Goal: Task Accomplishment & Management: Complete application form

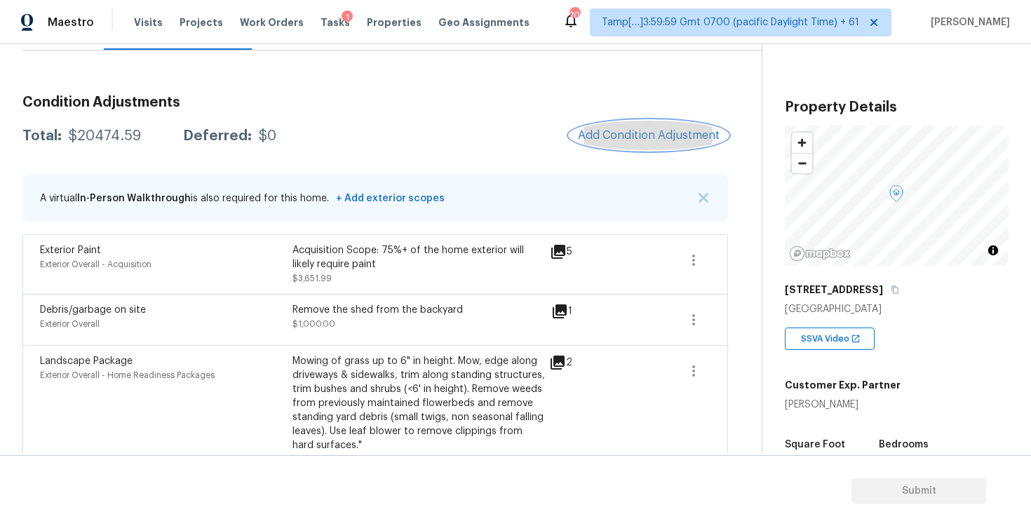
scroll to position [148, 0]
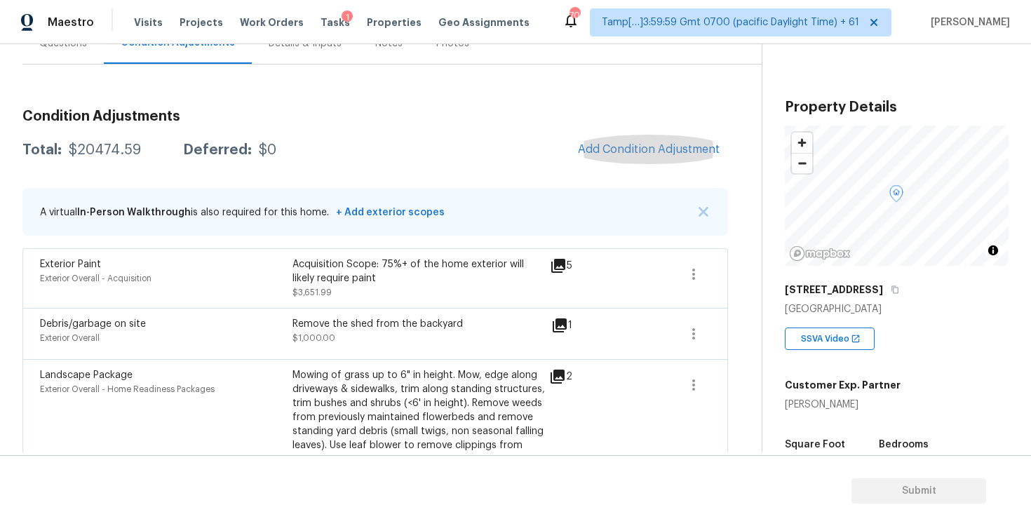
click at [457, 175] on div "Condition Adjustments Total: $20474.59 Deferred: $0 Add Condition Adjustment A …" at bounding box center [374, 349] width 705 height 502
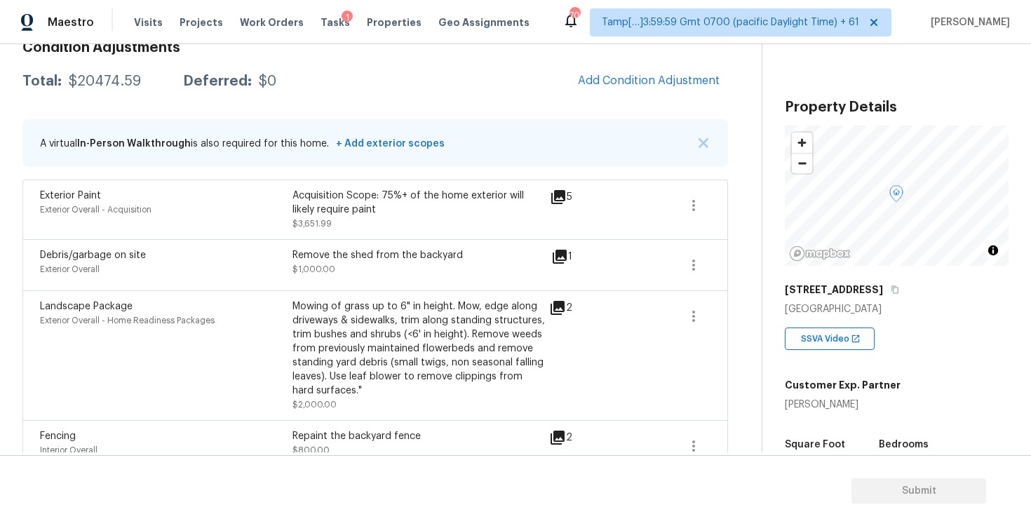
scroll to position [188, 0]
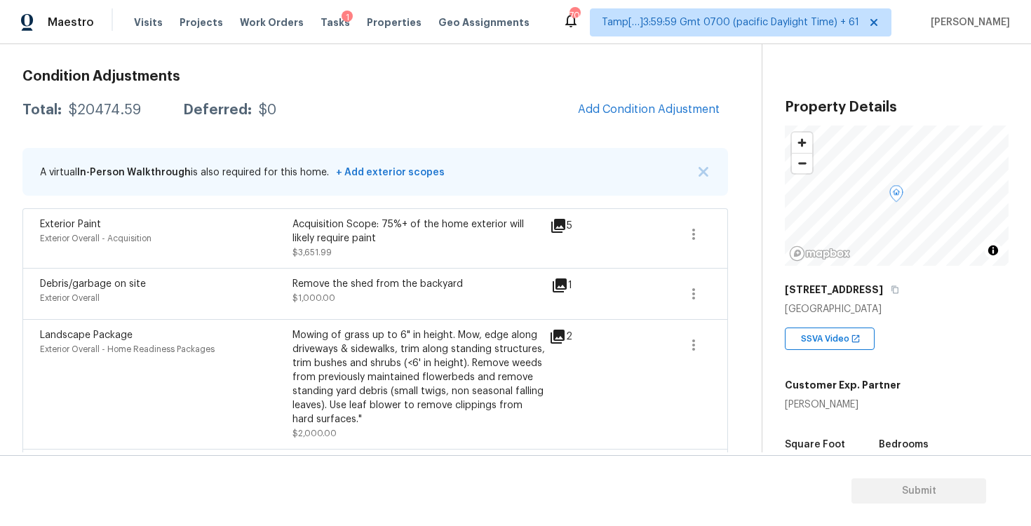
click at [449, 108] on div "Total: $20474.59 Deferred: $0 Add Condition Adjustment" at bounding box center [374, 110] width 705 height 31
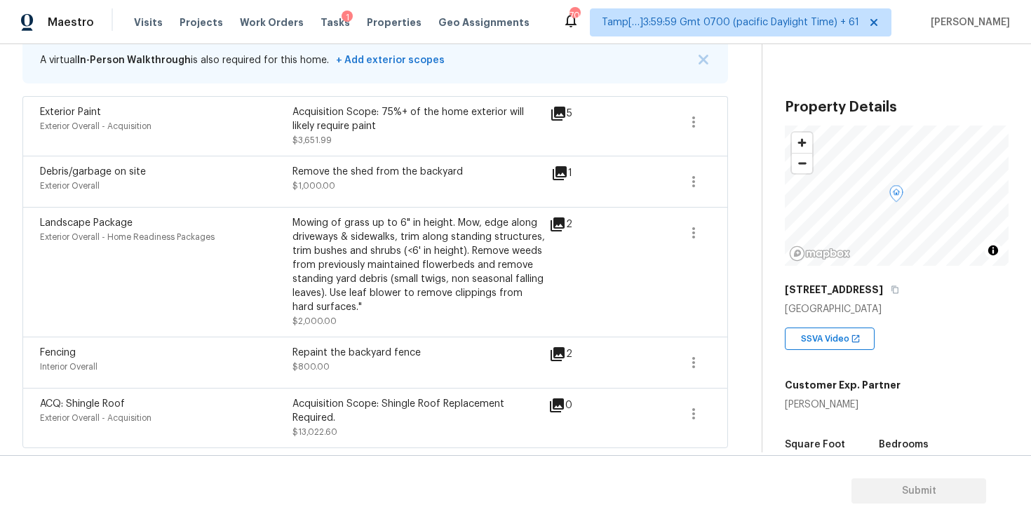
click at [475, 424] on div "Acquisition Scope: Shingle Roof Replacement Required. $13,022.60" at bounding box center [418, 418] width 252 height 42
click at [318, 440] on div "ACQ: Shingle Roof Exterior Overall - Acquisition Acquisition Scope: Shingle Roo…" at bounding box center [374, 418] width 705 height 60
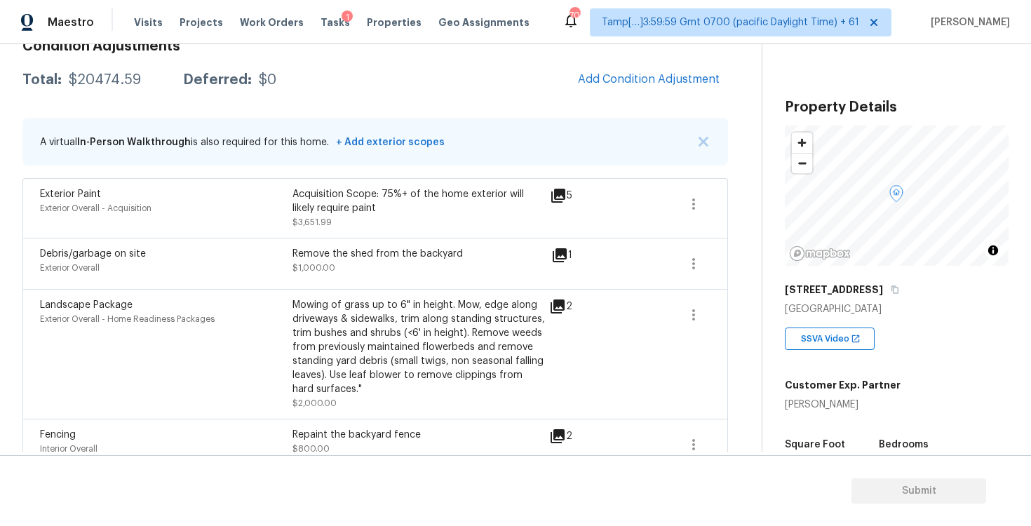
scroll to position [208, 0]
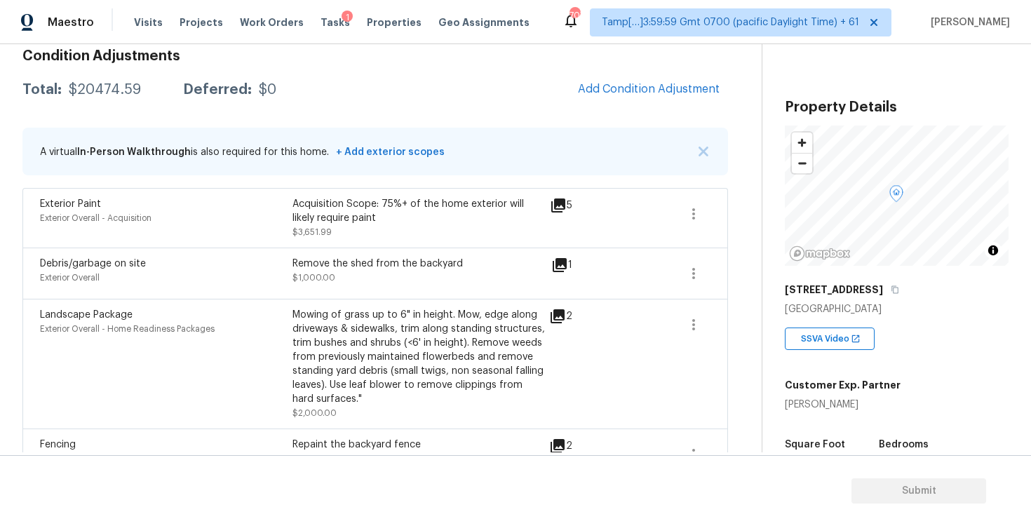
click at [642, 105] on div "Condition Adjustments Total: $20474.59 Deferred: $0 Add Condition Adjustment A …" at bounding box center [374, 289] width 705 height 502
click at [633, 94] on span "Add Condition Adjustment" at bounding box center [649, 89] width 142 height 13
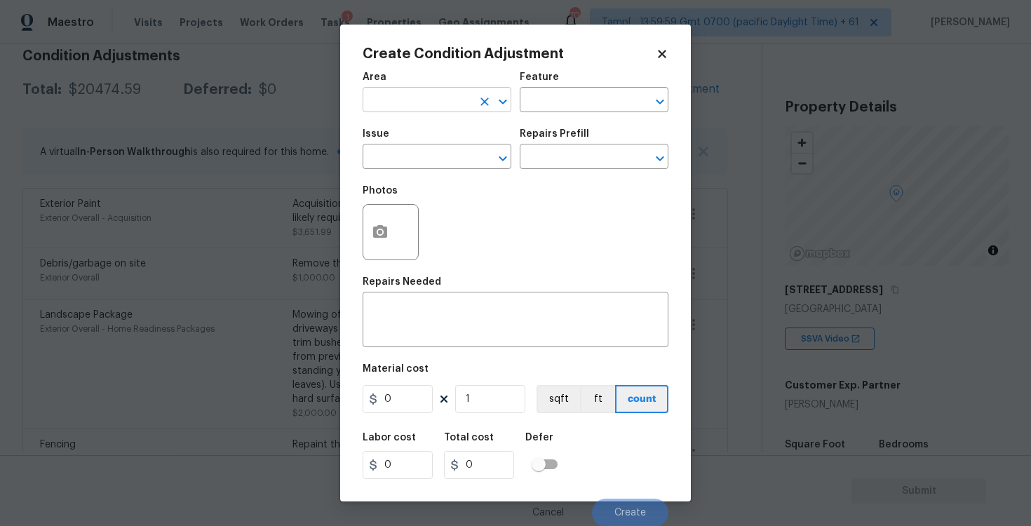
click at [447, 95] on input "text" at bounding box center [417, 101] width 109 height 22
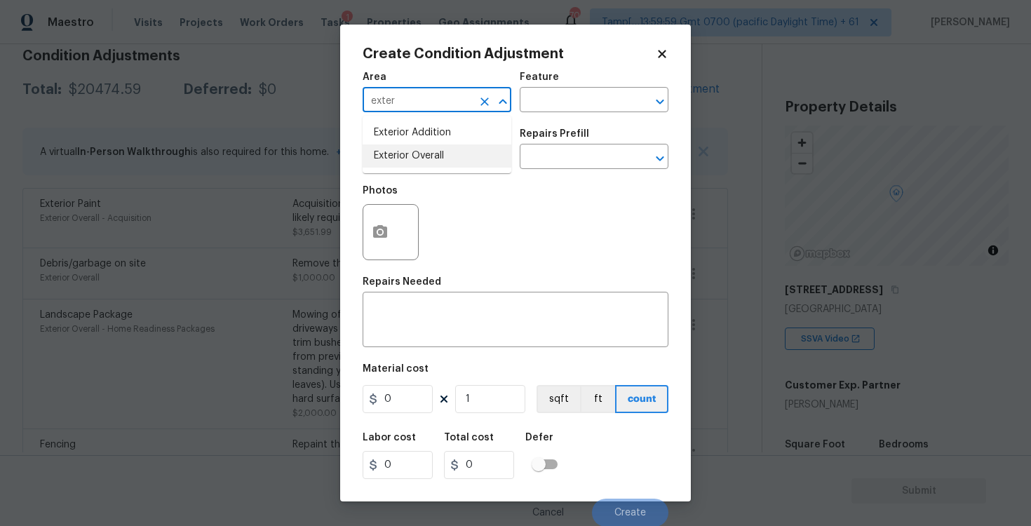
click at [440, 162] on li "Exterior Overall" at bounding box center [437, 155] width 149 height 23
type input "Exterior Overall"
click at [440, 162] on input "text" at bounding box center [417, 158] width 109 height 22
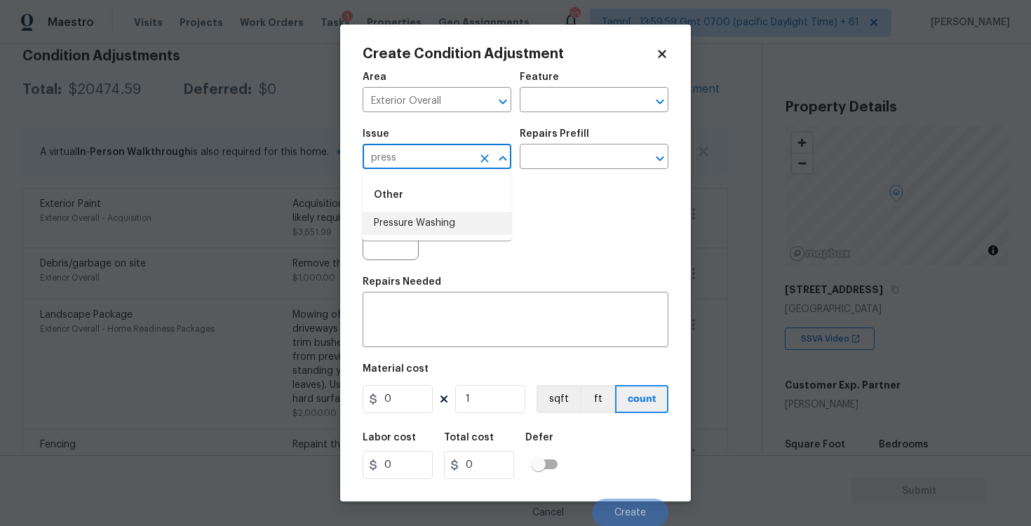
click at [441, 217] on li "Pressure Washing" at bounding box center [437, 223] width 149 height 23
type input "Pressure Washing"
click at [536, 161] on input "text" at bounding box center [574, 158] width 109 height 22
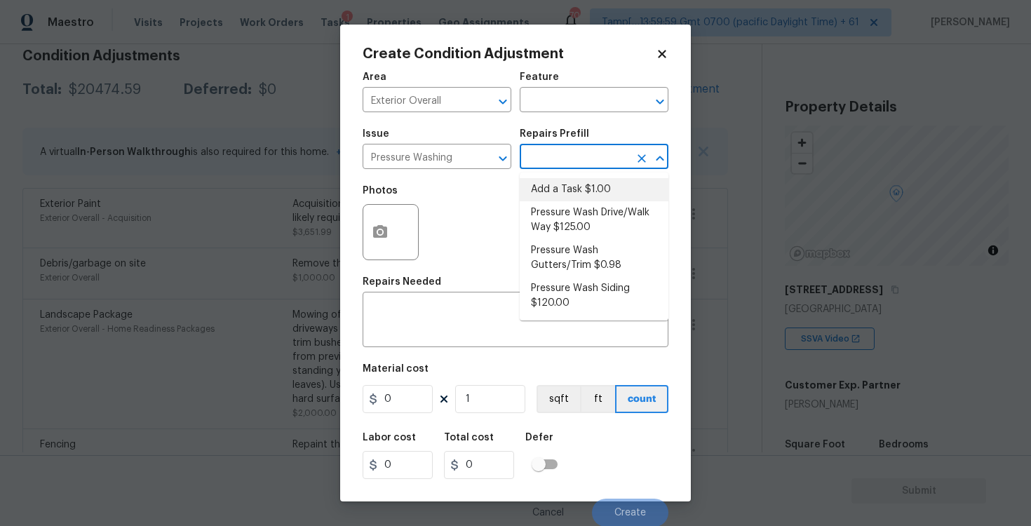
click at [564, 228] on li "Pressure Wash Drive/Walk Way $125.00" at bounding box center [594, 220] width 149 height 38
type input "Siding"
type textarea "Pressure wash the driveways/walkways as directed by the PM. Ensure that all deb…"
type input "125"
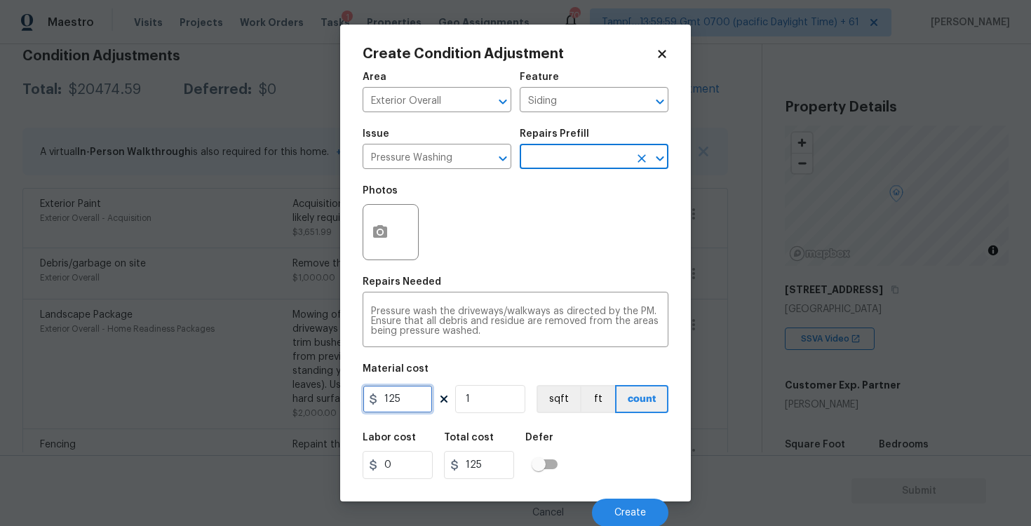
click at [398, 401] on input "125" at bounding box center [398, 399] width 70 height 28
type input "200"
click at [605, 443] on div "Labor cost 0 Total cost 200 Defer" at bounding box center [516, 455] width 306 height 63
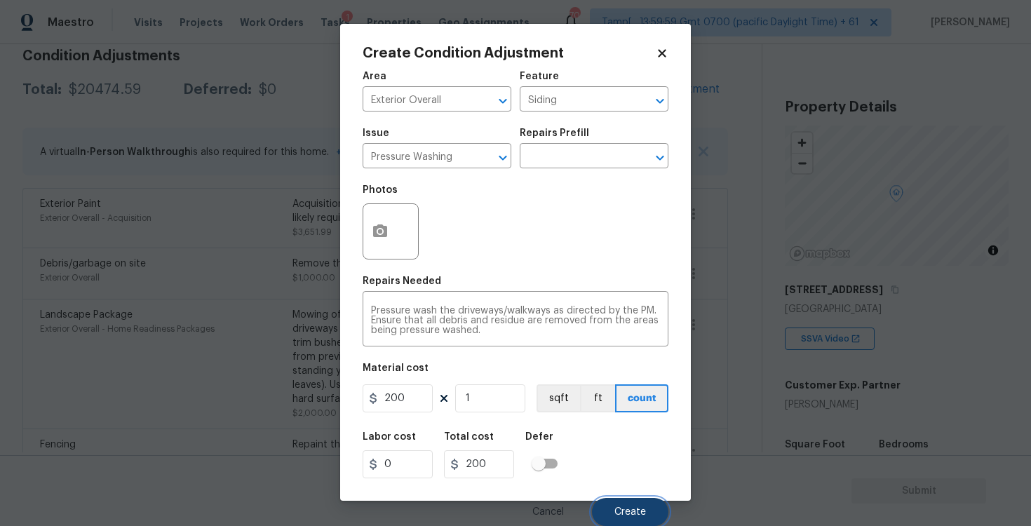
click at [626, 503] on button "Create" at bounding box center [630, 512] width 76 height 28
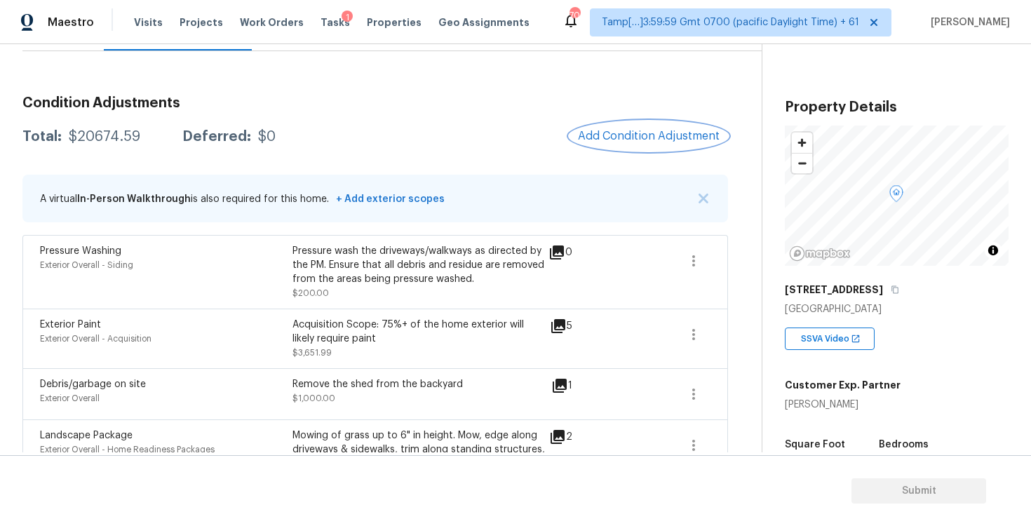
scroll to position [145, 0]
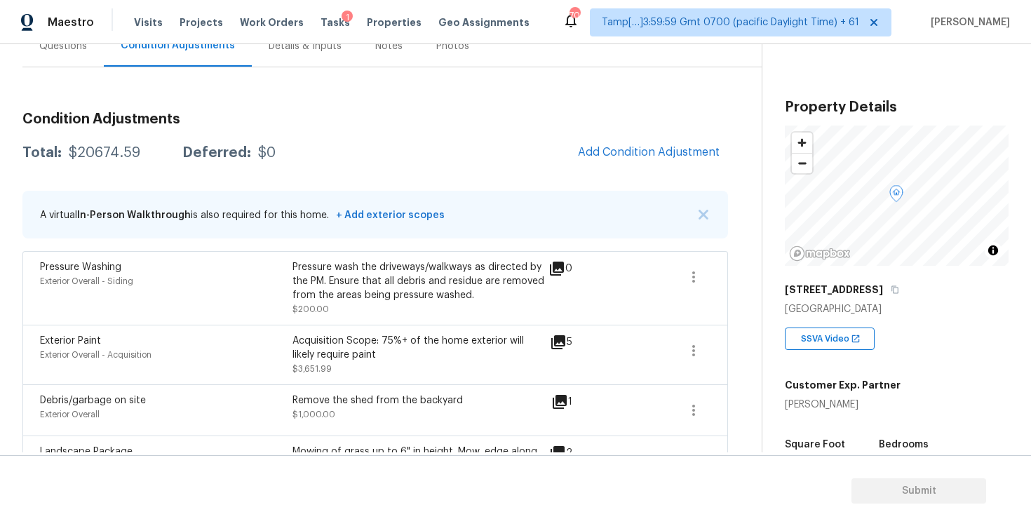
click at [701, 135] on div "Condition Adjustments Total: $20674.59 Deferred: $0 Add Condition Adjustment A …" at bounding box center [374, 389] width 705 height 576
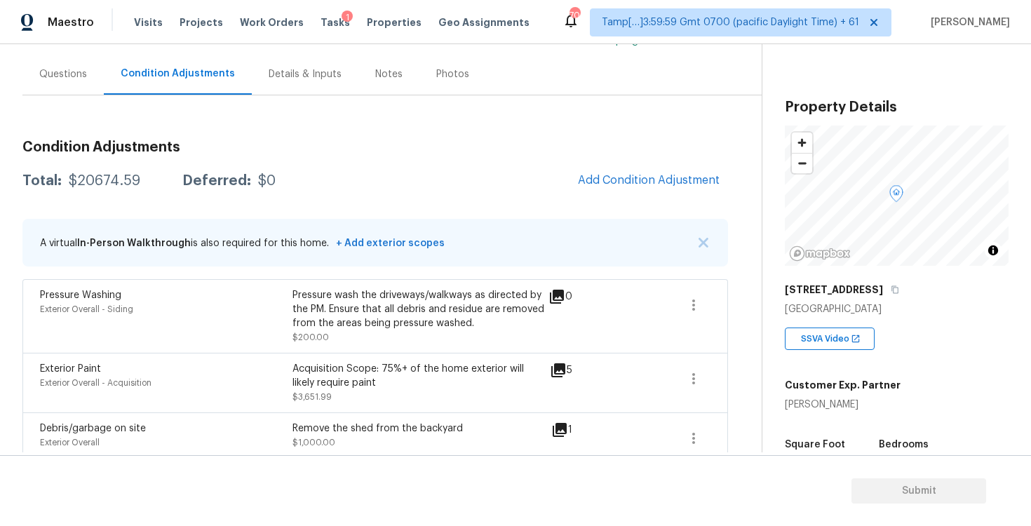
scroll to position [108, 0]
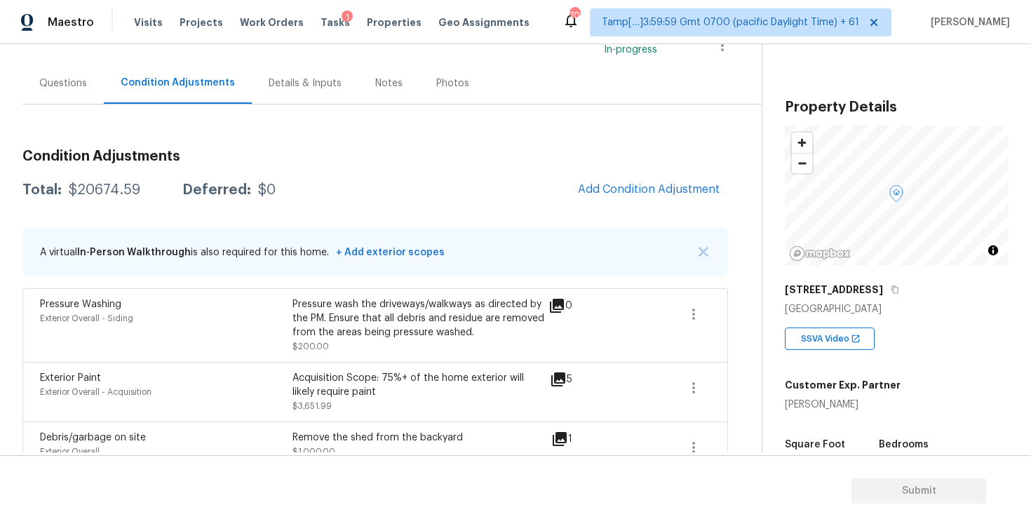
click at [636, 208] on div "Condition Adjustments Total: $20674.59 Deferred: $0 Add Condition Adjustment A …" at bounding box center [374, 426] width 705 height 576
click at [646, 190] on span "Add Condition Adjustment" at bounding box center [649, 189] width 142 height 13
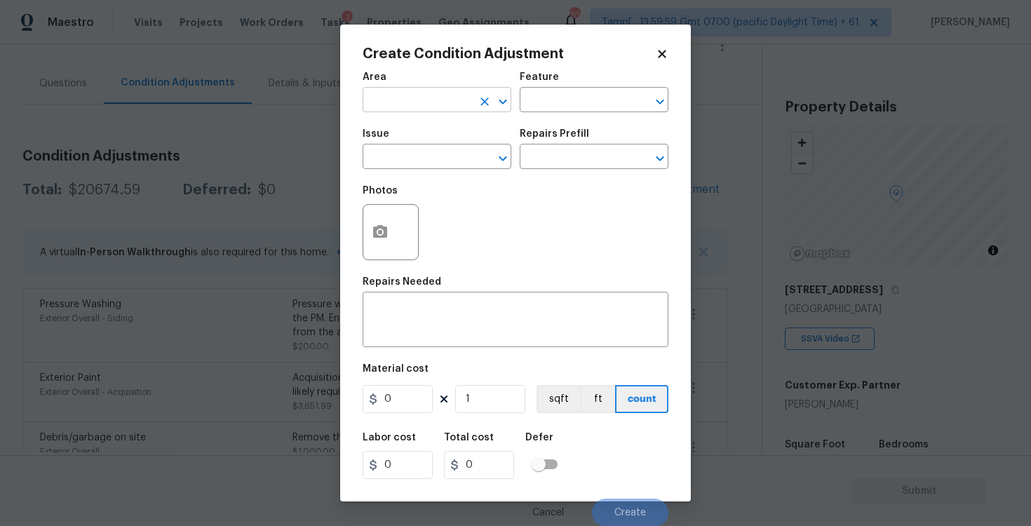
click at [458, 99] on input "text" at bounding box center [417, 101] width 109 height 22
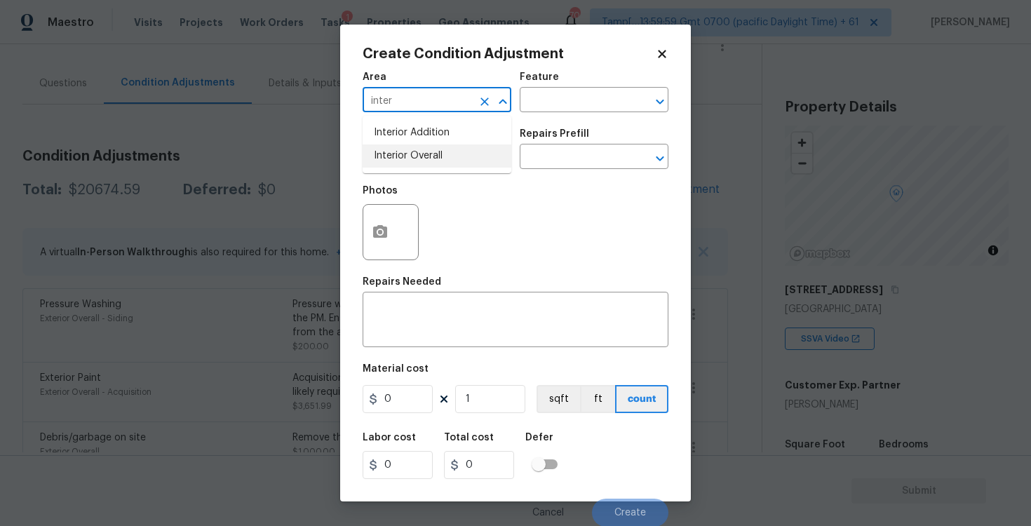
click at [467, 156] on li "Interior Overall" at bounding box center [437, 155] width 149 height 23
type input "Interior Overall"
click at [467, 156] on input "text" at bounding box center [417, 158] width 109 height 22
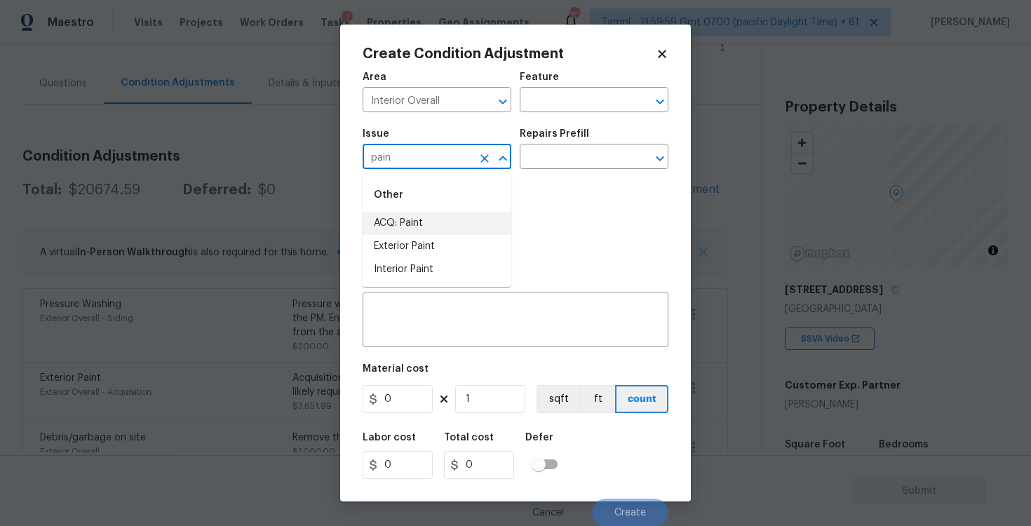
click at [475, 224] on li "ACQ: Paint" at bounding box center [437, 223] width 149 height 23
type input "ACQ: Paint"
click at [548, 155] on input "text" at bounding box center [574, 158] width 109 height 22
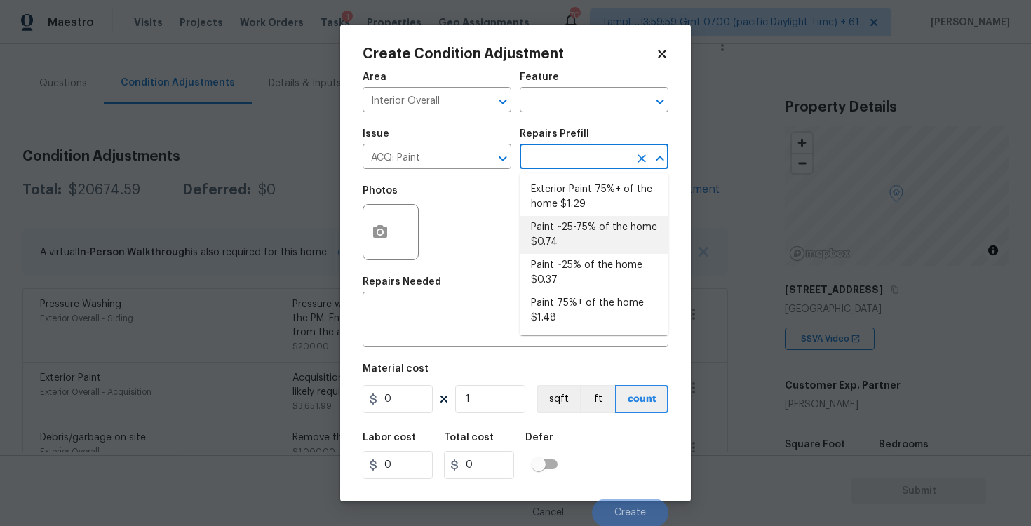
click at [573, 233] on li "Paint ~25-75% of the home $0.74" at bounding box center [594, 235] width 149 height 38
type input "Acquisition"
type textarea "Acquisition Scope: ~25 - 75% of the home needs interior paint"
type input "0.74"
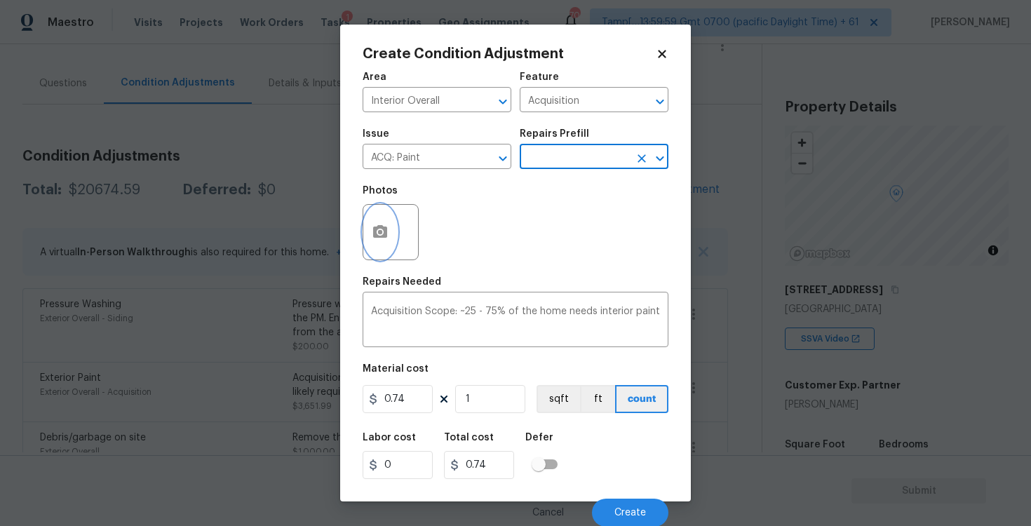
click at [386, 225] on icon "button" at bounding box center [380, 232] width 17 height 17
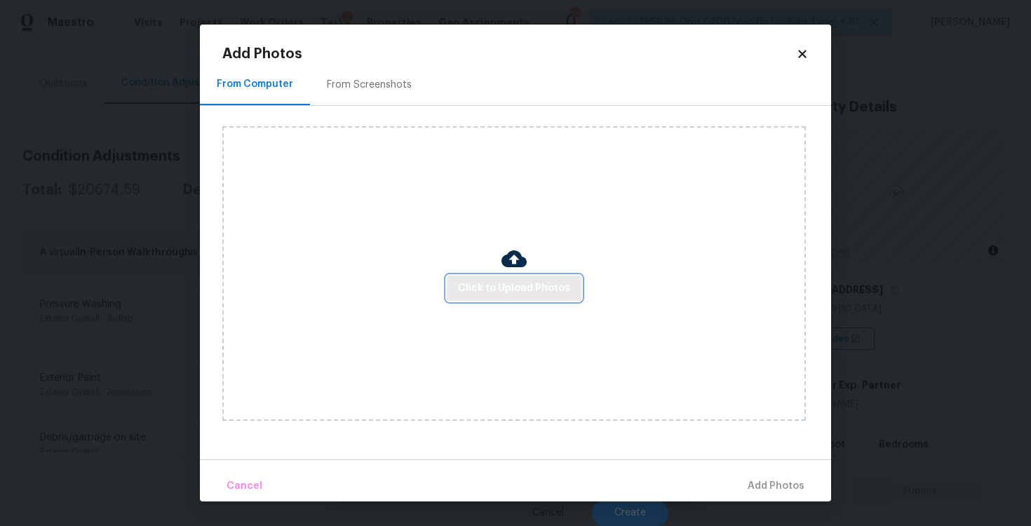
click at [501, 290] on span "Click to Upload Photos" at bounding box center [514, 289] width 112 height 18
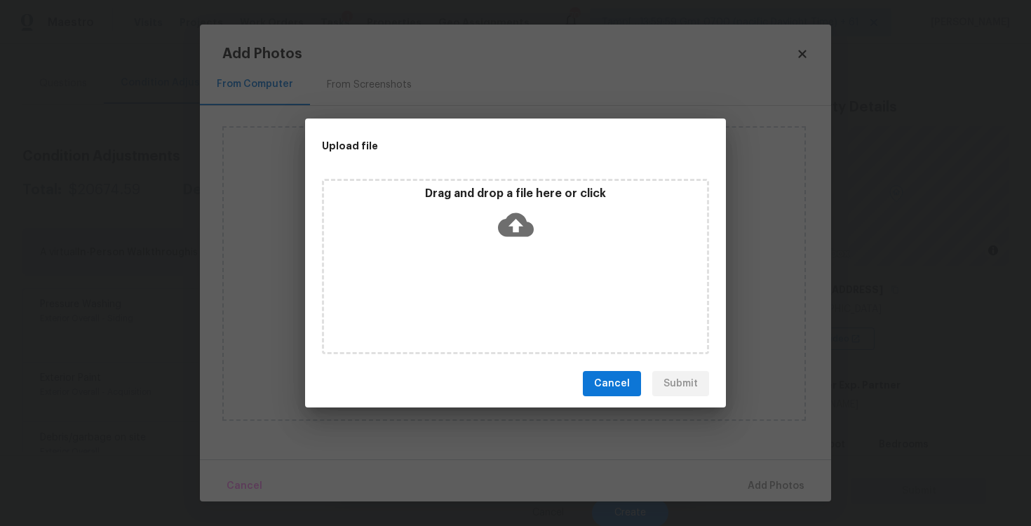
click at [507, 223] on icon at bounding box center [516, 225] width 36 height 24
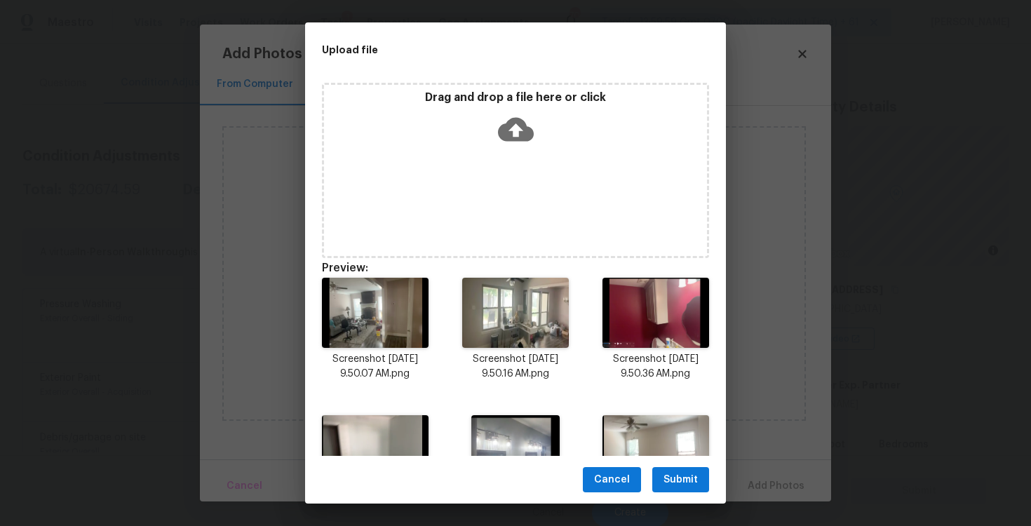
scroll to position [80, 0]
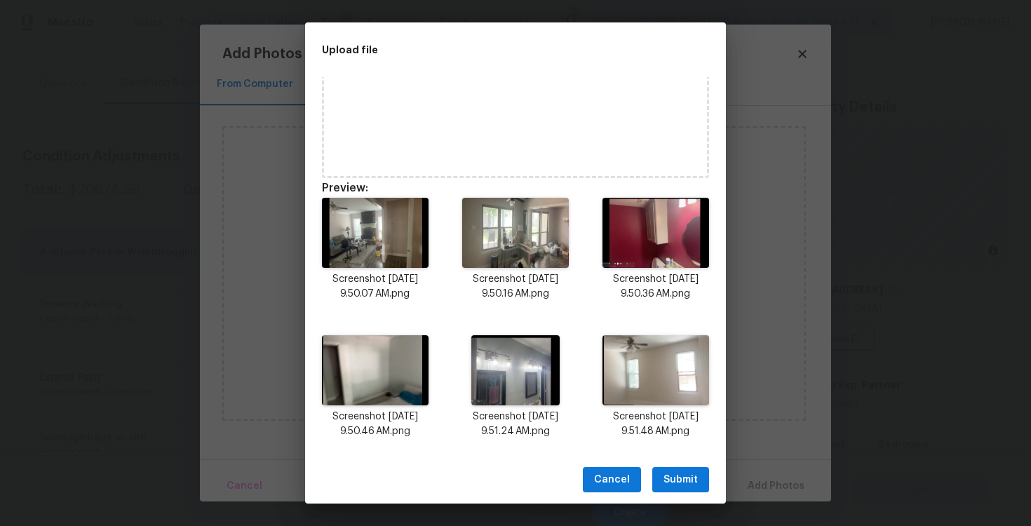
click at [674, 472] on span "Submit" at bounding box center [680, 480] width 34 height 18
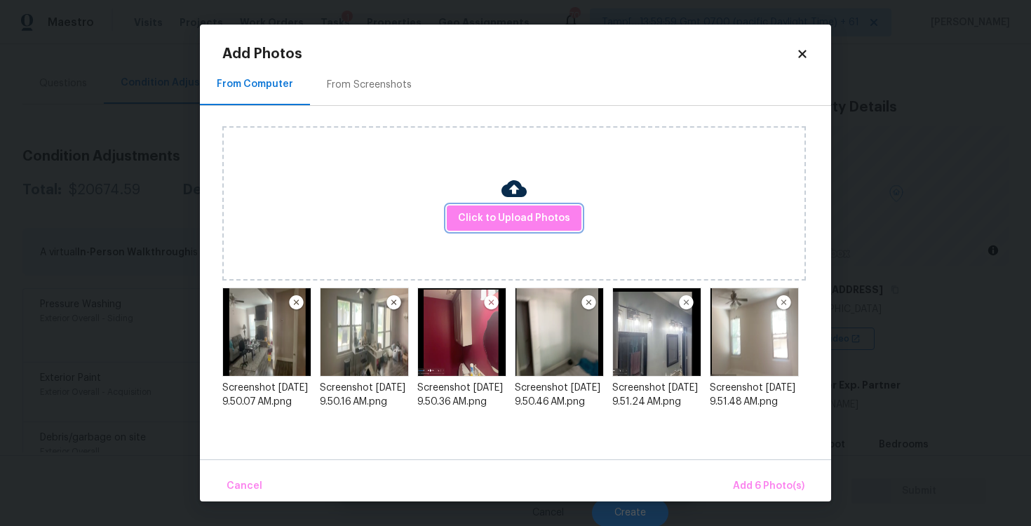
scroll to position [0, 0]
click at [762, 473] on button "Add 6 Photo(s)" at bounding box center [768, 486] width 83 height 30
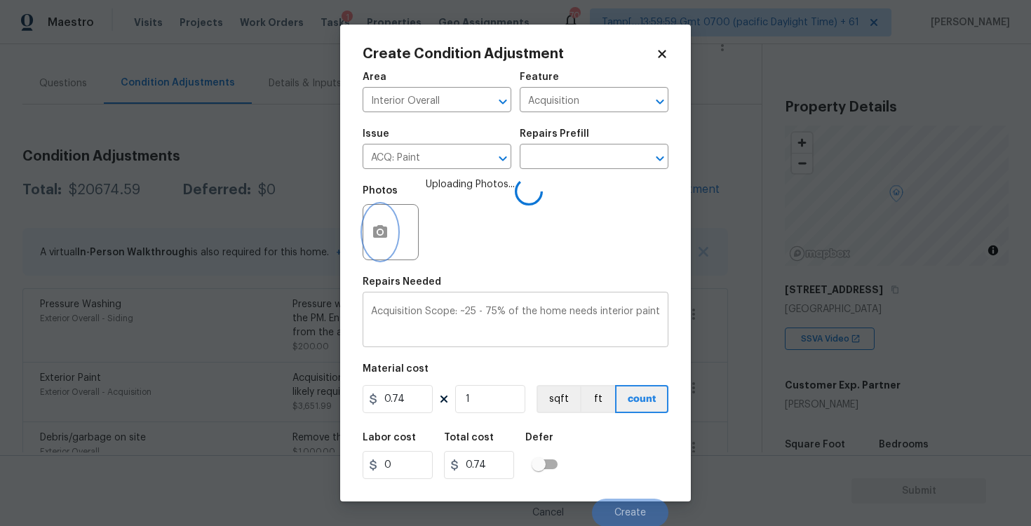
scroll to position [1, 0]
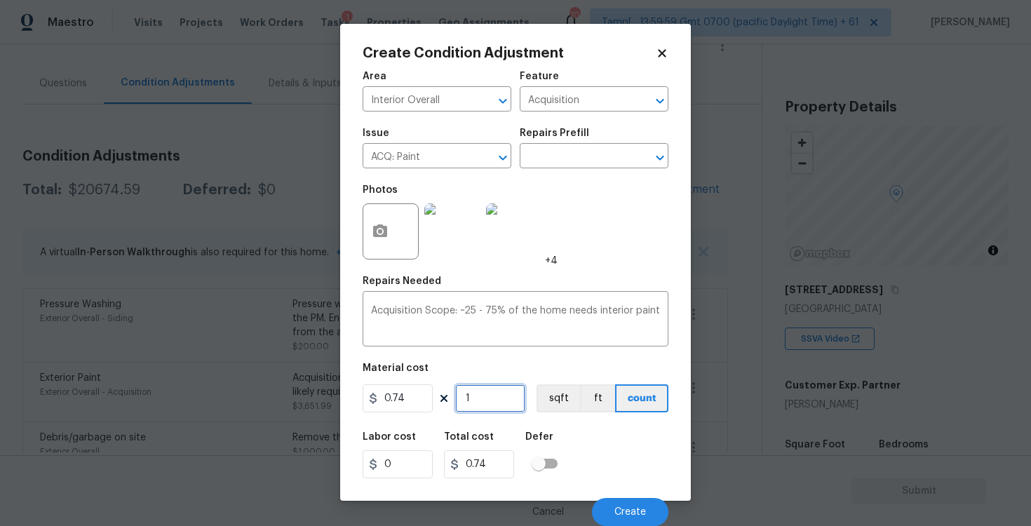
click at [476, 398] on input "1" at bounding box center [490, 398] width 70 height 28
type input "0"
paste input "2831"
type input "2831"
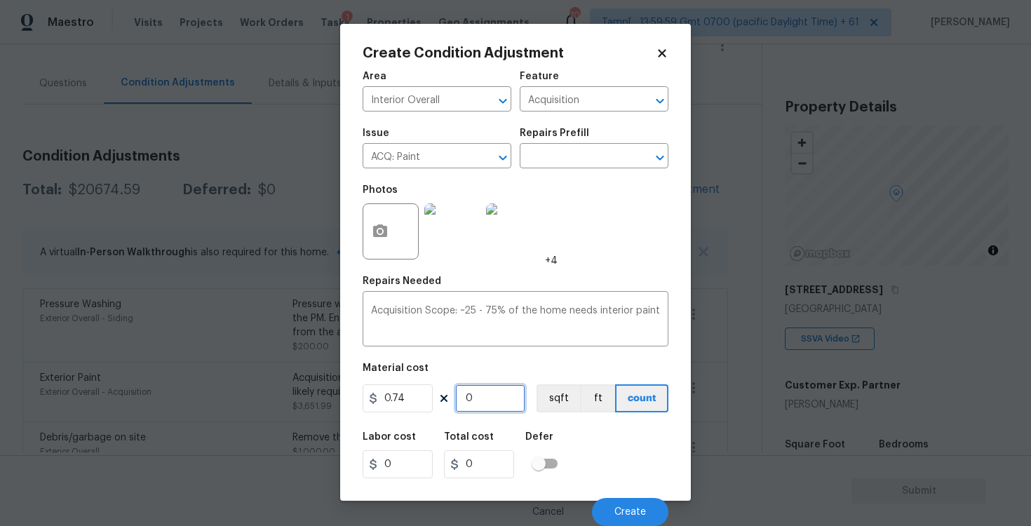
type input "2094.94"
type input "2831"
click at [561, 445] on div "Defer" at bounding box center [545, 441] width 41 height 18
click at [642, 501] on button "Create" at bounding box center [630, 512] width 76 height 28
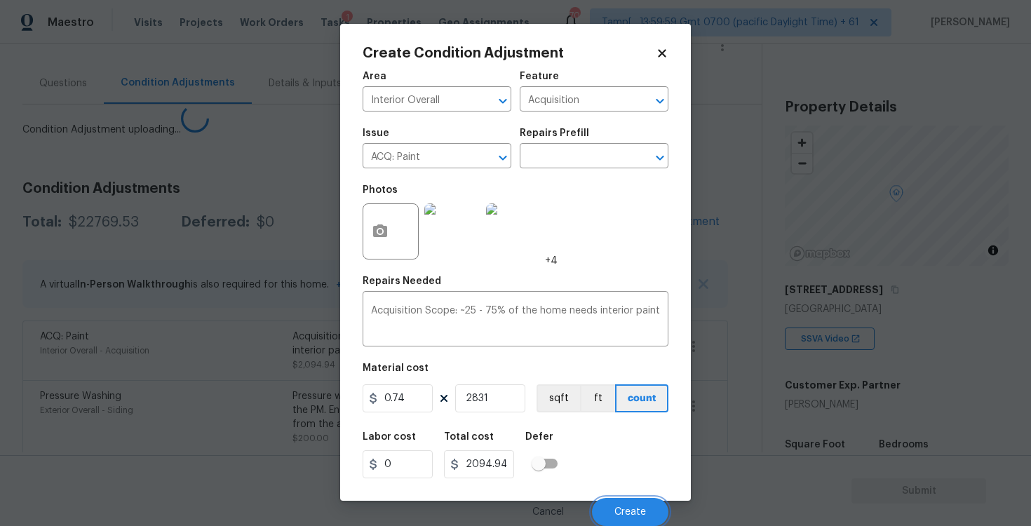
scroll to position [0, 0]
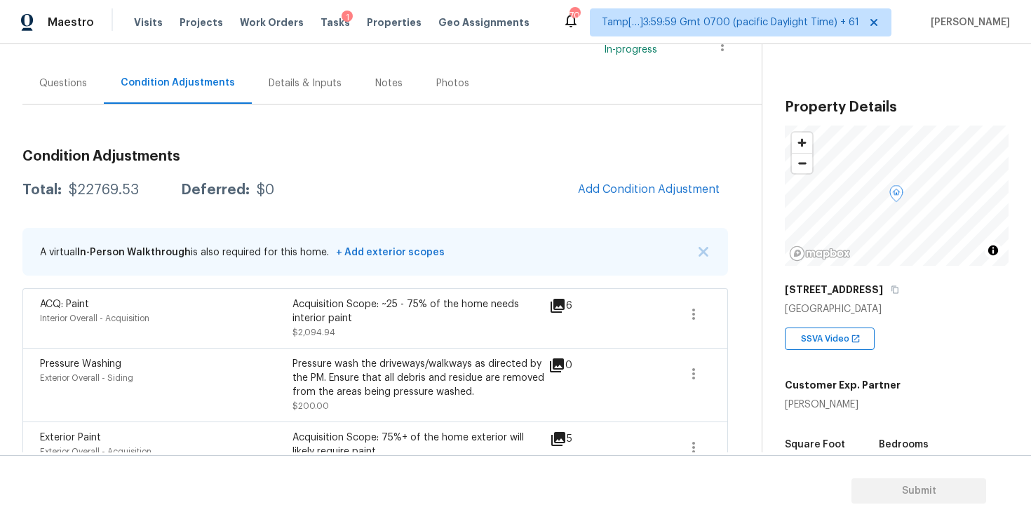
click at [616, 175] on span "Add Condition Adjustment" at bounding box center [648, 190] width 158 height 31
click at [615, 179] on button "Add Condition Adjustment" at bounding box center [648, 189] width 158 height 29
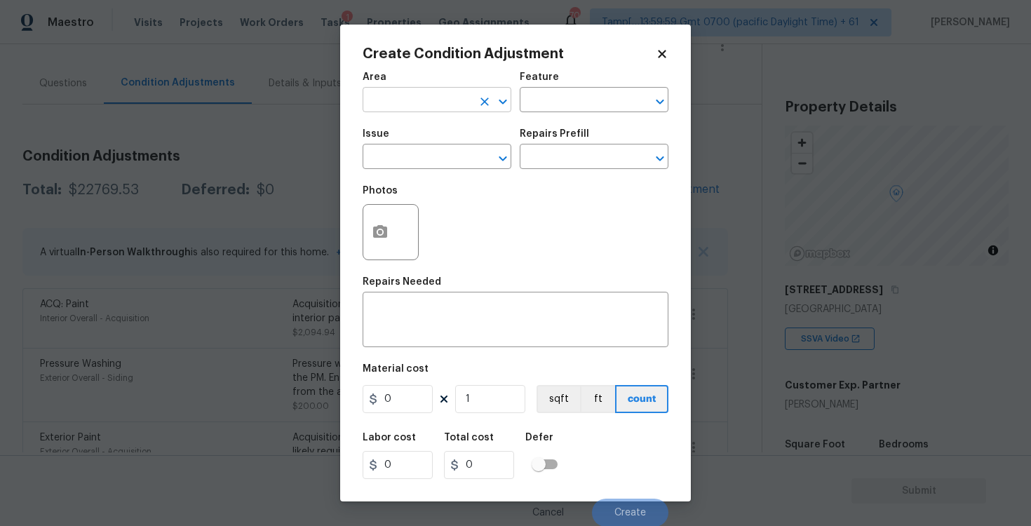
click at [422, 104] on input "text" at bounding box center [417, 101] width 109 height 22
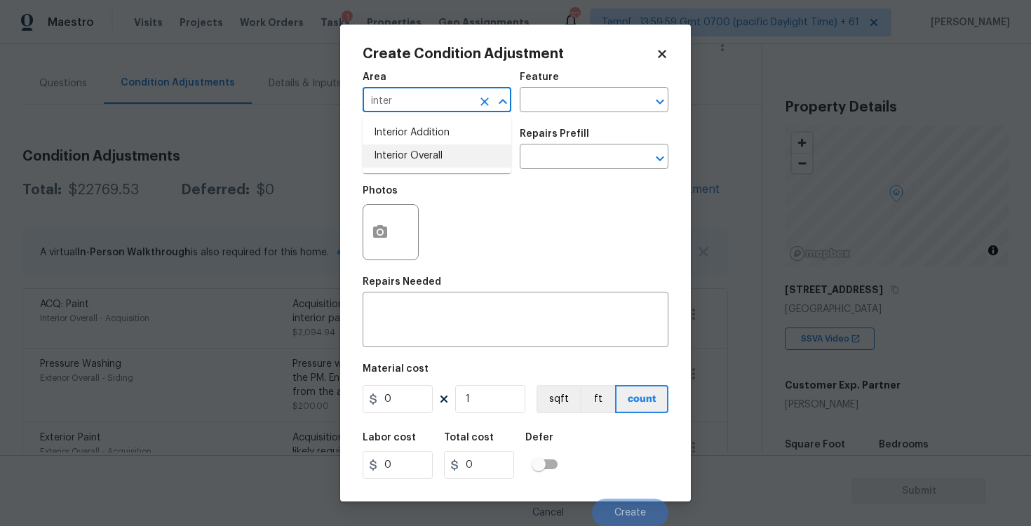
click at [424, 151] on li "Interior Overall" at bounding box center [437, 155] width 149 height 23
type input "Interior Overall"
click at [424, 151] on input "text" at bounding box center [417, 158] width 109 height 22
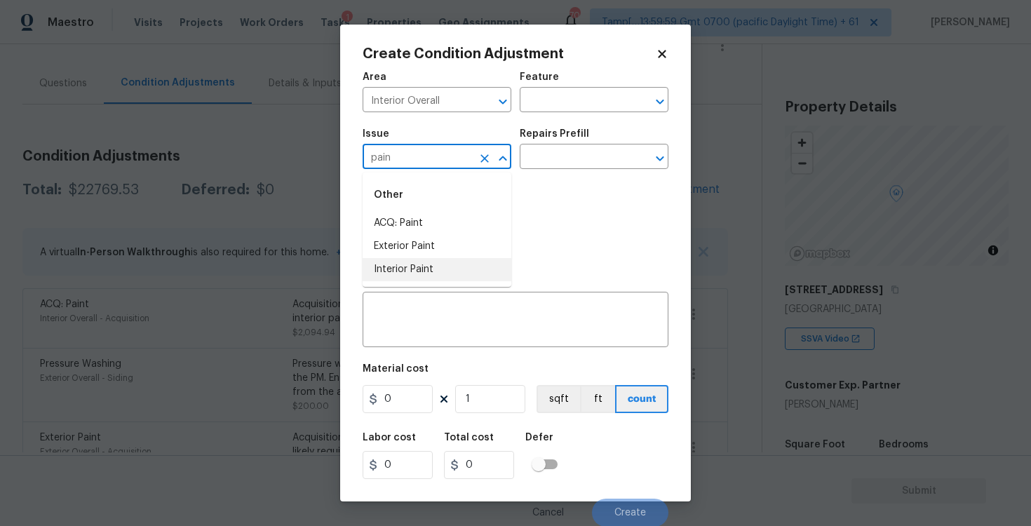
click at [442, 268] on li "Interior Paint" at bounding box center [437, 269] width 149 height 23
type input "Interior Paint"
click at [557, 168] on input "text" at bounding box center [574, 158] width 109 height 22
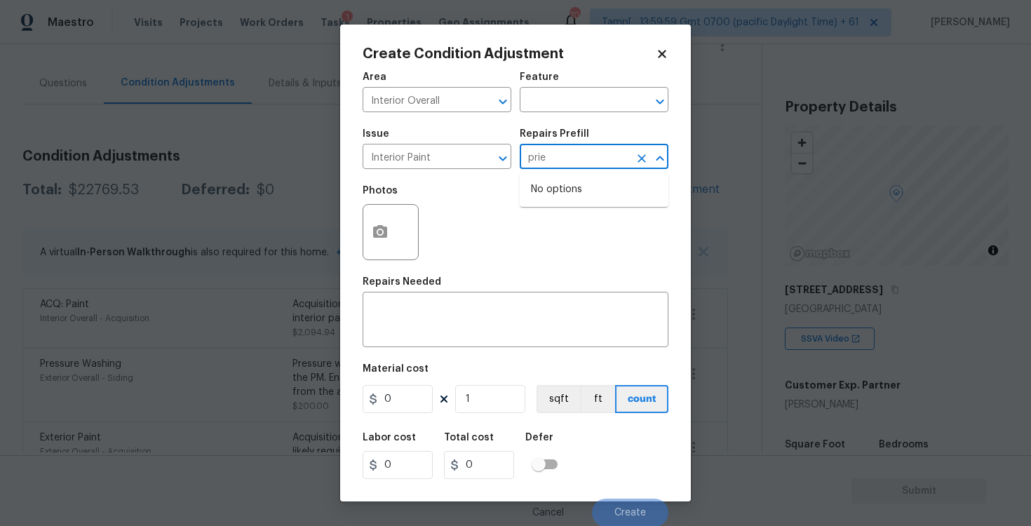
type input "pri"
click at [568, 195] on li "Primer - Labor Only $0.40" at bounding box center [594, 189] width 149 height 23
type input "Overall Paint"
type textarea "Interior primer - PRIMER PROVIDED BY OPENDOOR - All nails, screws, drywall anch…"
type input "0.4"
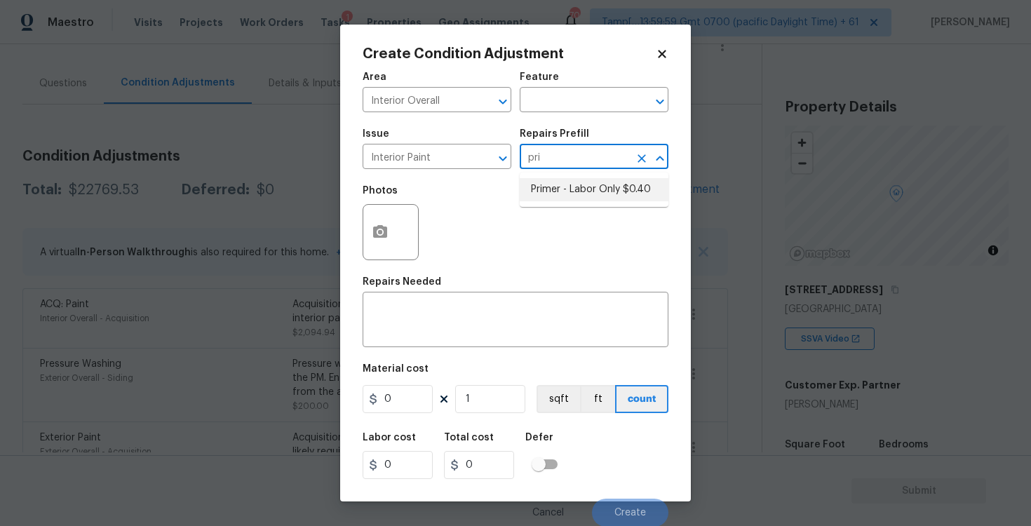
type input "0.4"
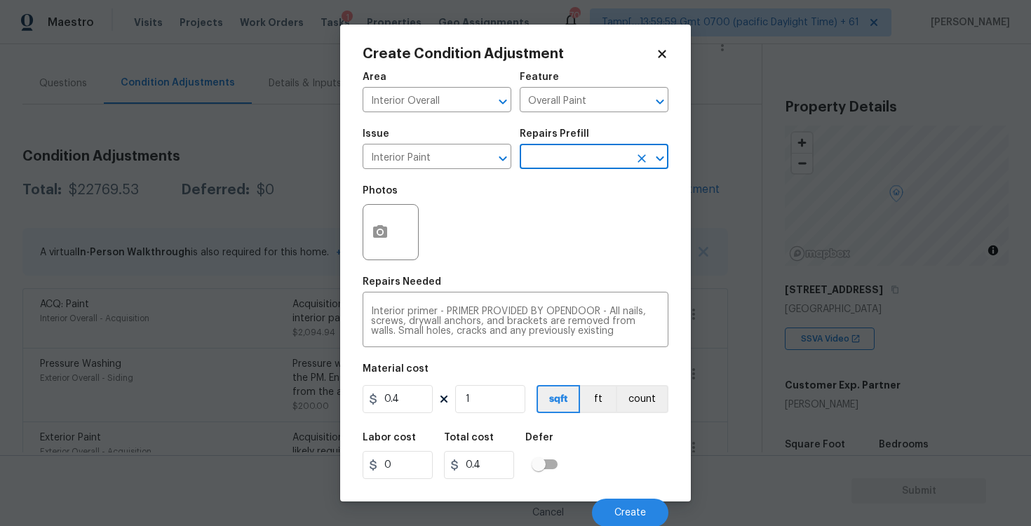
scroll to position [1, 0]
click at [379, 245] on button "button" at bounding box center [380, 231] width 34 height 55
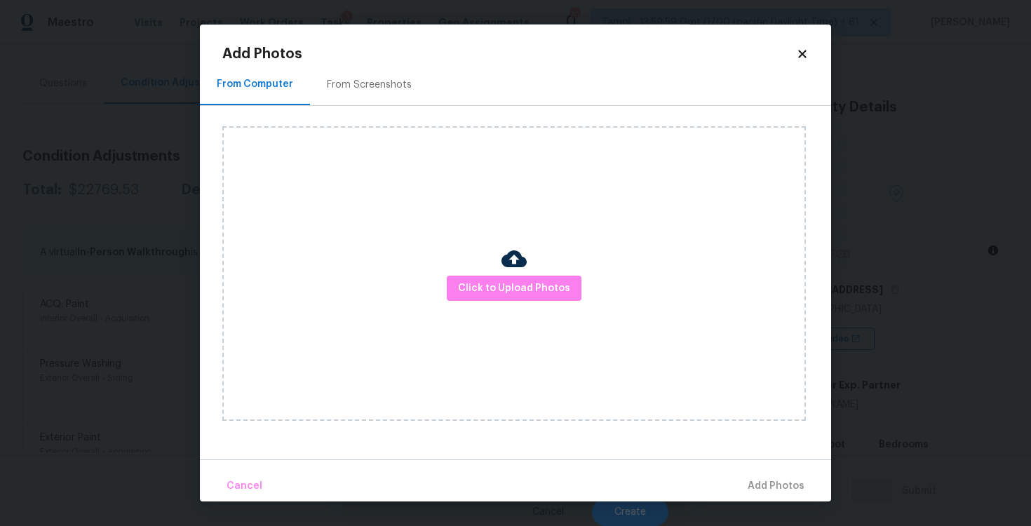
click at [487, 271] on div "Click to Upload Photos" at bounding box center [513, 273] width 583 height 295
click at [498, 230] on div "Click to Upload Photos" at bounding box center [513, 273] width 583 height 295
click at [520, 276] on button "Click to Upload Photos" at bounding box center [514, 289] width 135 height 26
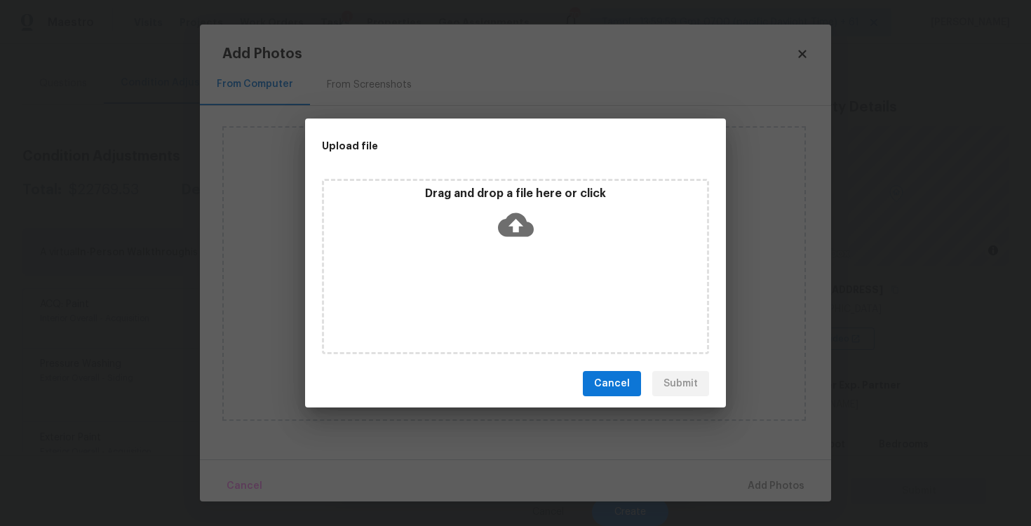
click at [519, 217] on icon at bounding box center [516, 225] width 36 height 24
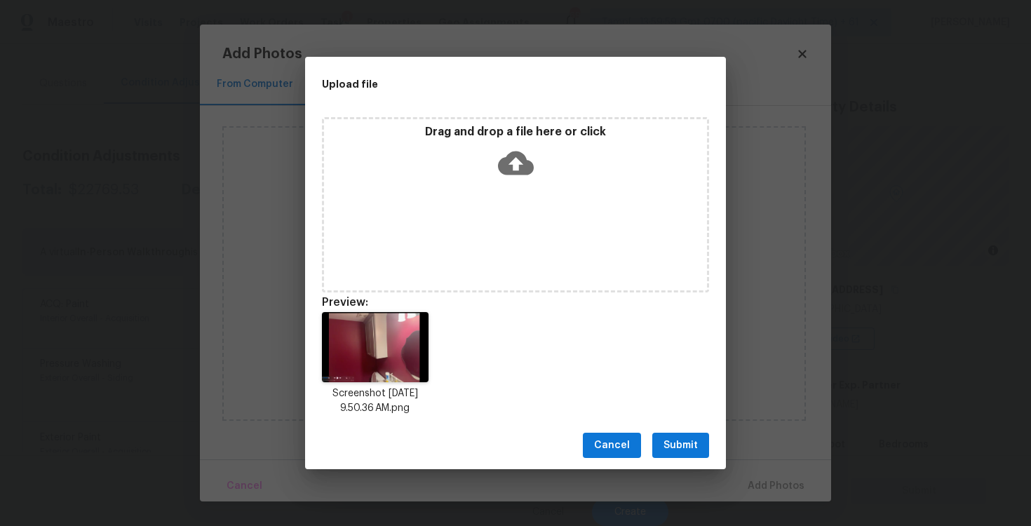
click at [703, 451] on button "Submit" at bounding box center [680, 446] width 57 height 26
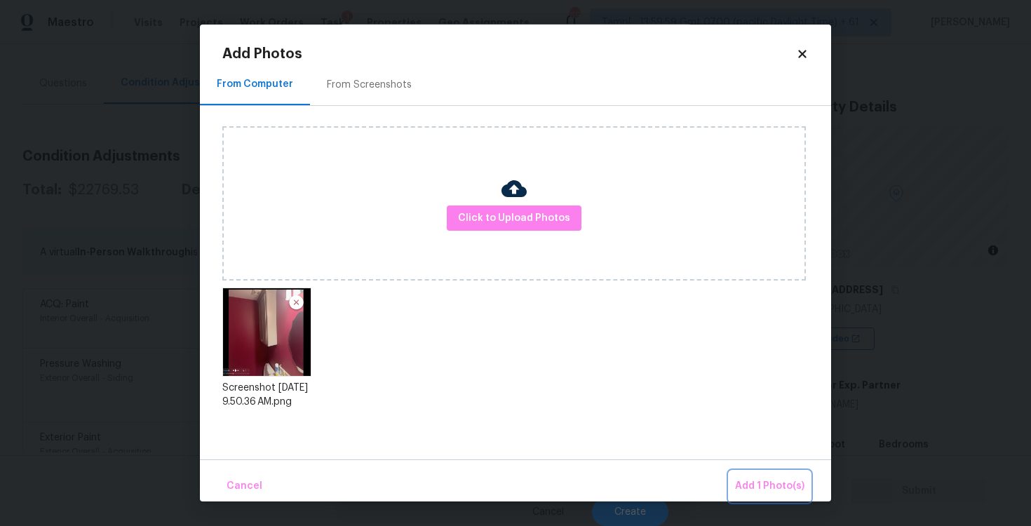
click at [758, 487] on span "Add 1 Photo(s)" at bounding box center [769, 487] width 69 height 18
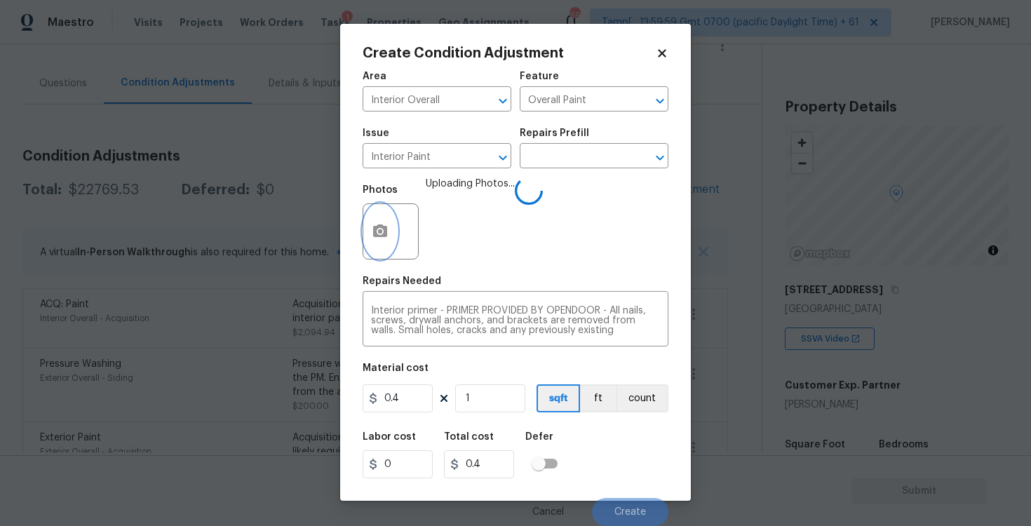
scroll to position [29, 0]
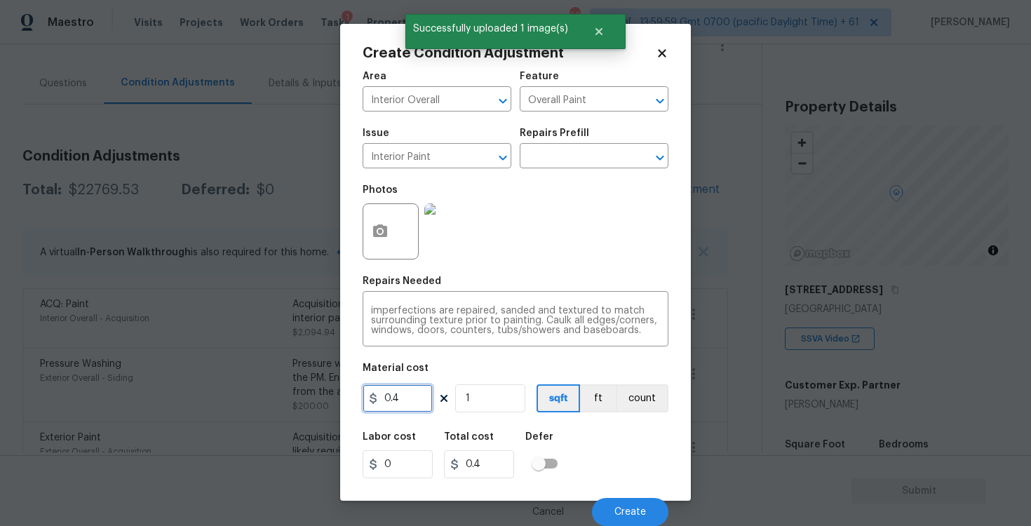
click at [410, 392] on input "0.4" at bounding box center [398, 398] width 70 height 28
type input "100"
click at [586, 424] on div "Labor cost 0 Total cost 0.4 Defer" at bounding box center [516, 455] width 306 height 63
type input "100"
click at [618, 513] on span "Create" at bounding box center [630, 512] width 32 height 11
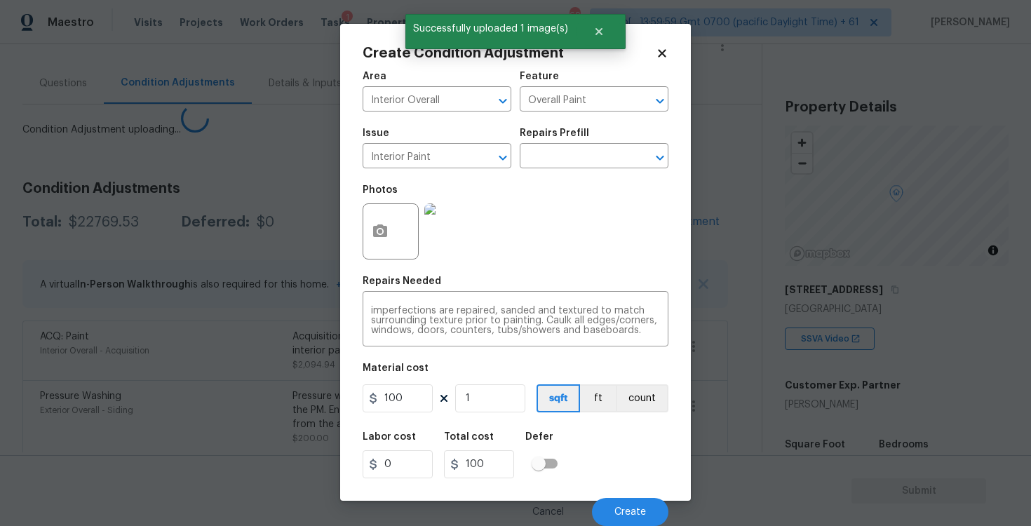
scroll to position [0, 0]
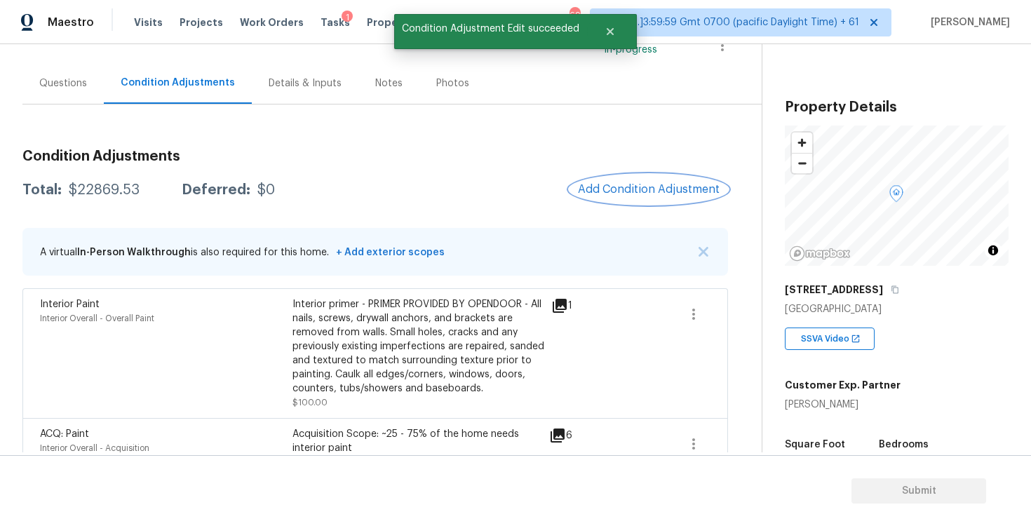
click at [637, 196] on button "Add Condition Adjustment" at bounding box center [648, 189] width 158 height 29
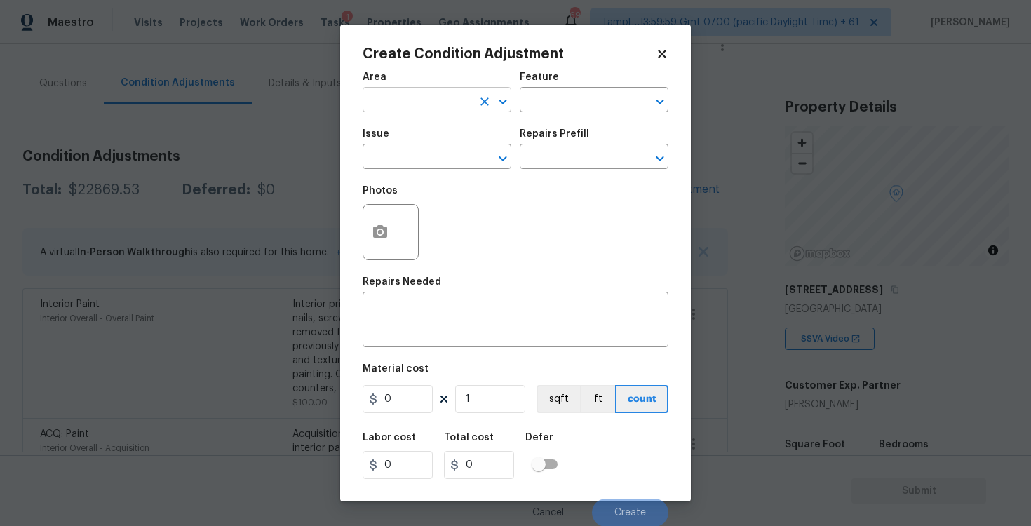
click at [430, 109] on input "text" at bounding box center [417, 101] width 109 height 22
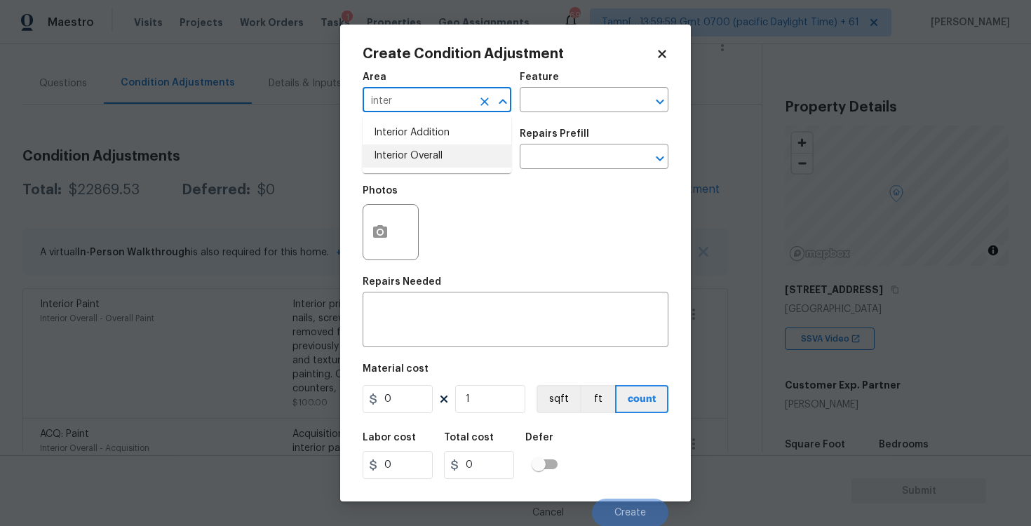
click at [445, 151] on li "Interior Overall" at bounding box center [437, 155] width 149 height 23
type input "Interior Overall"
click at [445, 151] on input "text" at bounding box center [417, 158] width 109 height 22
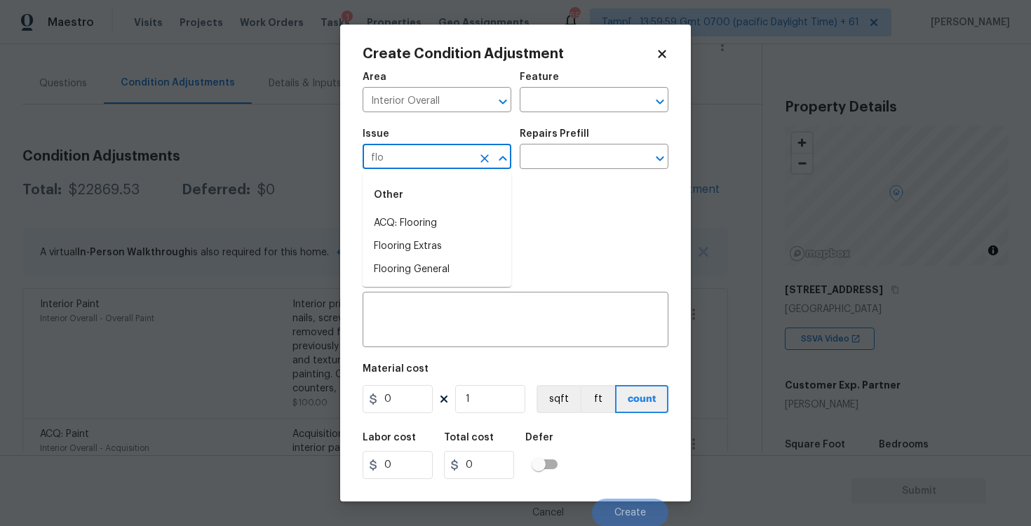
click at [447, 215] on li "ACQ: Flooring" at bounding box center [437, 223] width 149 height 23
type input "ACQ: Flooring"
click at [567, 166] on input "text" at bounding box center [574, 158] width 109 height 22
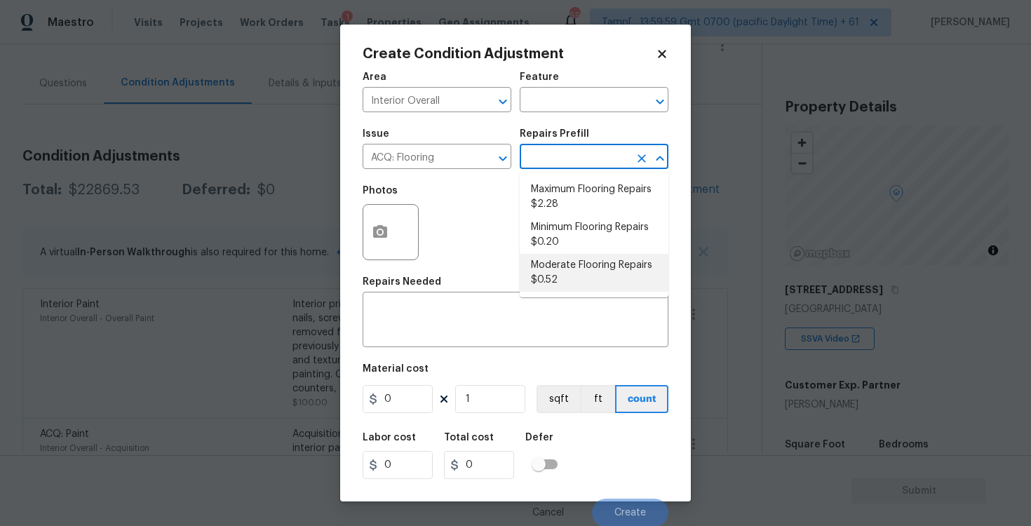
click at [567, 262] on li "Moderate Flooring Repairs $0.52" at bounding box center [594, 273] width 149 height 38
type input "Acquisition"
type textarea "Acquisition Scope: Moderate flooring repairs"
type input "0.52"
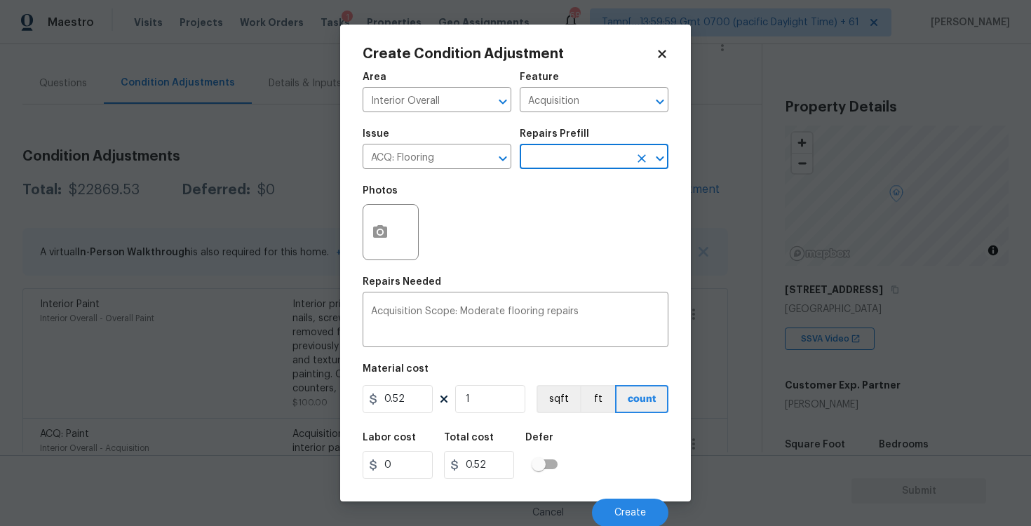
scroll to position [1, 0]
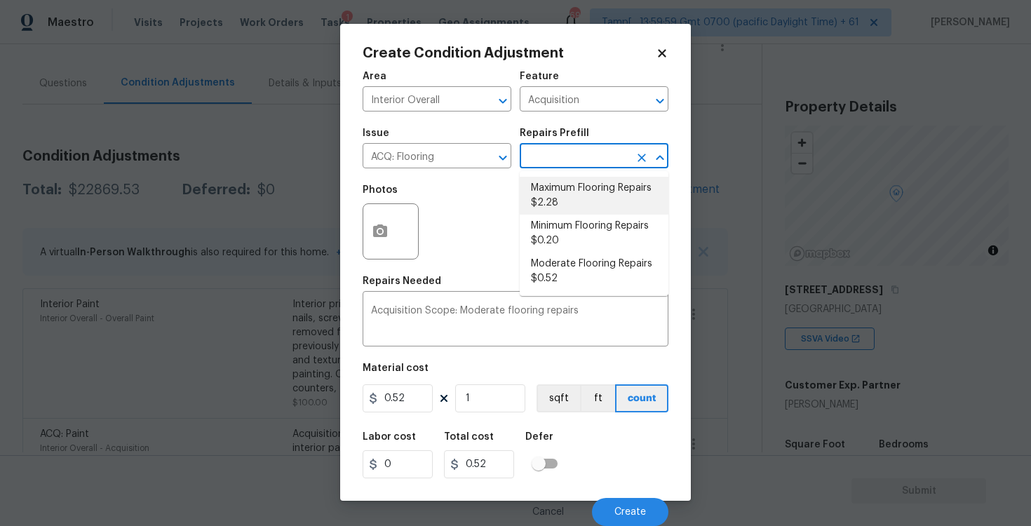
click at [562, 201] on li "Maximum Flooring Repairs $2.28" at bounding box center [594, 196] width 149 height 38
type textarea "Acquisition Scope: Maximum flooring repairs"
type input "2.28"
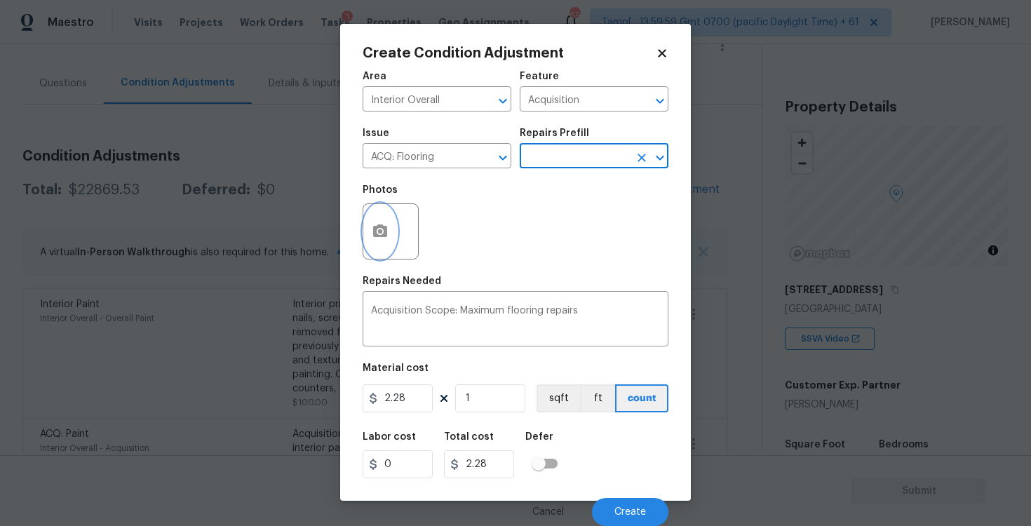
click at [379, 241] on button "button" at bounding box center [380, 231] width 34 height 55
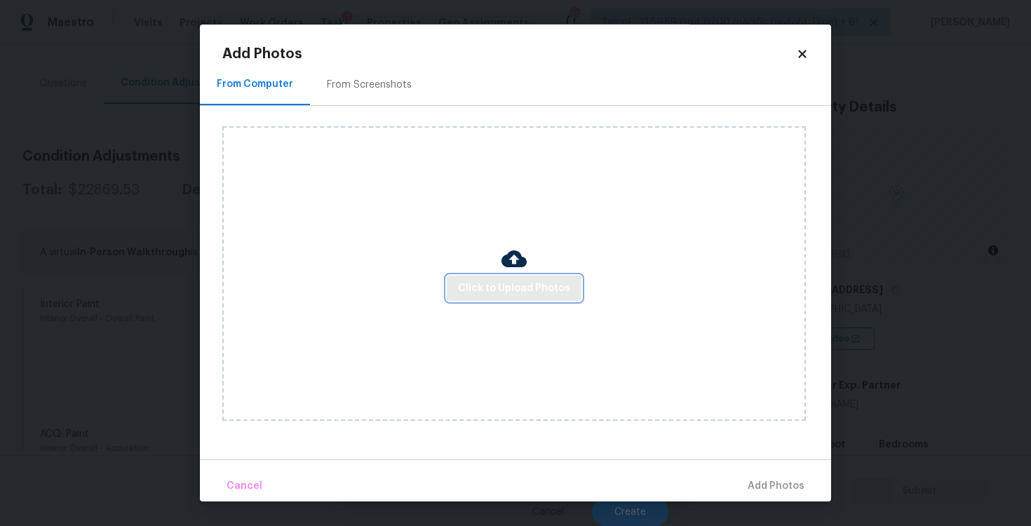
click at [517, 291] on span "Click to Upload Photos" at bounding box center [514, 289] width 112 height 18
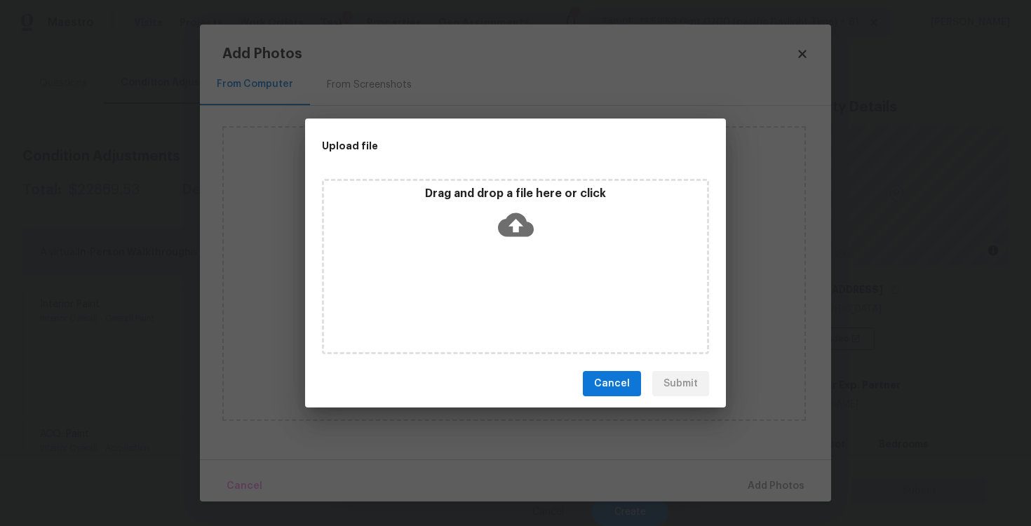
click at [514, 214] on icon at bounding box center [516, 225] width 36 height 24
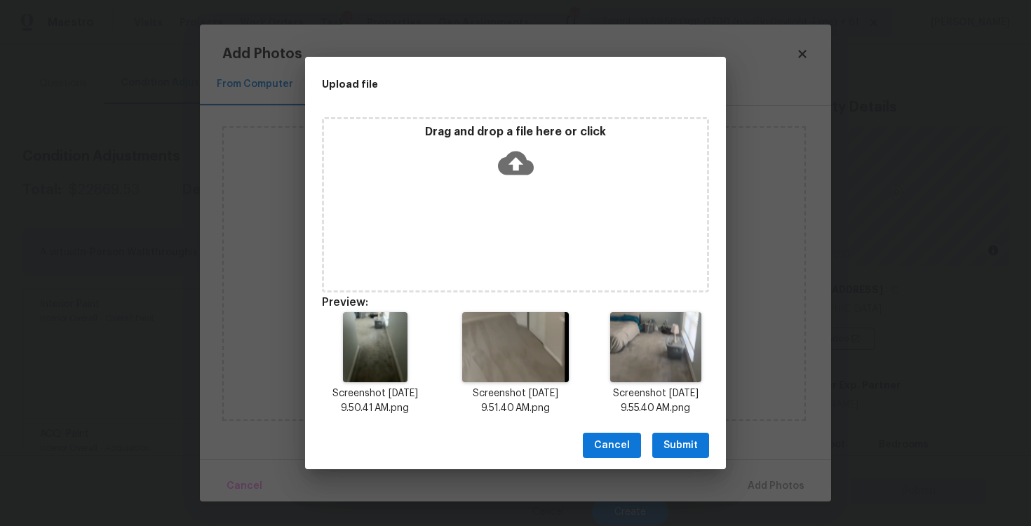
scroll to position [11, 0]
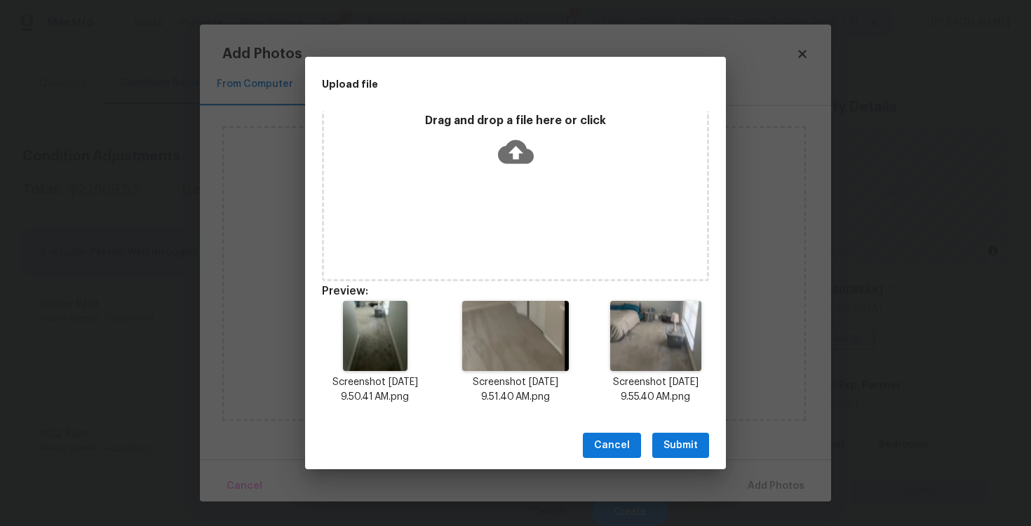
click at [675, 443] on span "Submit" at bounding box center [680, 446] width 34 height 18
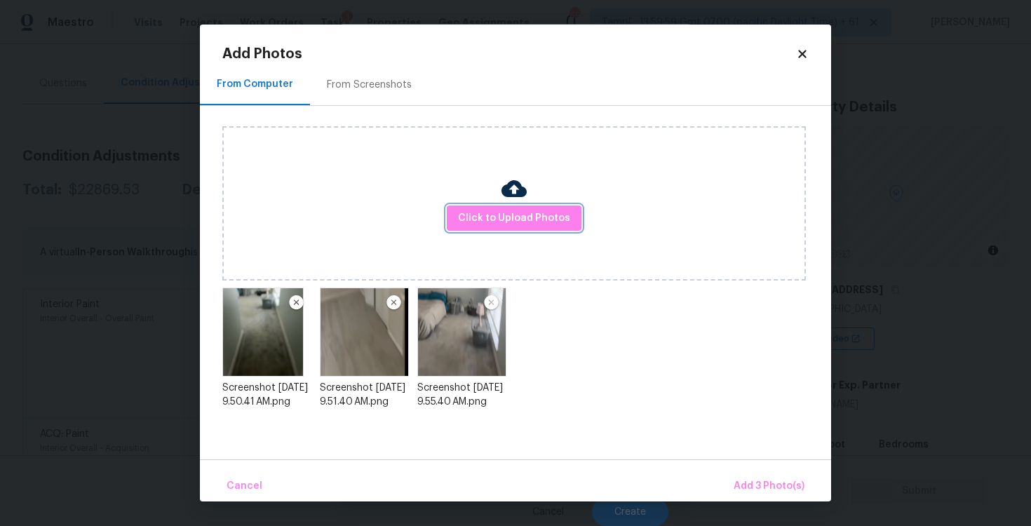
scroll to position [0, 0]
click at [762, 478] on span "Add 3 Photo(s)" at bounding box center [768, 487] width 71 height 18
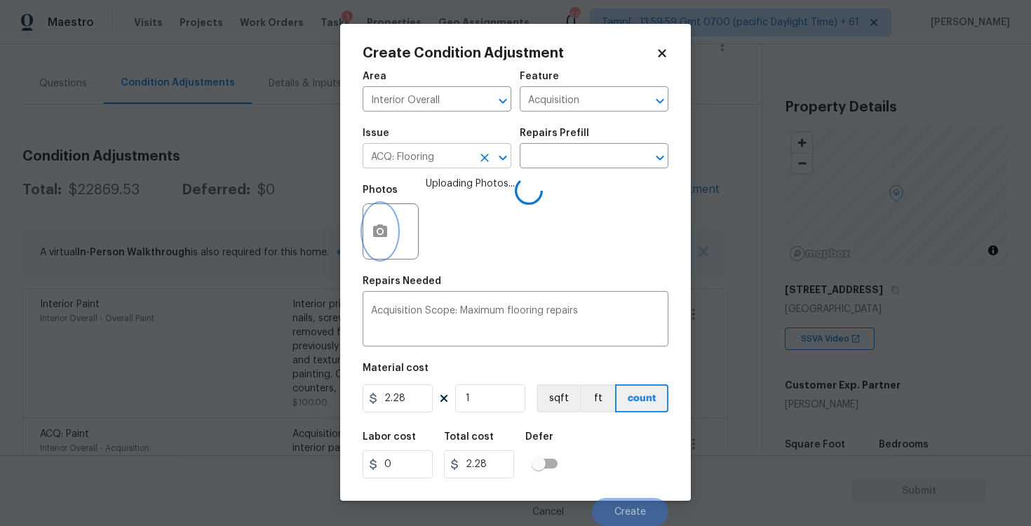
click at [487, 156] on icon "Clear" at bounding box center [485, 158] width 14 height 14
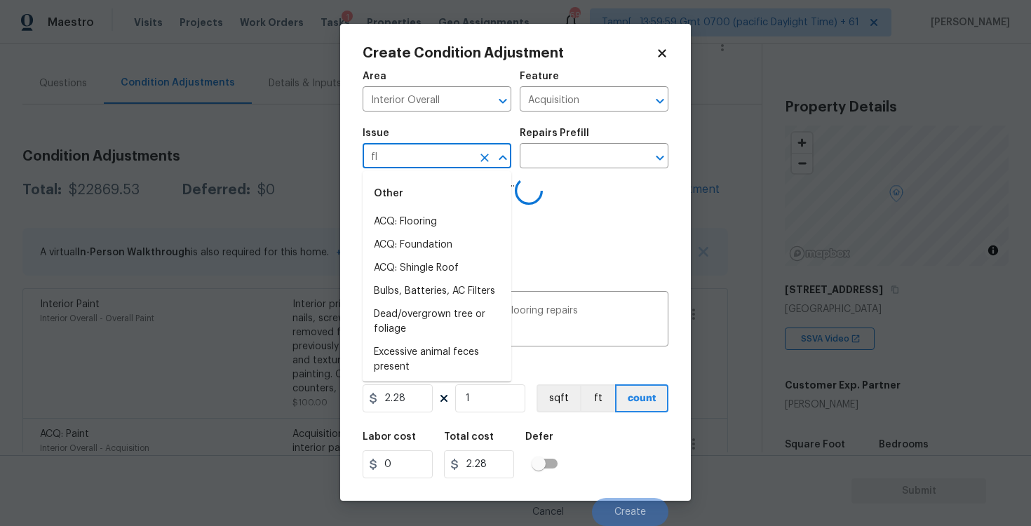
type input "flo"
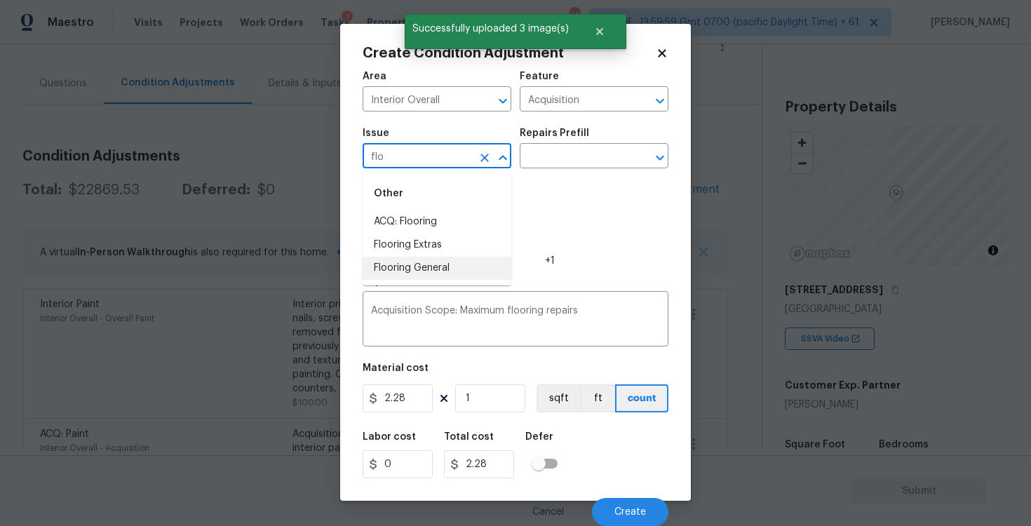
click at [445, 266] on li "Flooring General" at bounding box center [437, 268] width 149 height 23
type input "Flooring General"
click at [539, 159] on input "text" at bounding box center [574, 158] width 109 height 22
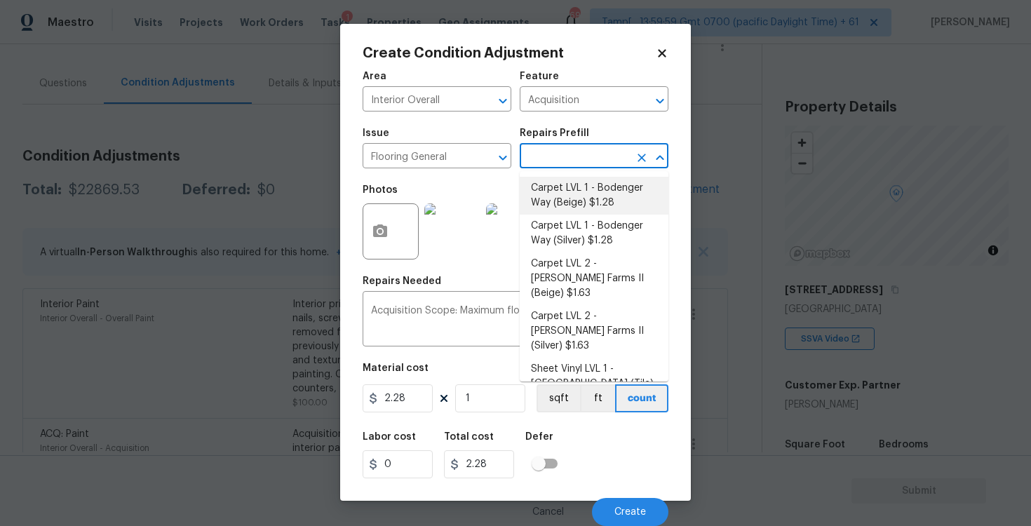
type input "v"
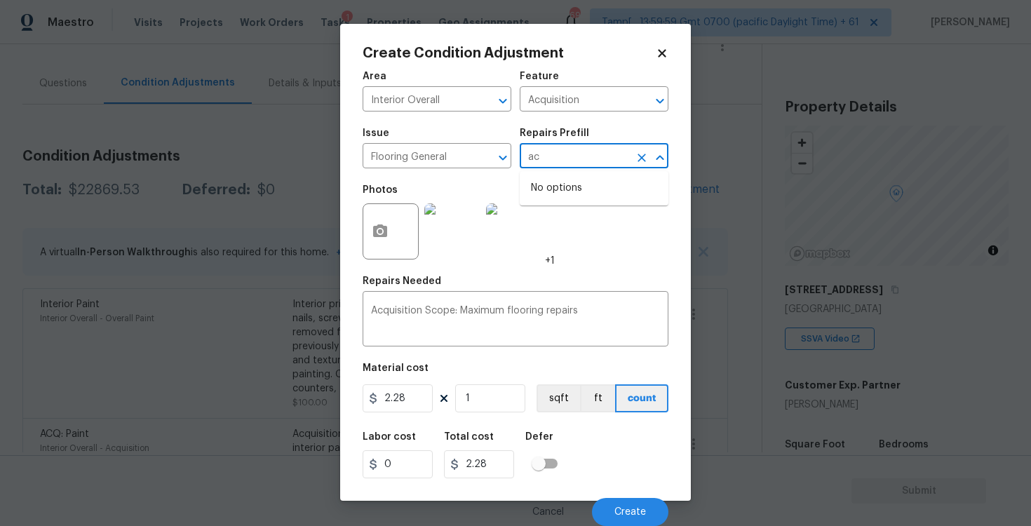
type input "a"
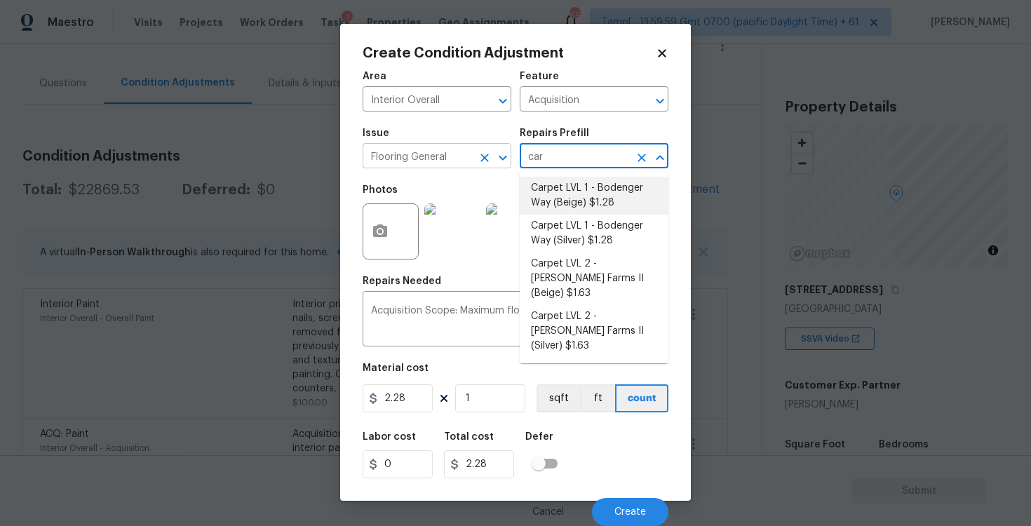
click at [482, 148] on button "Clear" at bounding box center [485, 158] width 20 height 20
type input "car"
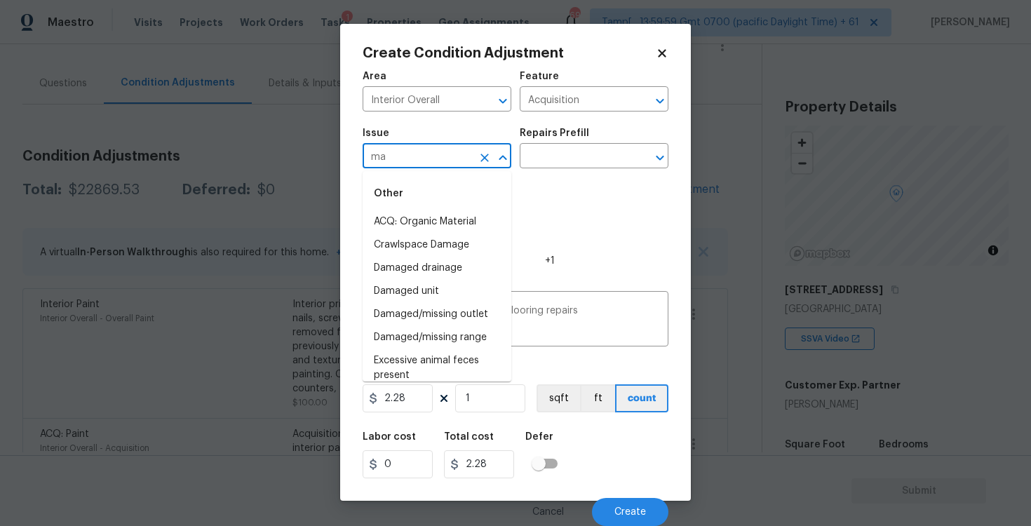
type input "m"
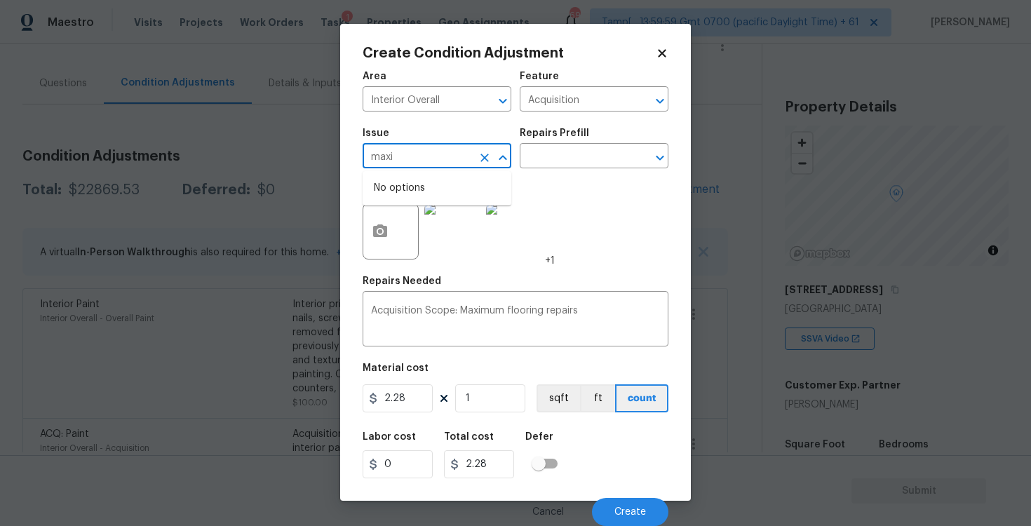
type input "maxim"
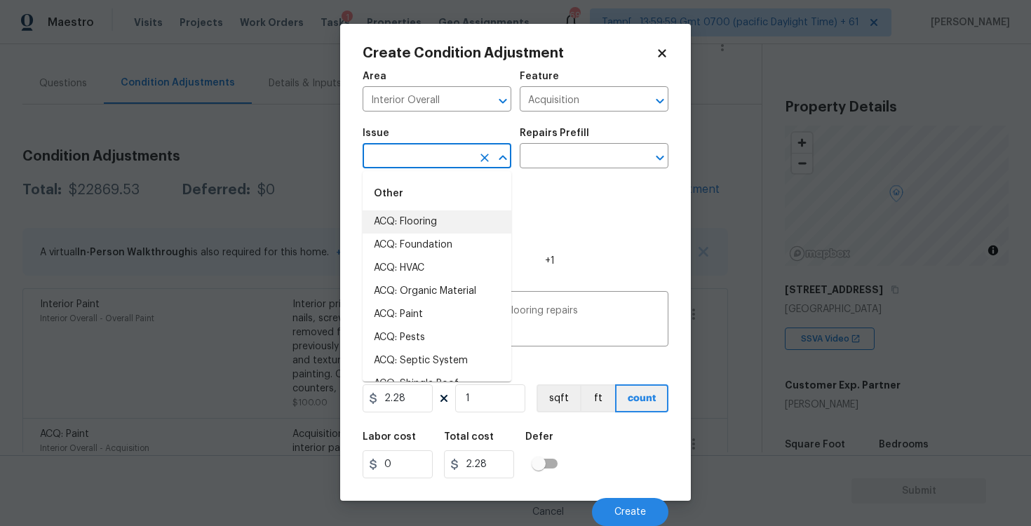
click at [461, 213] on li "ACQ: Flooring" at bounding box center [437, 221] width 149 height 23
type input "ACQ: Flooring"
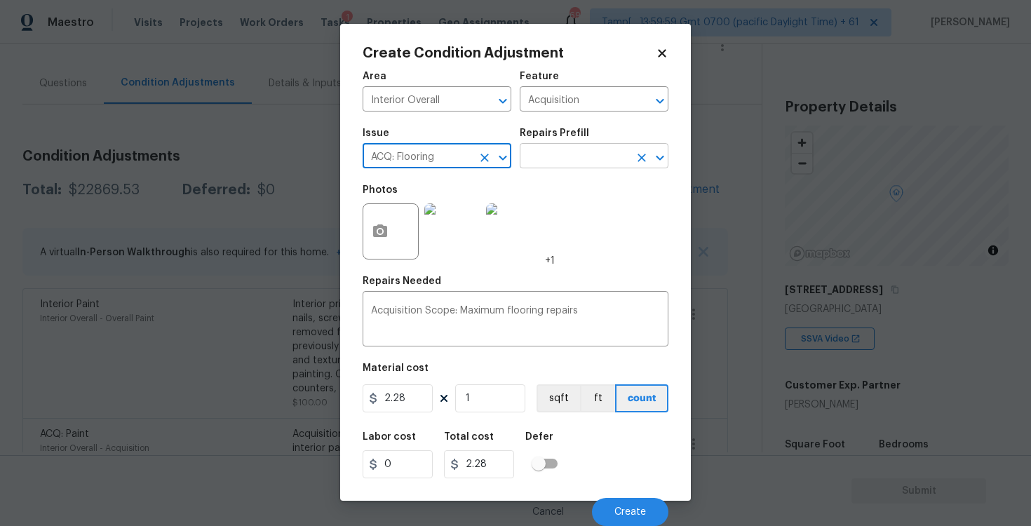
click at [583, 160] on input "text" at bounding box center [574, 158] width 109 height 22
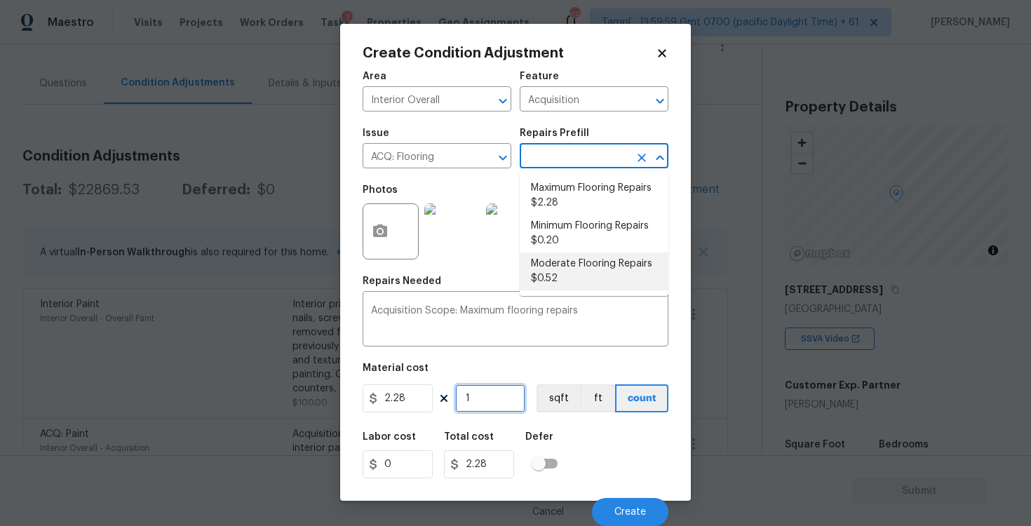
click at [500, 385] on input "1" at bounding box center [490, 398] width 70 height 28
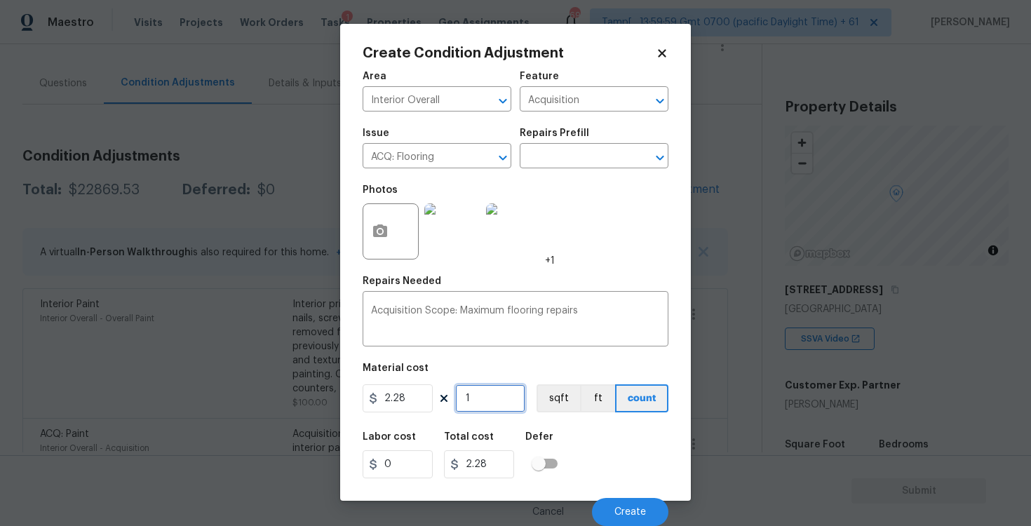
click at [510, 405] on input "1" at bounding box center [490, 398] width 70 height 28
type input "0"
paste input "2831"
type input "2831"
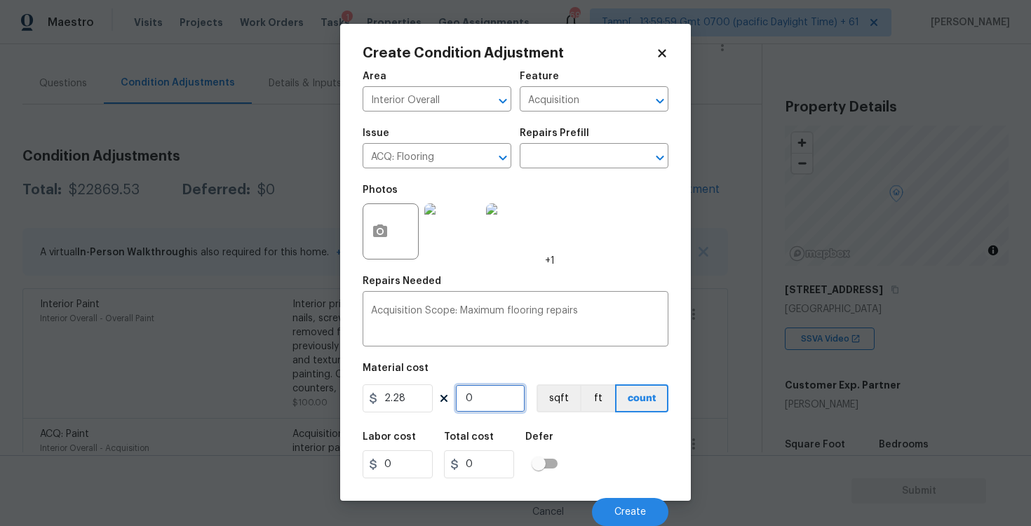
type input "6454.68"
type input "2831"
click at [556, 421] on div "Area Interior Overall ​ Feature Acquisition ​ Issue ACQ: Flooring ​ Repairs Pre…" at bounding box center [516, 294] width 306 height 463
click at [555, 401] on button "sqft" at bounding box center [557, 398] width 43 height 28
click at [616, 493] on div "Cancel Create" at bounding box center [516, 506] width 306 height 39
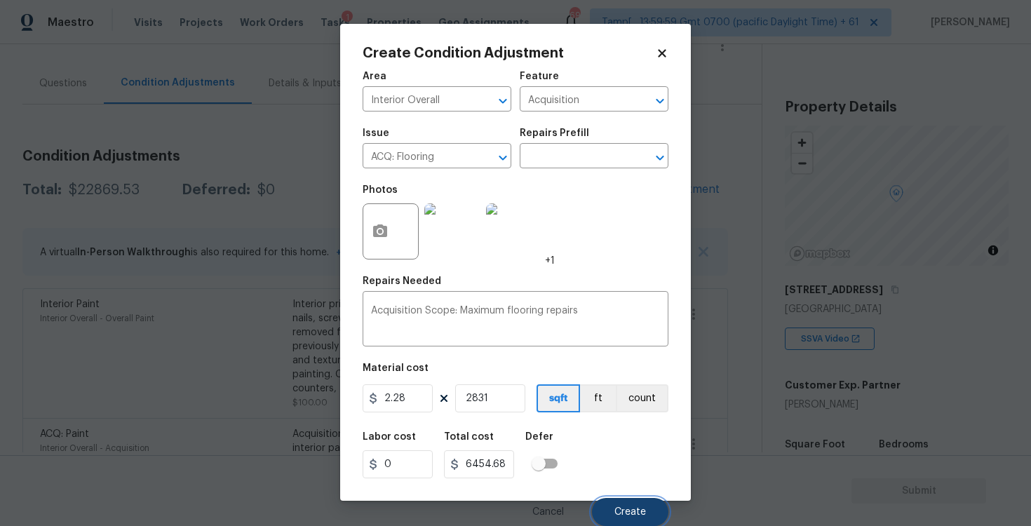
click at [623, 506] on button "Create" at bounding box center [630, 512] width 76 height 28
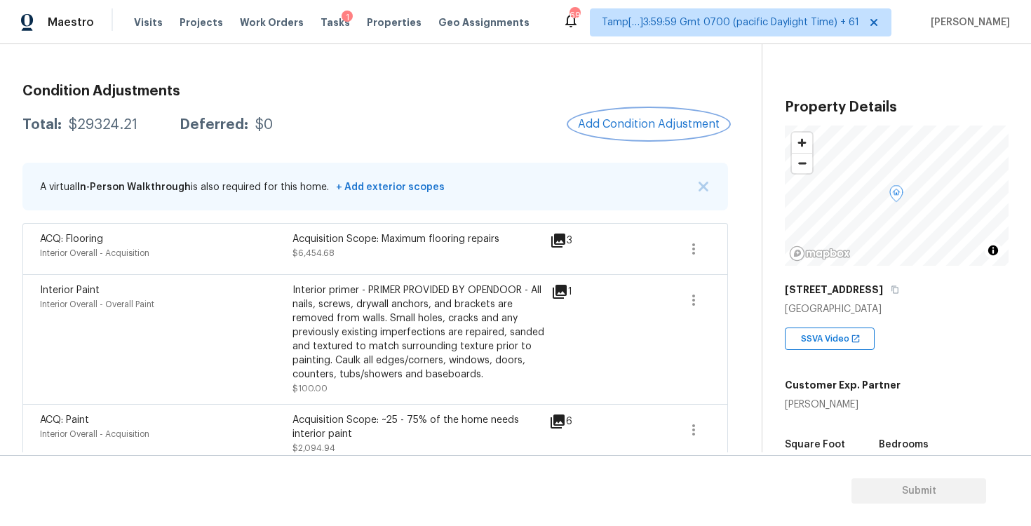
scroll to position [135, 0]
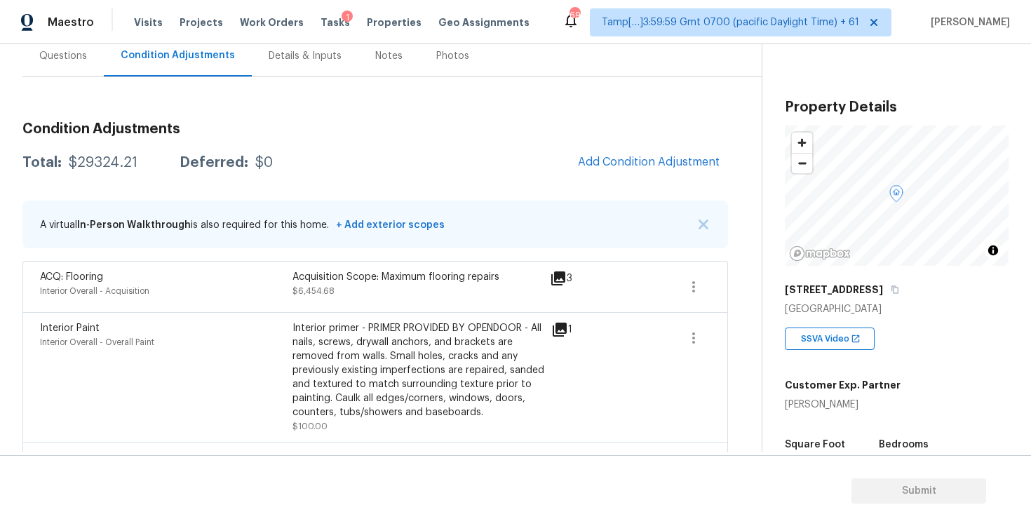
click at [73, 47] on div "Questions" at bounding box center [62, 55] width 81 height 41
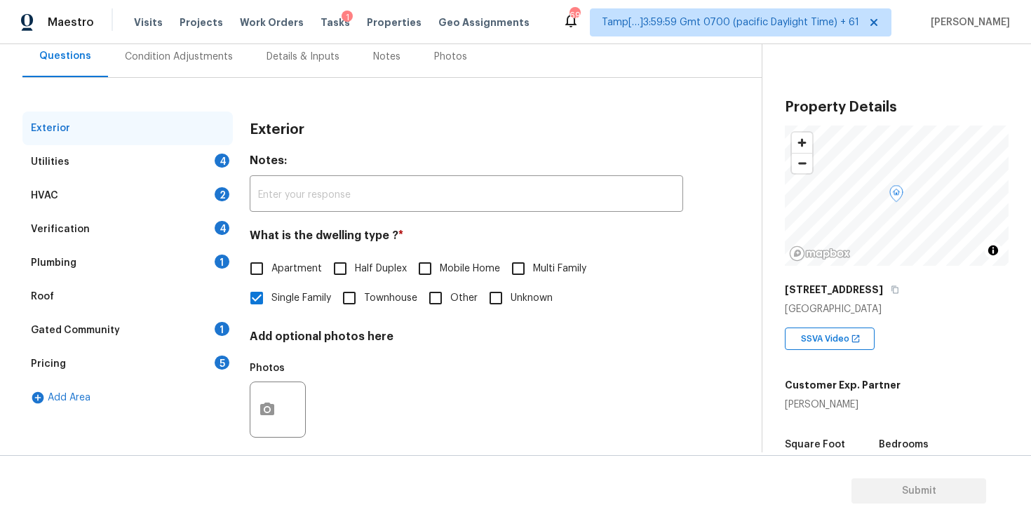
scroll to position [149, 0]
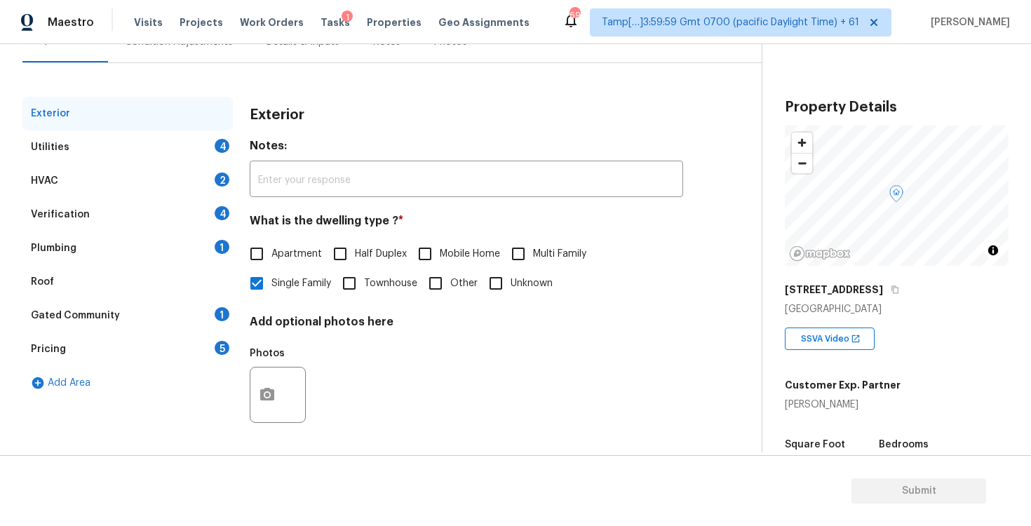
click at [199, 153] on div "Utilities 4" at bounding box center [127, 147] width 210 height 34
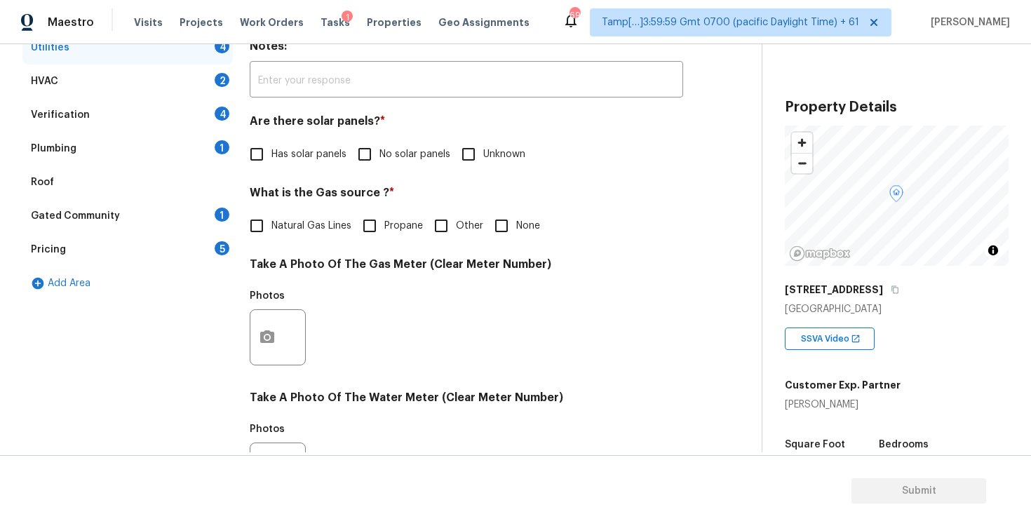
click at [377, 154] on input "No solar panels" at bounding box center [364, 154] width 29 height 29
checkbox input "true"
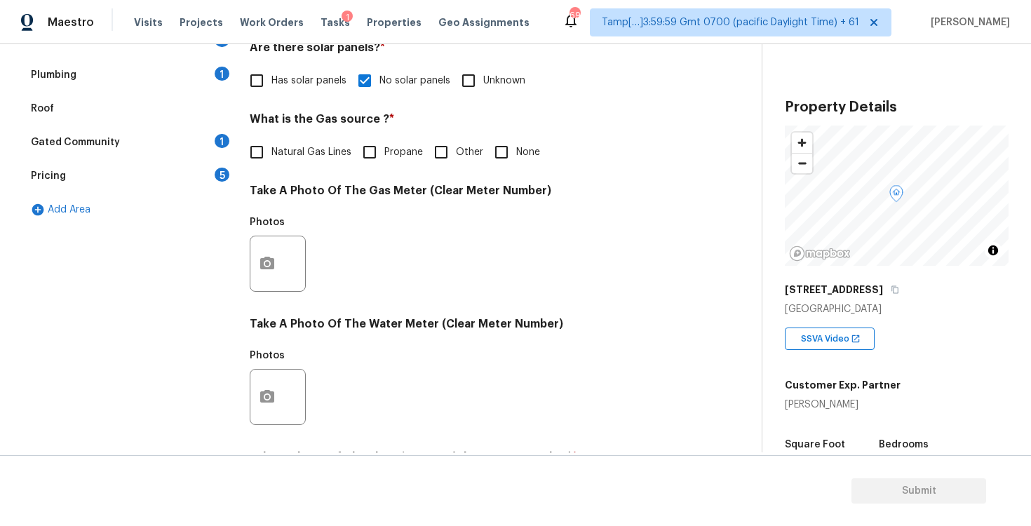
click at [500, 149] on input "None" at bounding box center [501, 151] width 29 height 29
checkbox input "true"
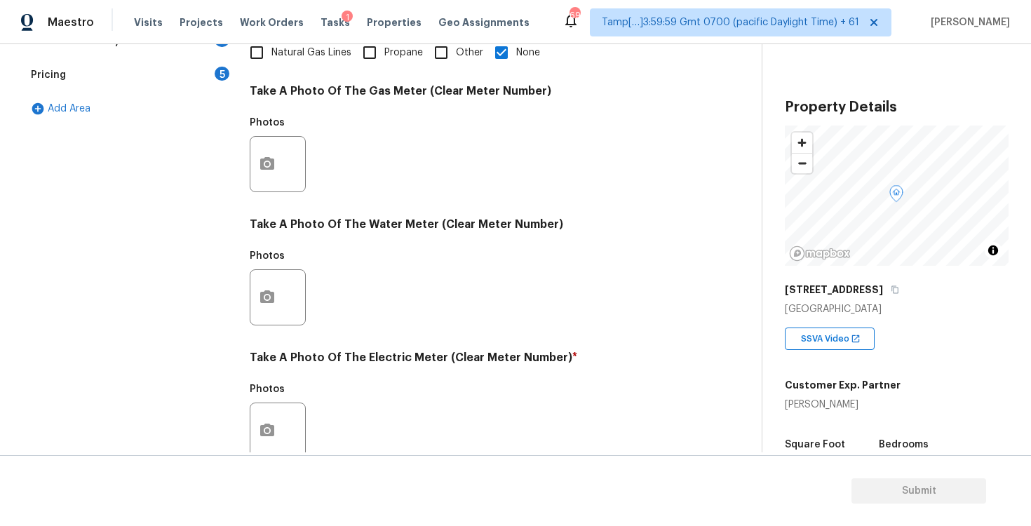
scroll to position [529, 0]
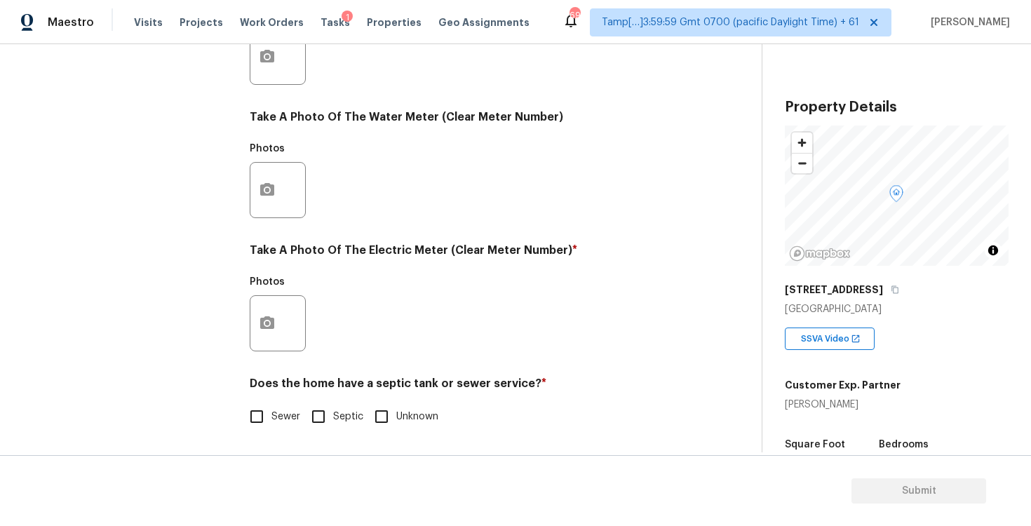
click at [290, 302] on div at bounding box center [278, 323] width 56 height 56
click at [283, 328] on button "button" at bounding box center [267, 323] width 34 height 55
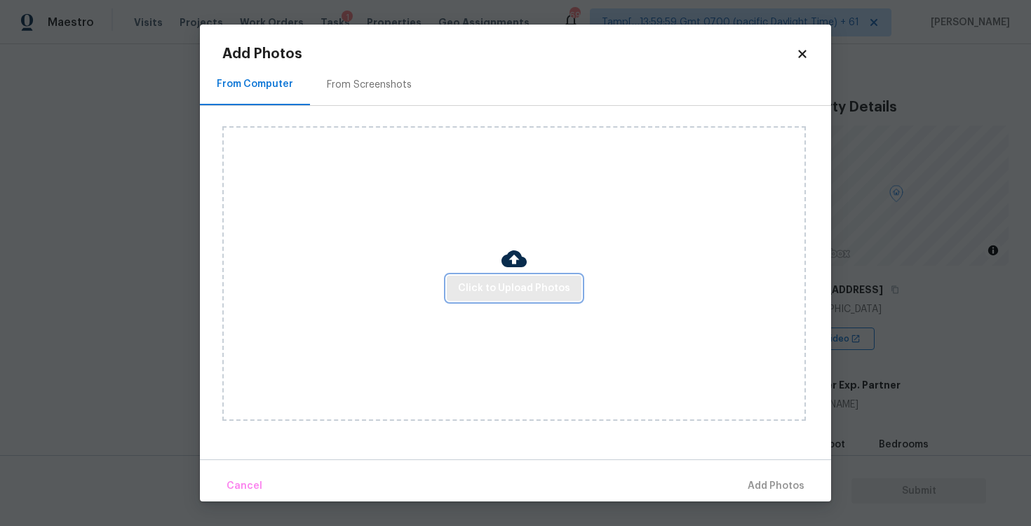
click at [462, 299] on button "Click to Upload Photos" at bounding box center [514, 289] width 135 height 26
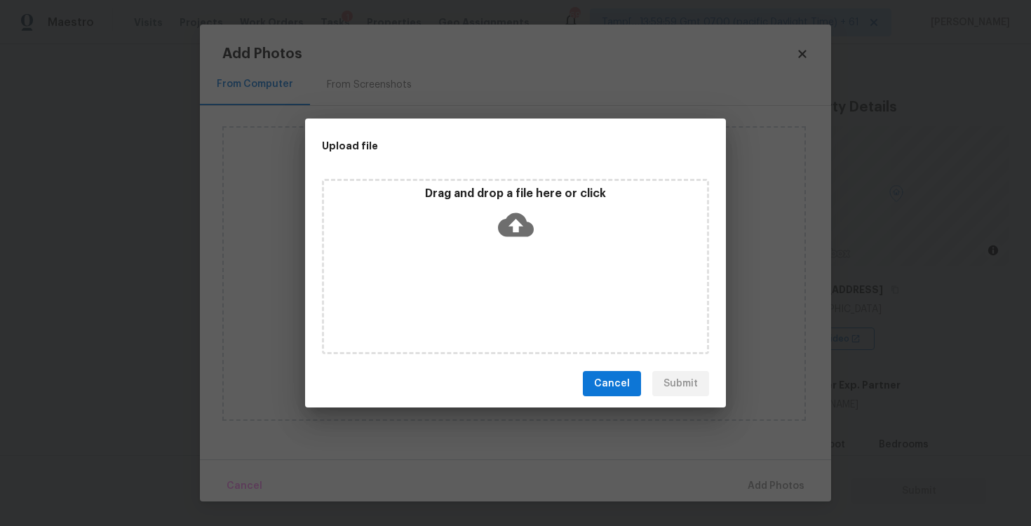
click at [517, 210] on icon at bounding box center [516, 225] width 36 height 36
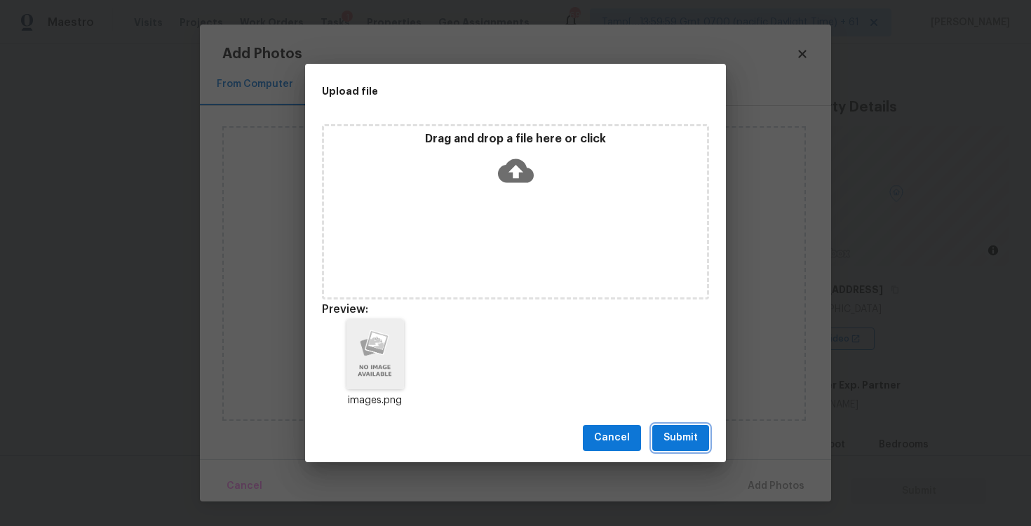
click at [678, 442] on span "Submit" at bounding box center [680, 438] width 34 height 18
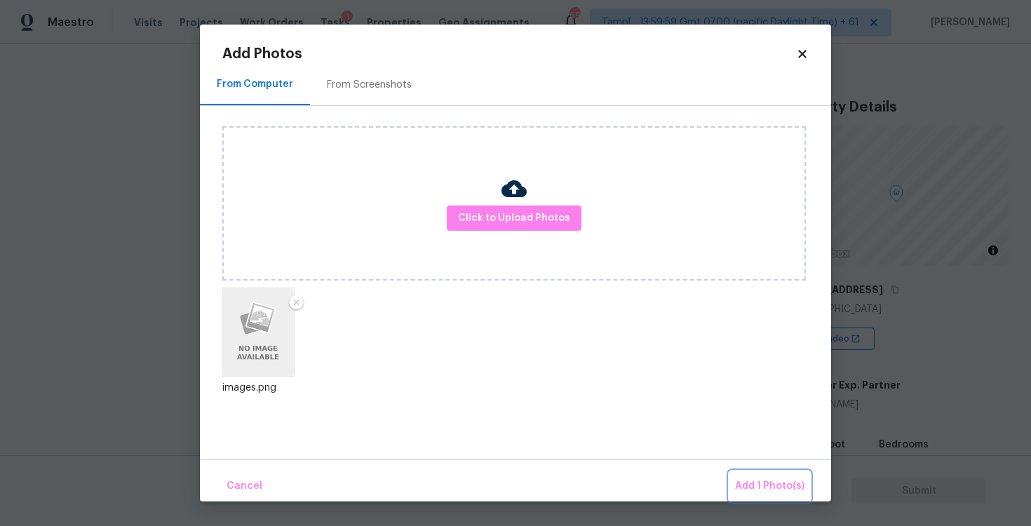
click at [790, 484] on span "Add 1 Photo(s)" at bounding box center [769, 487] width 69 height 18
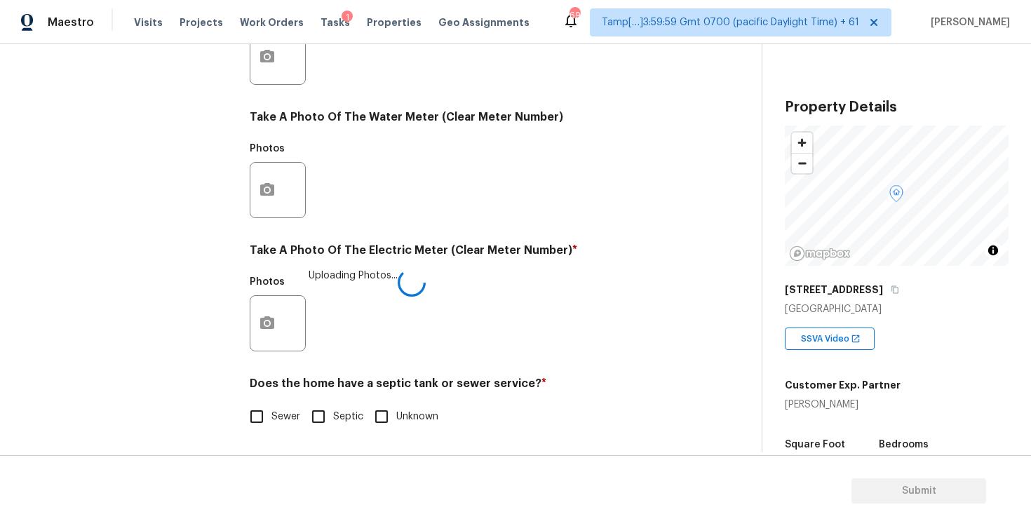
click at [245, 411] on input "Sewer" at bounding box center [256, 416] width 29 height 29
checkbox input "true"
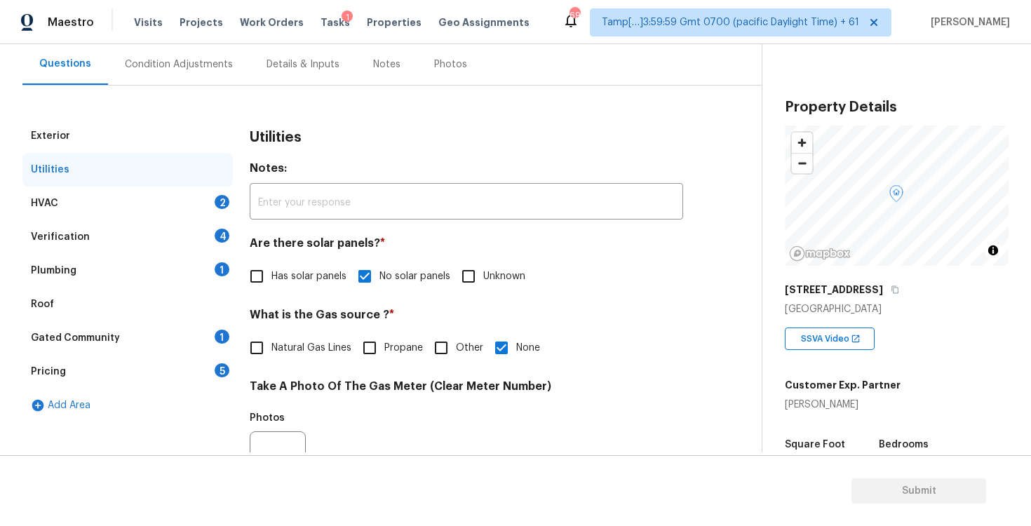
click at [206, 212] on div "HVAC 2" at bounding box center [127, 204] width 210 height 34
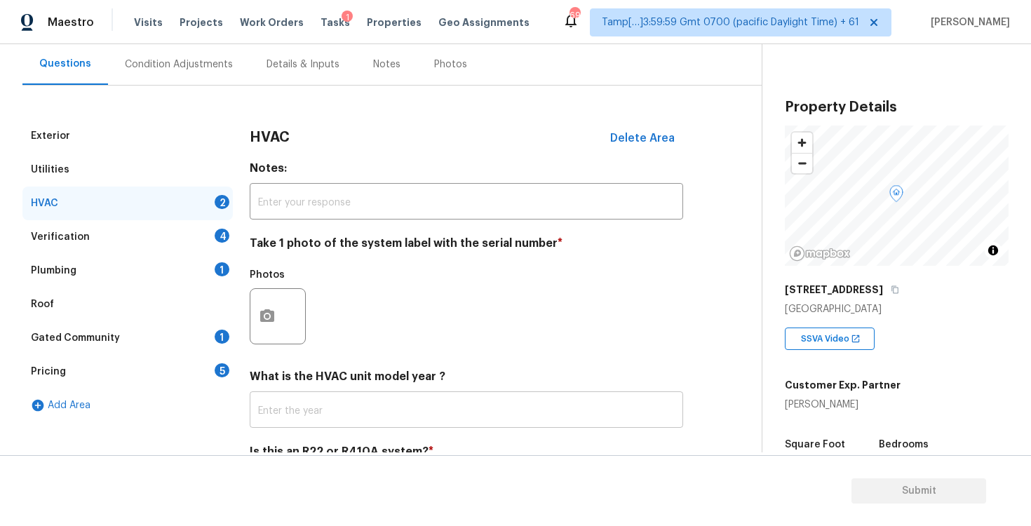
scroll to position [196, 0]
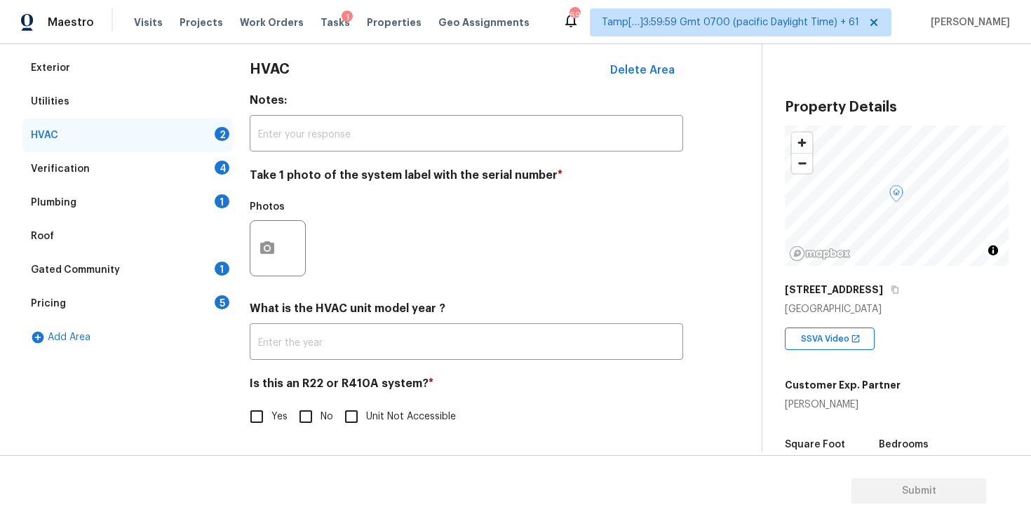
click at [272, 274] on div at bounding box center [278, 248] width 56 height 56
click at [266, 246] on circle "button" at bounding box center [267, 248] width 4 height 4
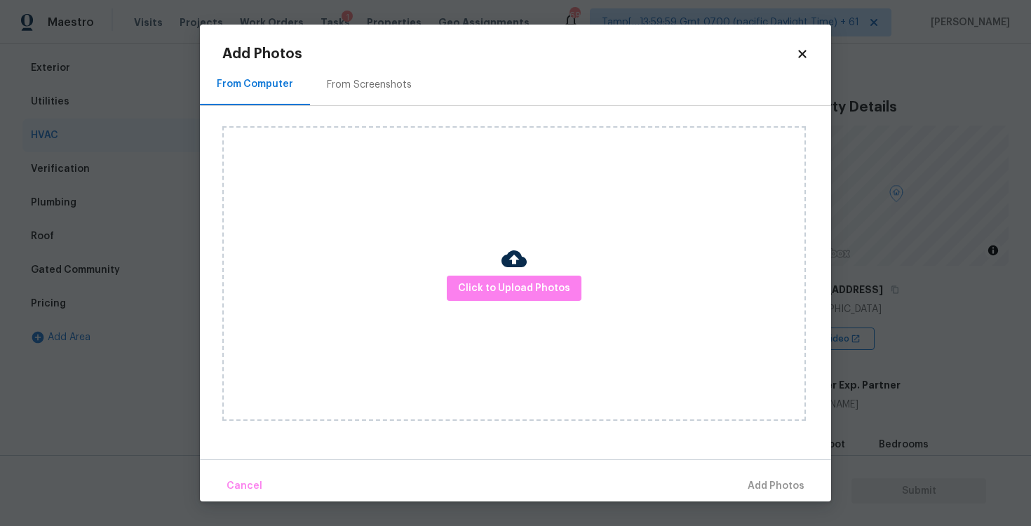
click at [482, 302] on div "Click to Upload Photos" at bounding box center [513, 273] width 583 height 295
click at [489, 290] on span "Click to Upload Photos" at bounding box center [514, 289] width 112 height 18
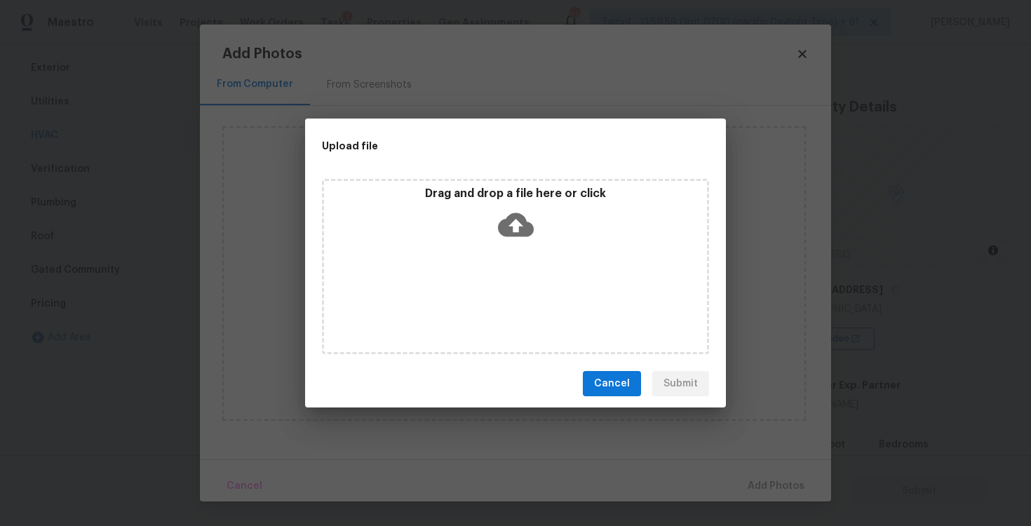
click at [496, 241] on div "Drag and drop a file here or click" at bounding box center [515, 217] width 383 height 60
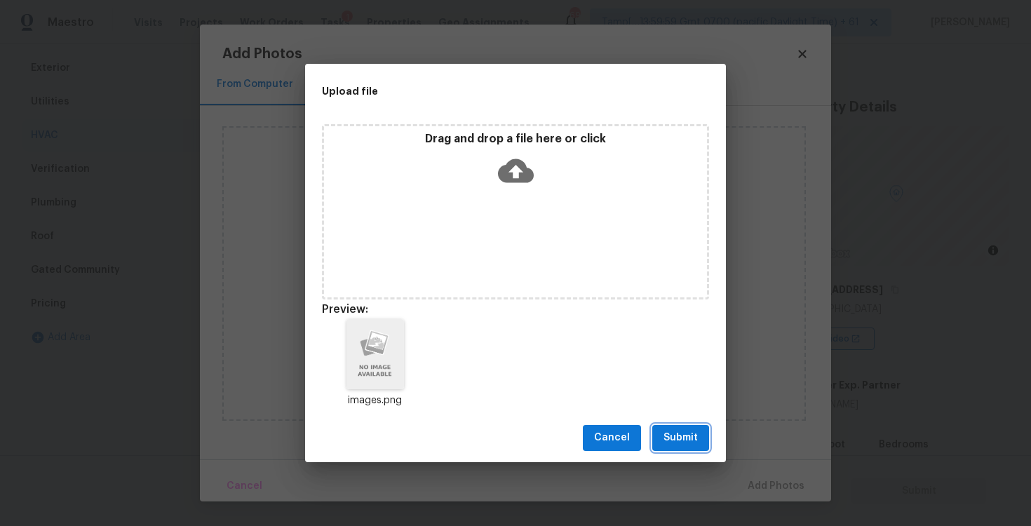
click at [696, 430] on span "Submit" at bounding box center [680, 438] width 34 height 18
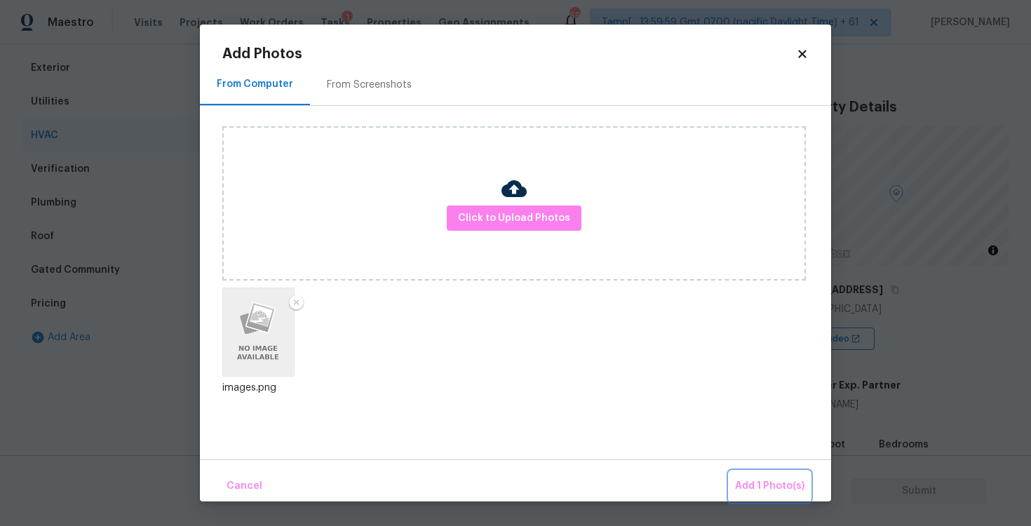
click at [745, 487] on span "Add 1 Photo(s)" at bounding box center [769, 487] width 69 height 18
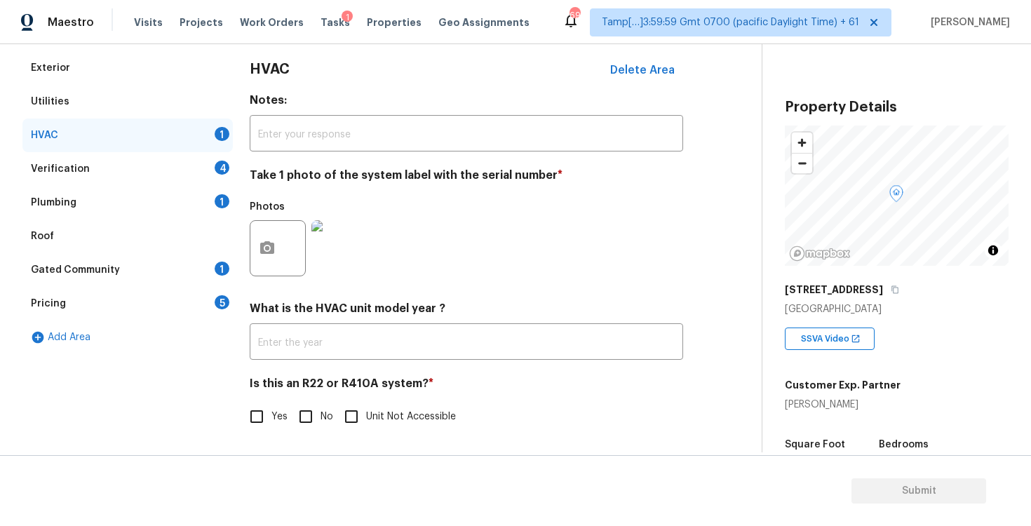
click at [316, 413] on input "No" at bounding box center [305, 416] width 29 height 29
checkbox input "true"
click at [194, 180] on div "Verification 4" at bounding box center [127, 169] width 210 height 34
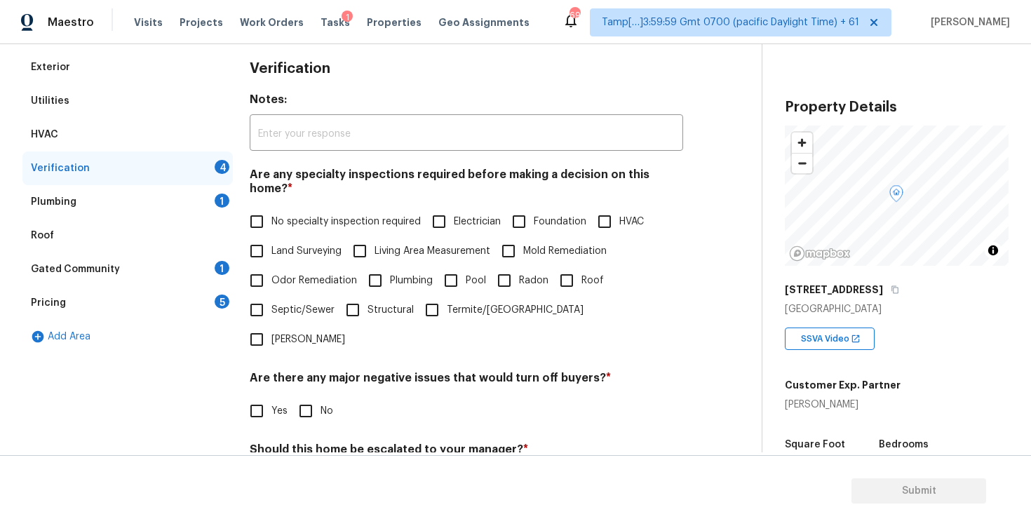
scroll to position [273, 0]
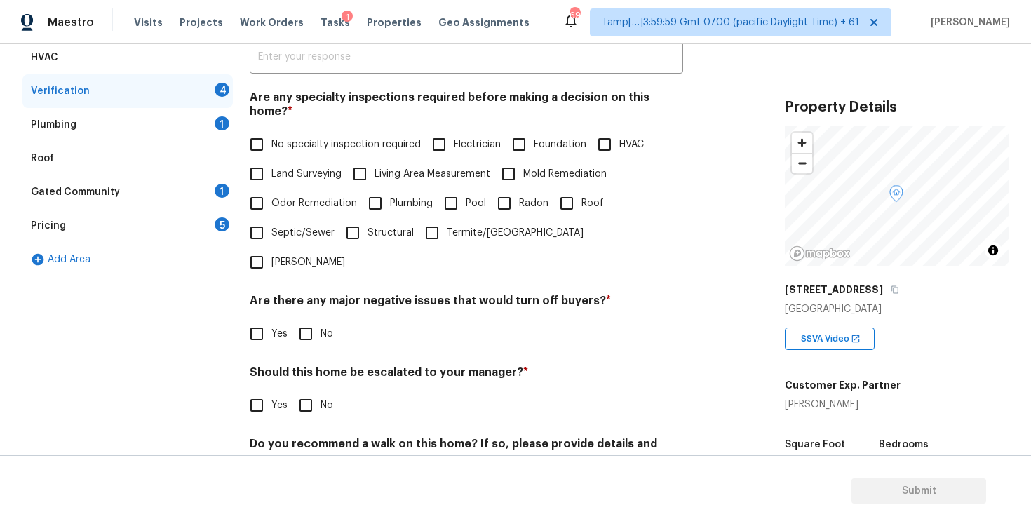
click at [271, 137] on span "No specialty inspection required" at bounding box center [345, 144] width 149 height 15
click at [271, 130] on input "No specialty inspection required" at bounding box center [256, 144] width 29 height 29
checkbox input "true"
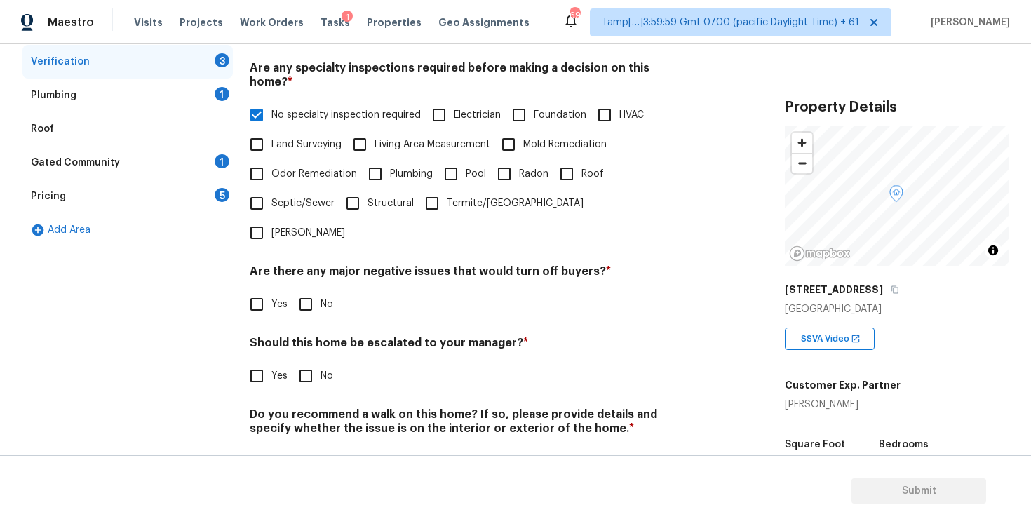
scroll to position [302, 0]
click at [305, 290] on input "No" at bounding box center [305, 304] width 29 height 29
checkbox input "true"
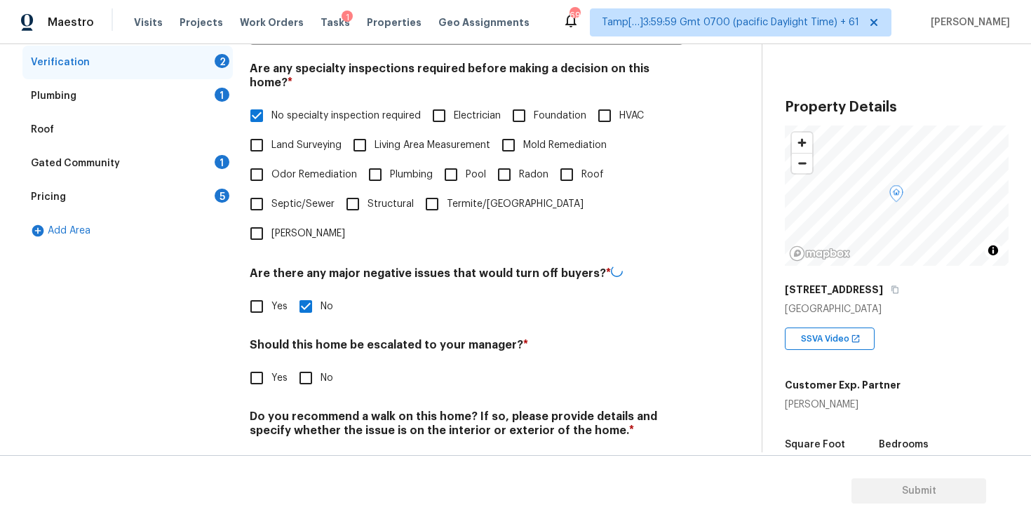
click at [304, 363] on input "No" at bounding box center [305, 377] width 29 height 29
checkbox input "true"
click at [316, 449] on input "No" at bounding box center [305, 463] width 29 height 29
checkbox input "true"
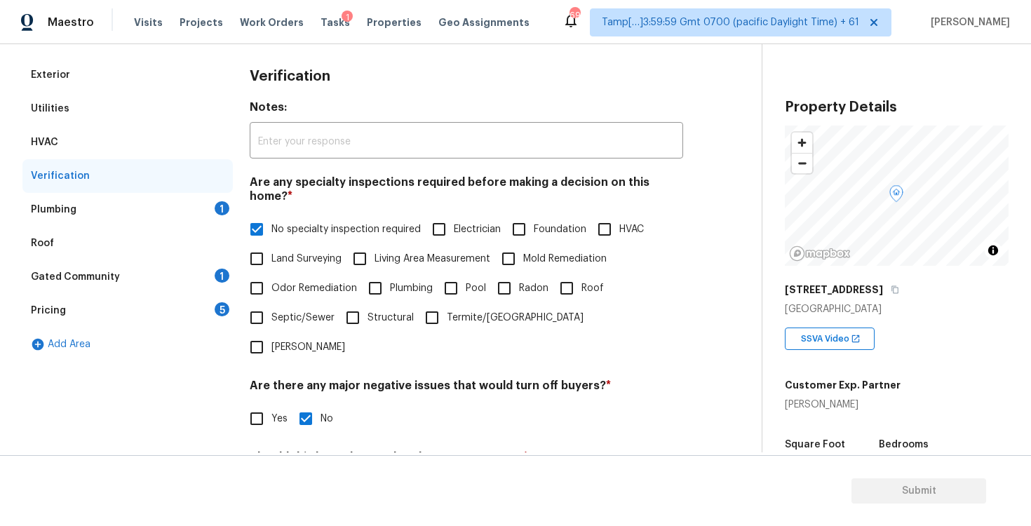
click at [220, 205] on div "1" at bounding box center [222, 208] width 15 height 14
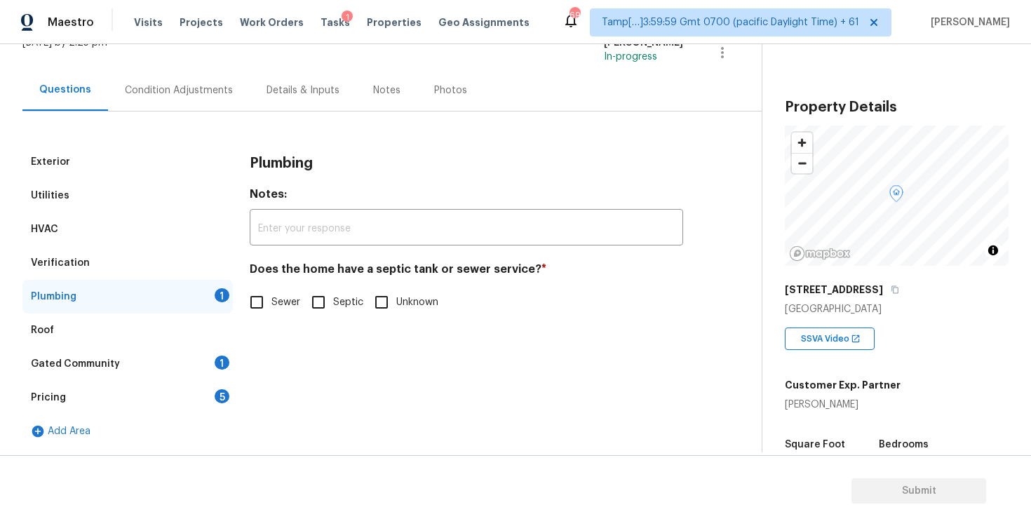
scroll to position [101, 0]
click at [261, 310] on input "Sewer" at bounding box center [256, 301] width 29 height 29
checkbox input "true"
click at [207, 356] on div "Gated Community 1" at bounding box center [127, 364] width 210 height 34
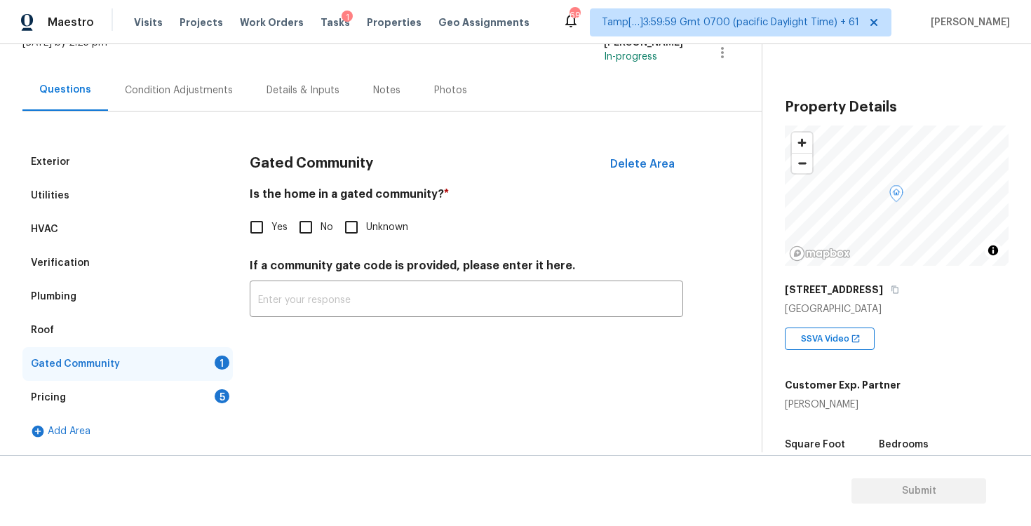
click at [314, 216] on input "No" at bounding box center [305, 226] width 29 height 29
checkbox input "true"
click at [205, 408] on div "Pricing 5" at bounding box center [127, 398] width 210 height 34
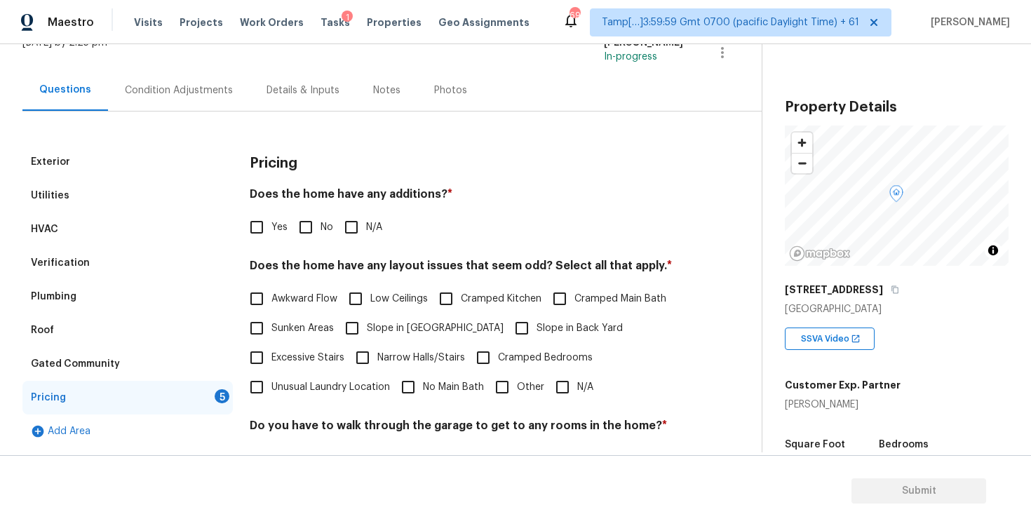
click at [315, 222] on input "No" at bounding box center [305, 226] width 29 height 29
checkbox input "true"
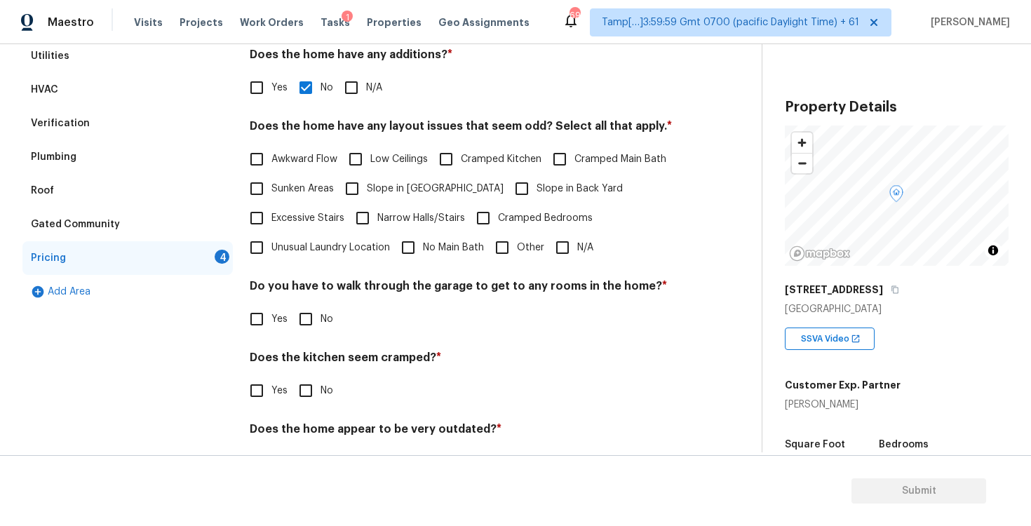
scroll to position [242, 0]
click at [507, 179] on label "Slope in Back Yard" at bounding box center [565, 186] width 116 height 29
click at [507, 179] on input "Slope in Back Yard" at bounding box center [521, 186] width 29 height 29
checkbox input "true"
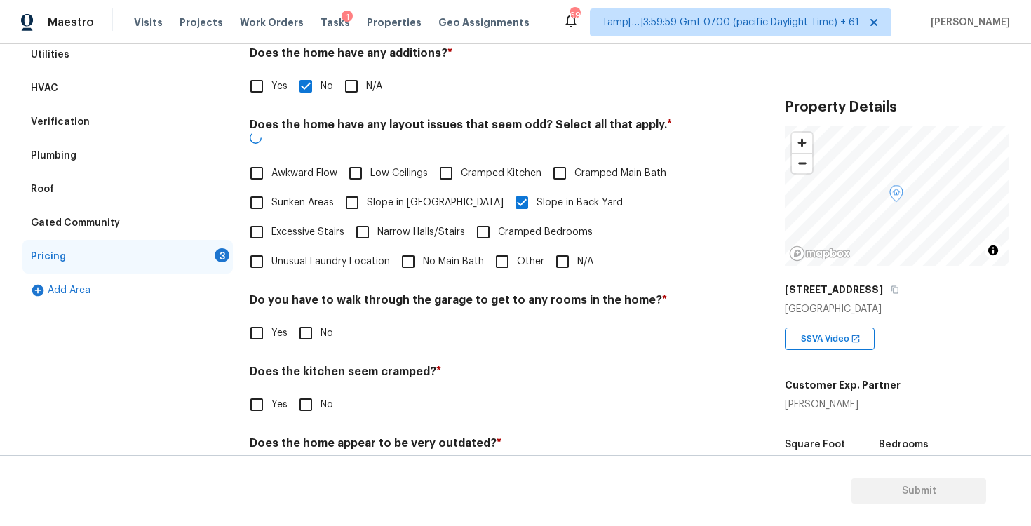
click at [397, 196] on span "Slope in [GEOGRAPHIC_DATA]" at bounding box center [435, 203] width 137 height 15
click at [367, 191] on input "Slope in [GEOGRAPHIC_DATA]" at bounding box center [351, 202] width 29 height 29
checkbox input "true"
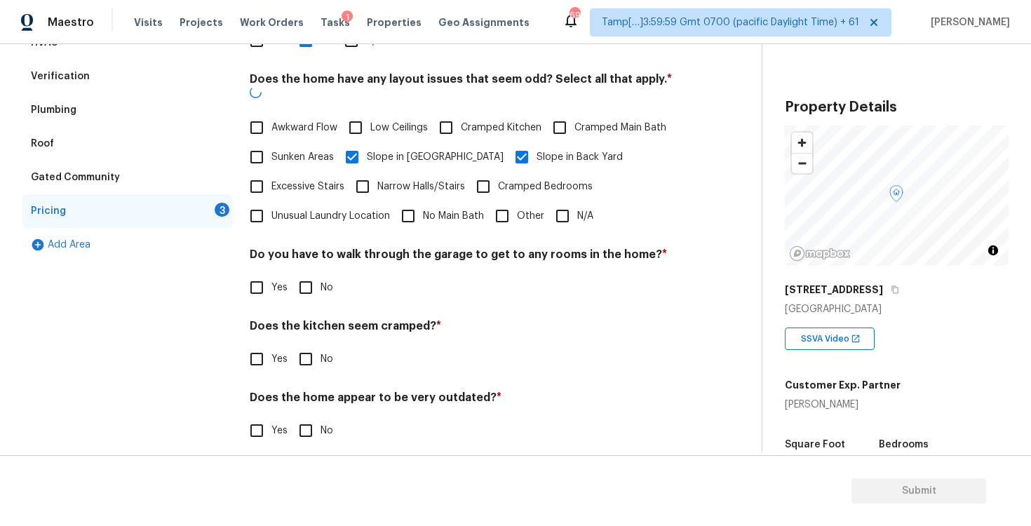
scroll to position [286, 0]
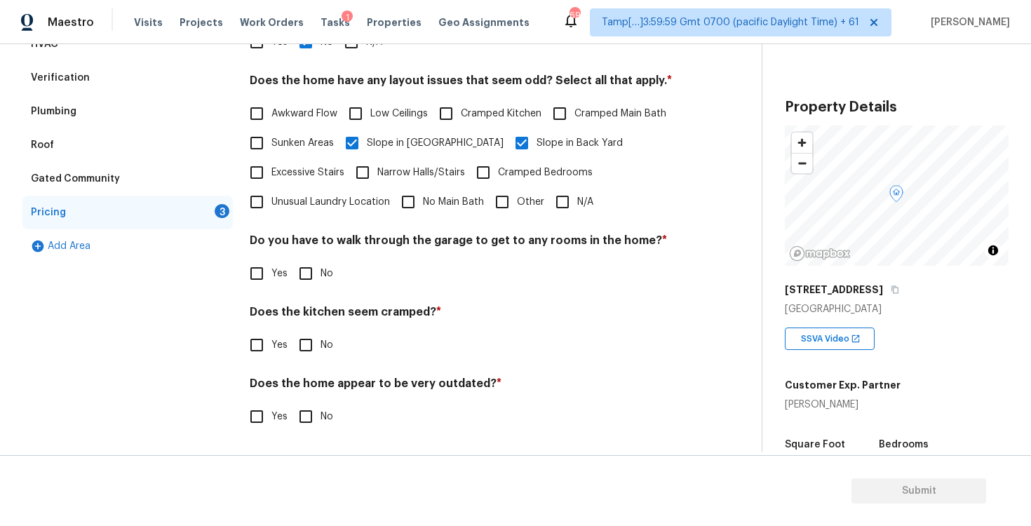
click at [308, 280] on input "No" at bounding box center [305, 273] width 29 height 29
checkbox input "true"
click at [313, 348] on input "No" at bounding box center [305, 346] width 29 height 29
checkbox input "true"
click at [315, 403] on input "No" at bounding box center [305, 417] width 29 height 29
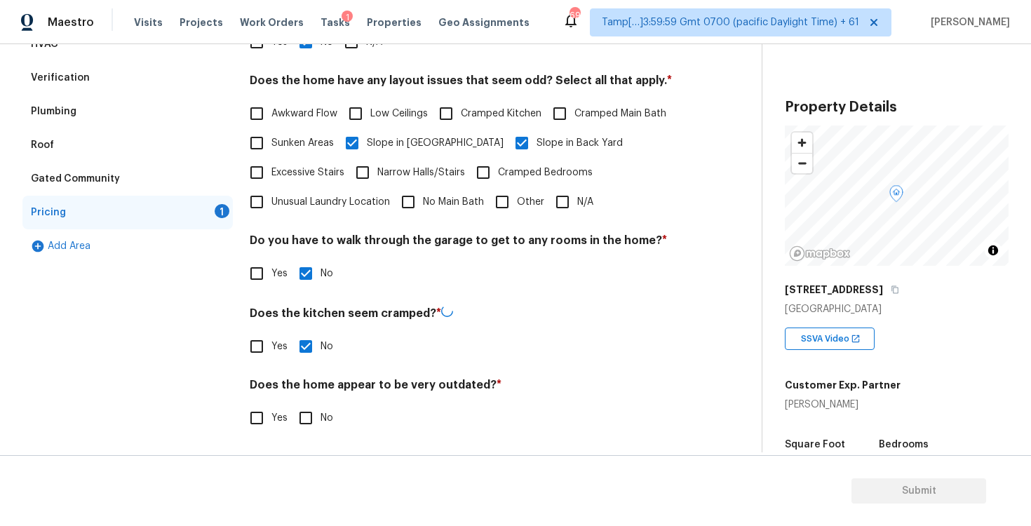
checkbox input "true"
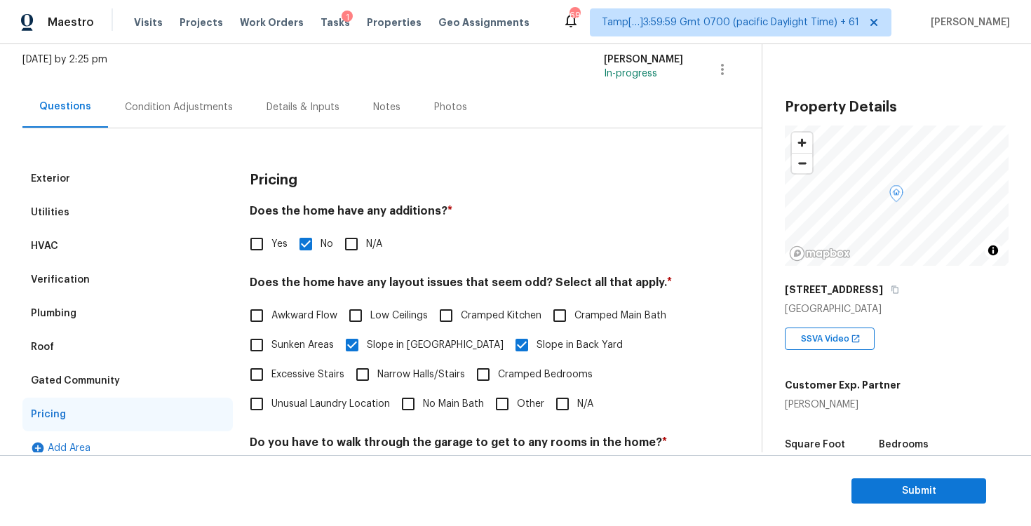
scroll to position [0, 0]
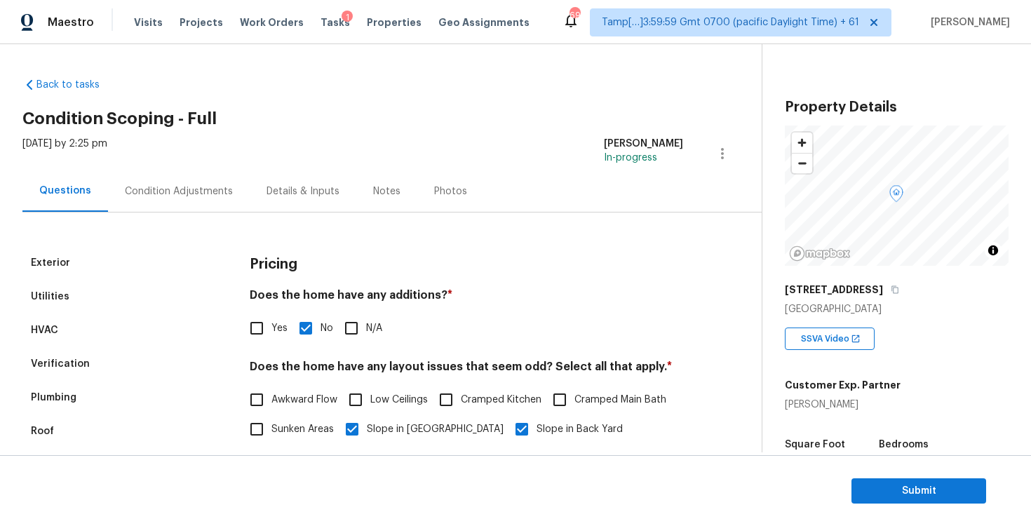
click at [212, 180] on div "Condition Adjustments" at bounding box center [179, 190] width 142 height 41
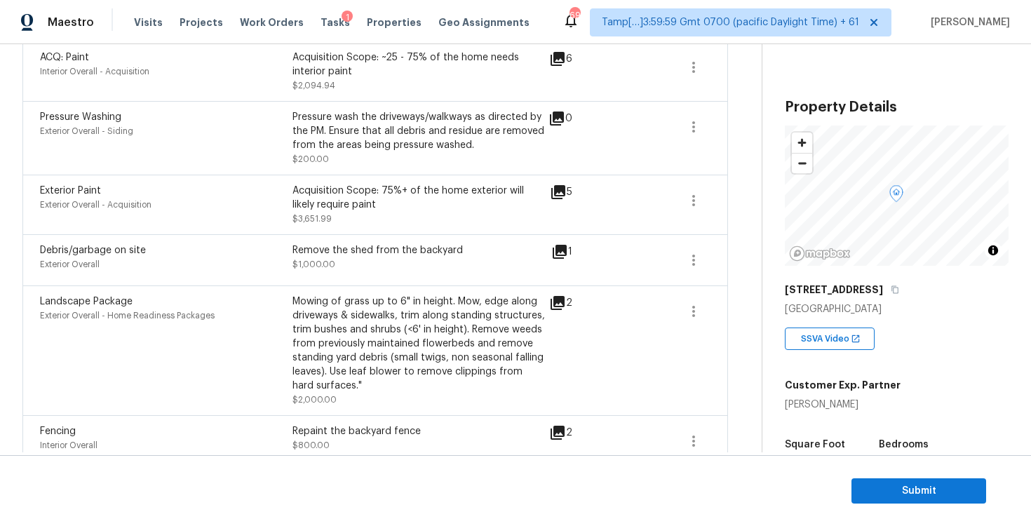
scroll to position [437, 0]
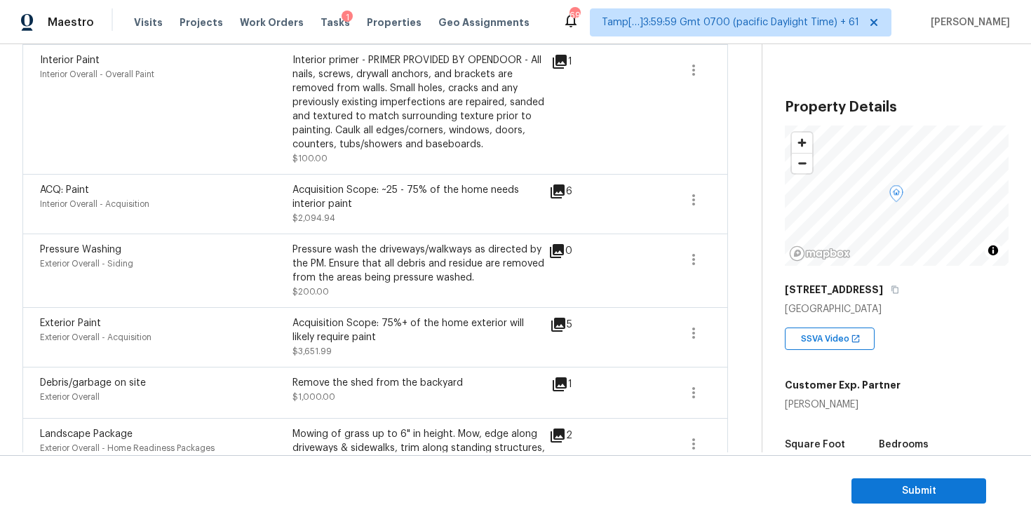
scroll to position [616, 0]
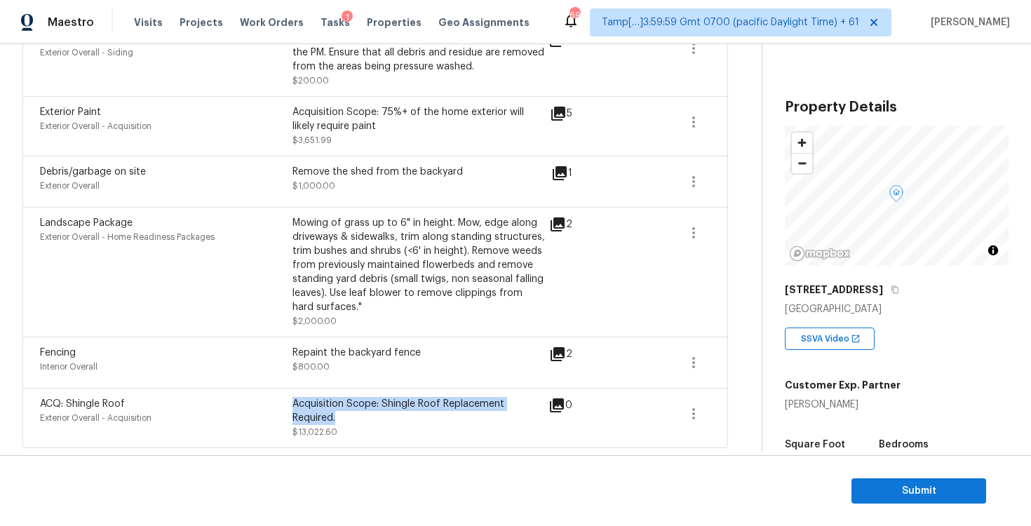
drag, startPoint x: 295, startPoint y: 404, endPoint x: 356, endPoint y: 421, distance: 63.3
click at [356, 421] on div "Acquisition Scope: Shingle Roof Replacement Required." at bounding box center [418, 411] width 252 height 28
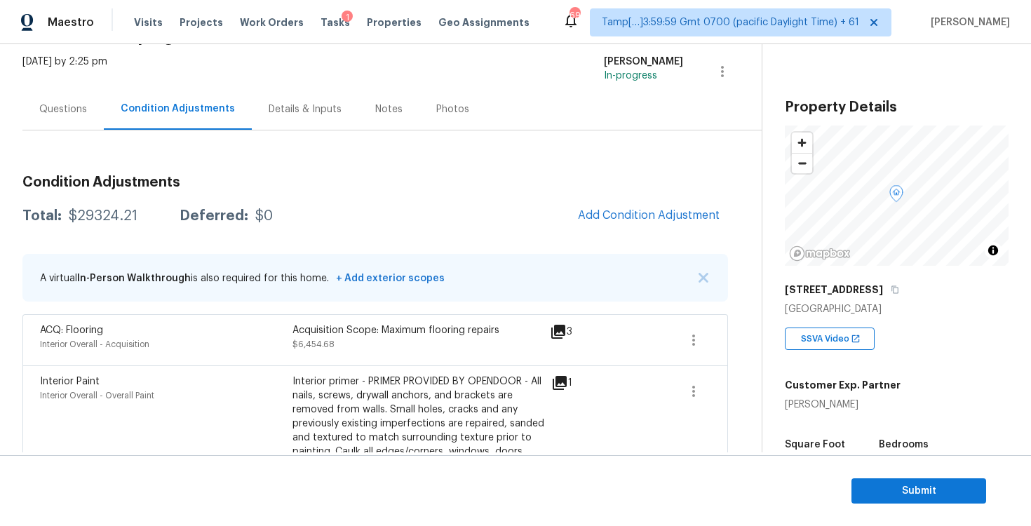
scroll to position [71, 0]
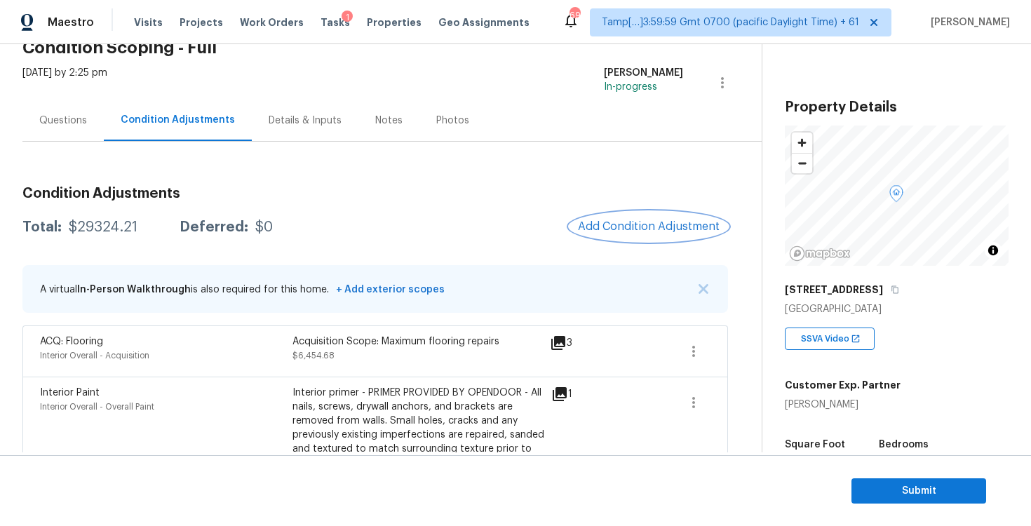
click at [575, 225] on button "Add Condition Adjustment" at bounding box center [648, 226] width 158 height 29
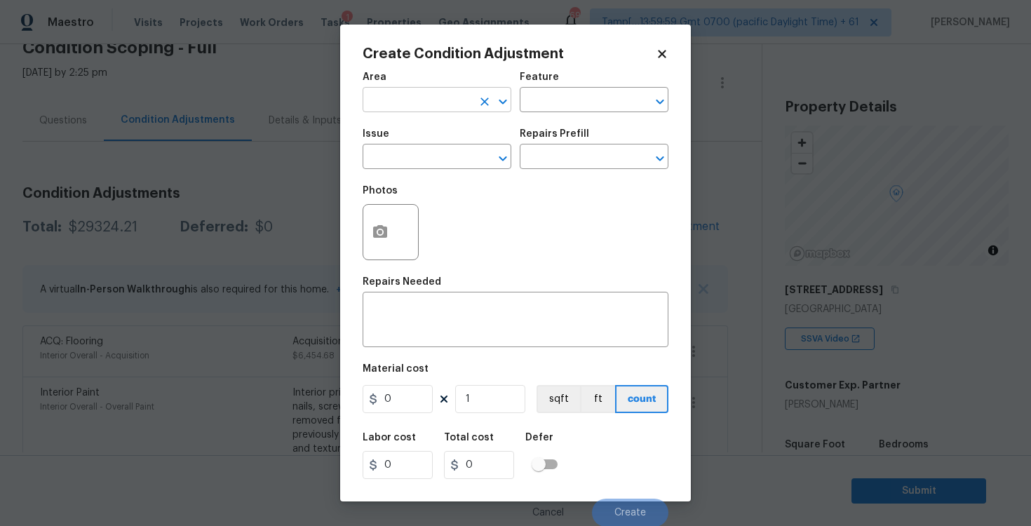
click at [400, 107] on input "text" at bounding box center [417, 101] width 109 height 22
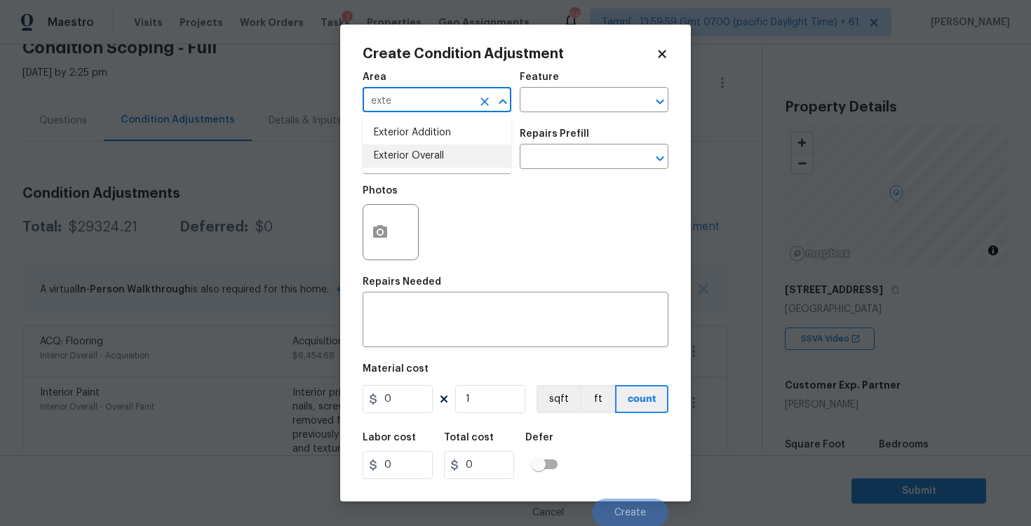
click at [405, 170] on ul "Exterior Addition Exterior Overall" at bounding box center [437, 144] width 149 height 57
click at [404, 161] on li "Exterior Overall" at bounding box center [437, 155] width 149 height 23
type input "Exterior Overall"
click at [404, 161] on input "text" at bounding box center [417, 158] width 109 height 22
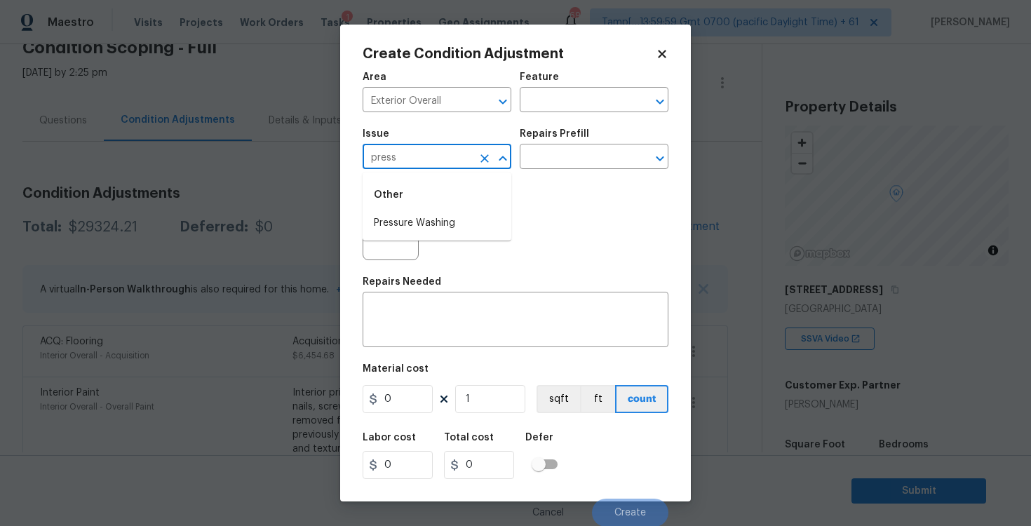
click at [427, 211] on div "Other" at bounding box center [437, 195] width 149 height 34
click at [436, 222] on li "Pressure Washing" at bounding box center [437, 223] width 149 height 23
type input "Pressure Washing"
click at [530, 153] on input "text" at bounding box center [574, 158] width 109 height 22
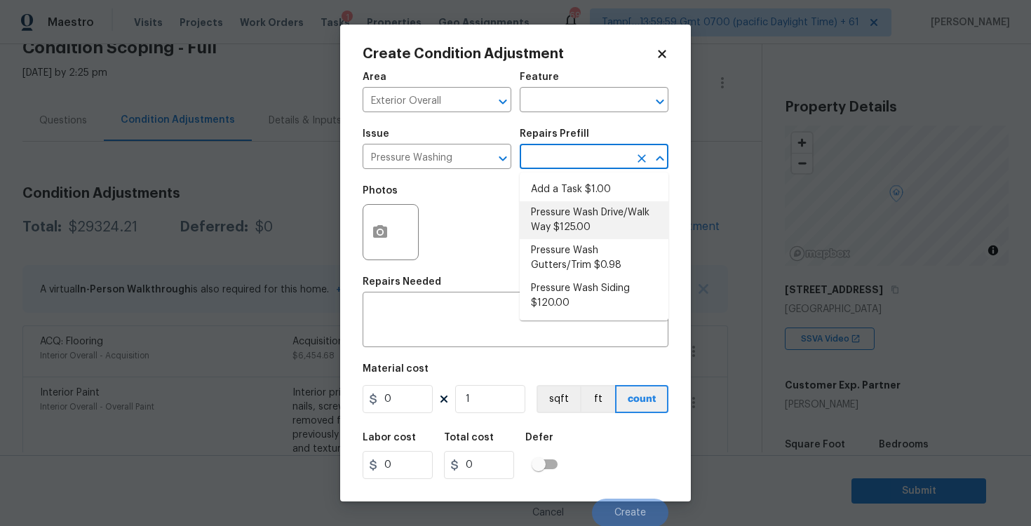
click at [565, 212] on li "Pressure Wash Drive/Walk Way $125.00" at bounding box center [594, 220] width 149 height 38
type input "Siding"
type textarea "Pressure wash the driveways/walkways as directed by the PM. Ensure that all deb…"
type input "125"
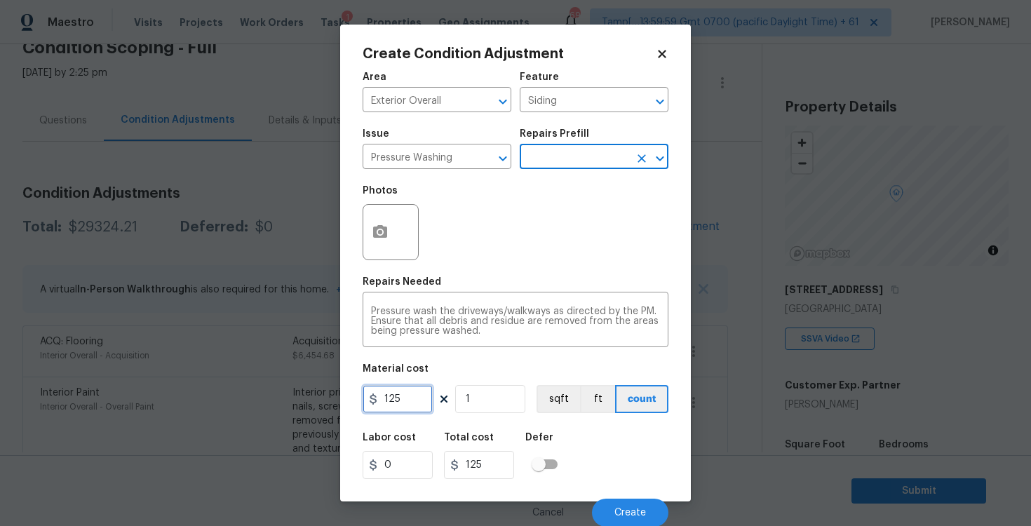
click at [406, 391] on input "125" at bounding box center [398, 399] width 70 height 28
type input "200"
click at [555, 448] on div "Defer" at bounding box center [545, 442] width 41 height 18
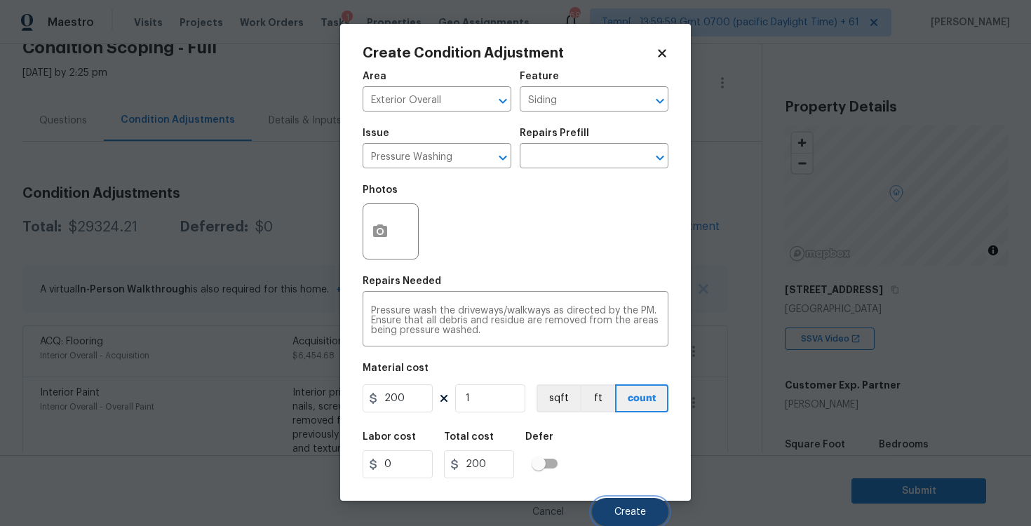
click at [627, 518] on button "Create" at bounding box center [630, 512] width 76 height 28
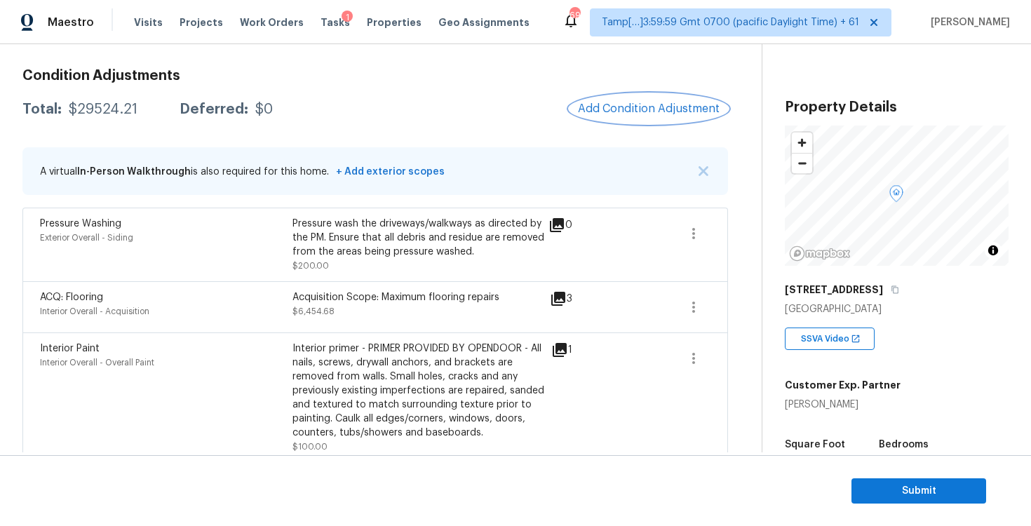
scroll to position [189, 0]
click at [377, 116] on div "Total: $29524.21 Deferred: $0 Add Condition Adjustment" at bounding box center [374, 108] width 705 height 31
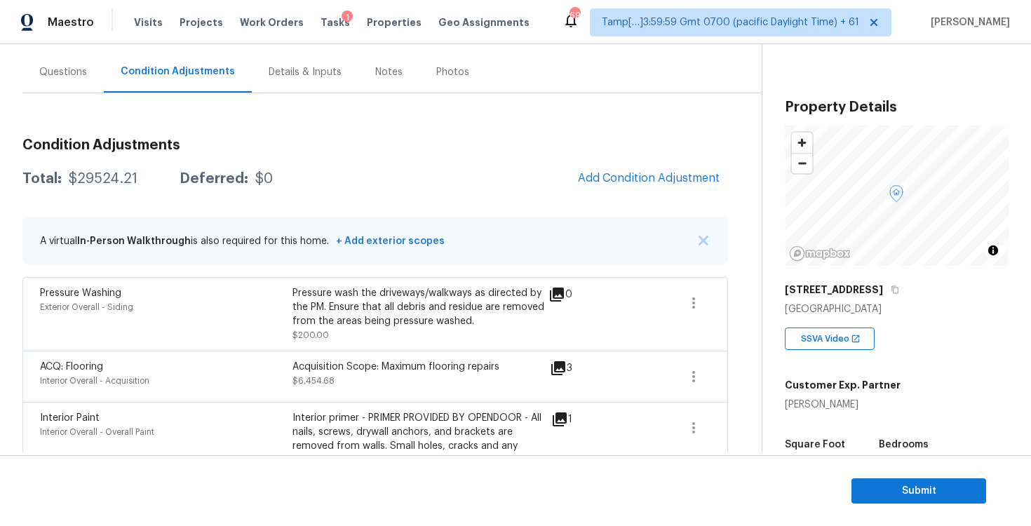
click at [57, 76] on div "Questions" at bounding box center [63, 72] width 48 height 14
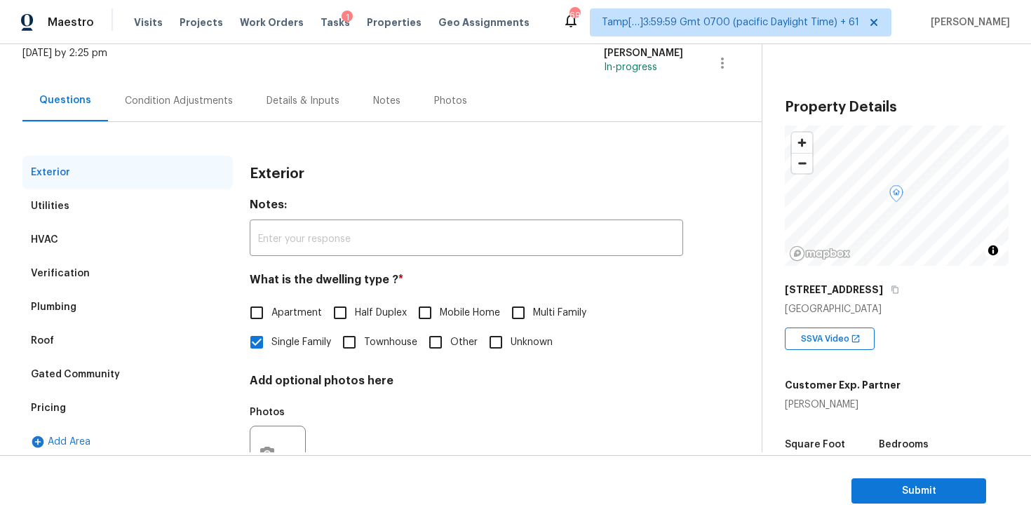
scroll to position [44, 0]
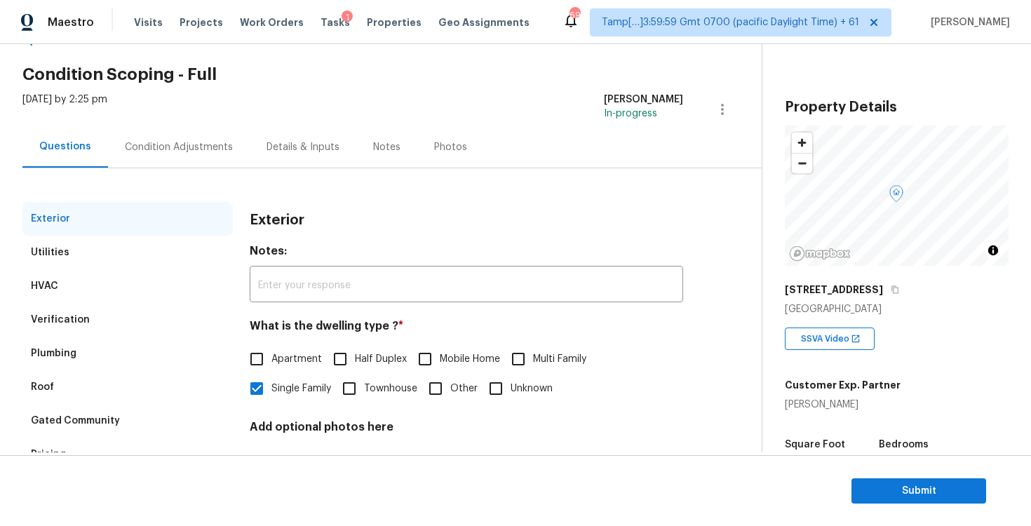
click at [180, 121] on div "Wed, Sep 03 2025 by 2:25 pm Vigneshwaran B In-progress" at bounding box center [391, 110] width 739 height 34
click at [194, 162] on div "Condition Adjustments" at bounding box center [179, 146] width 142 height 41
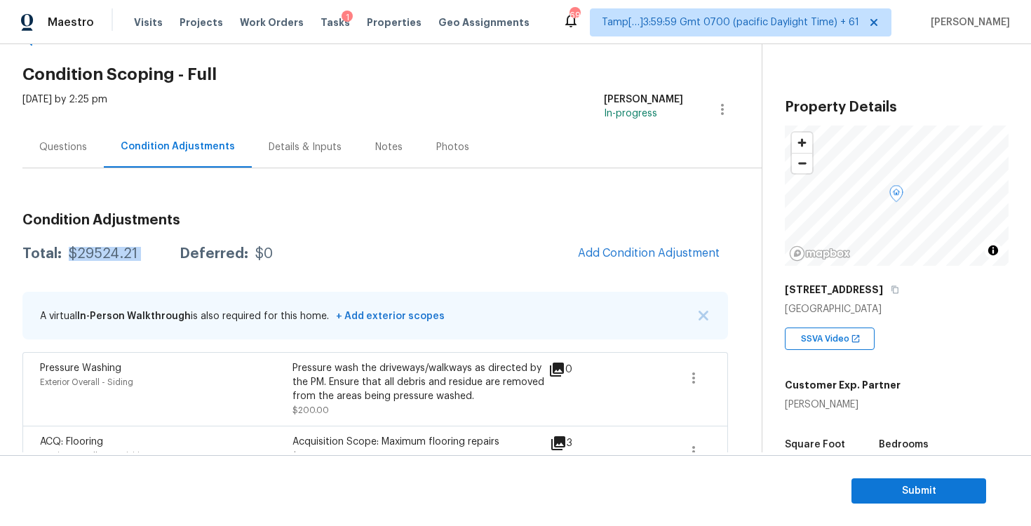
drag, startPoint x: 69, startPoint y: 254, endPoint x: 155, endPoint y: 253, distance: 86.3
click at [155, 254] on div "Total: $29524.21 Deferred: $0" at bounding box center [147, 254] width 250 height 14
copy div "$29524.21"
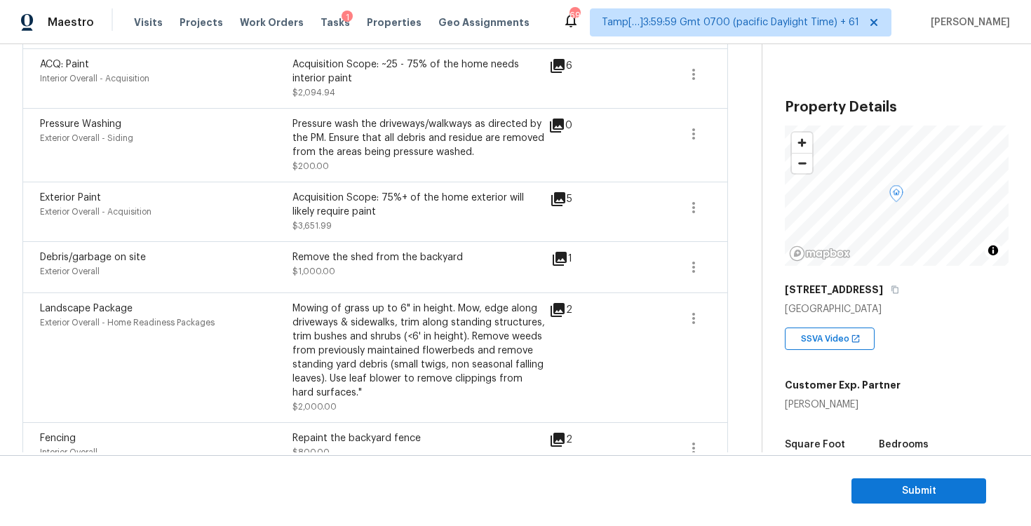
scroll to position [690, 0]
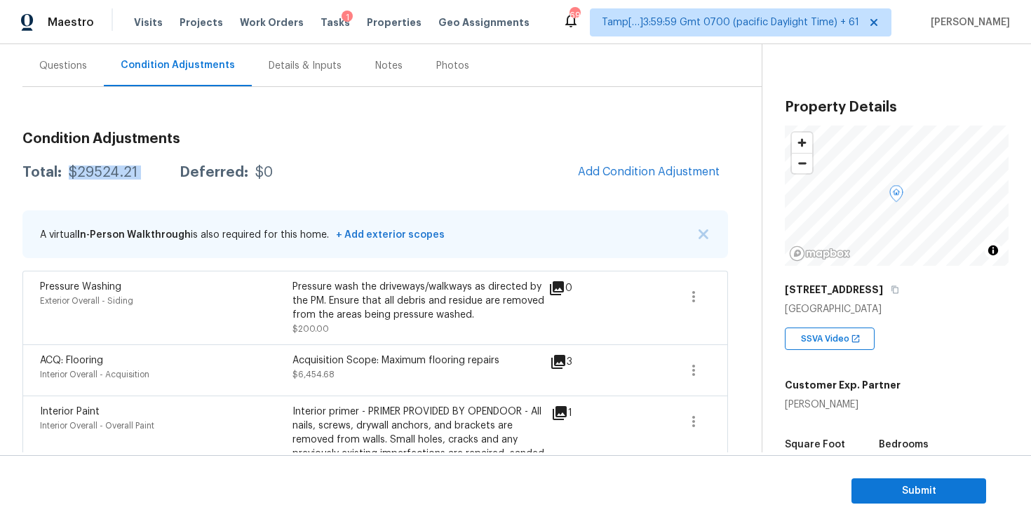
click at [439, 171] on div "Total: $29524.21 Deferred: $0 Add Condition Adjustment" at bounding box center [374, 172] width 705 height 31
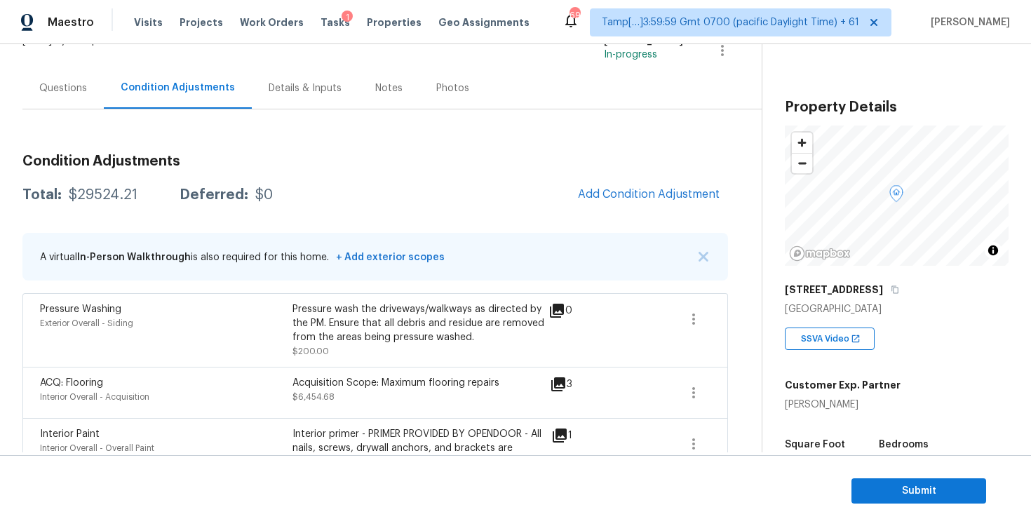
scroll to position [104, 0]
drag, startPoint x: 296, startPoint y: 382, endPoint x: 508, endPoint y: 386, distance: 211.8
click at [508, 388] on div "Acquisition Scope: Maximum flooring repairs" at bounding box center [418, 382] width 252 height 14
click at [508, 386] on div "Acquisition Scope: Maximum flooring repairs" at bounding box center [418, 382] width 252 height 14
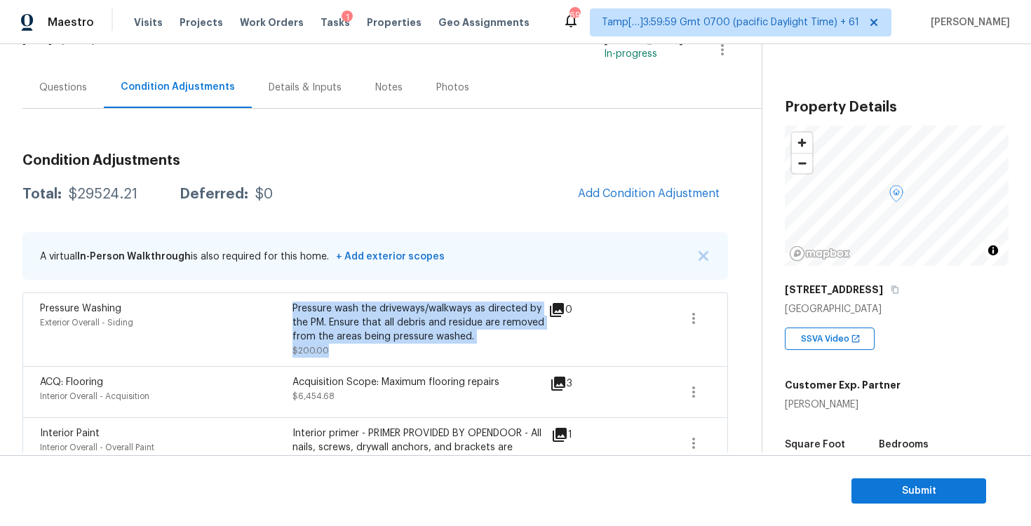
drag, startPoint x: 295, startPoint y: 308, endPoint x: 472, endPoint y: 344, distance: 181.0
click at [472, 344] on div "Pressure wash the driveways/walkways as directed by the PM. Ensure that all deb…" at bounding box center [418, 330] width 252 height 56
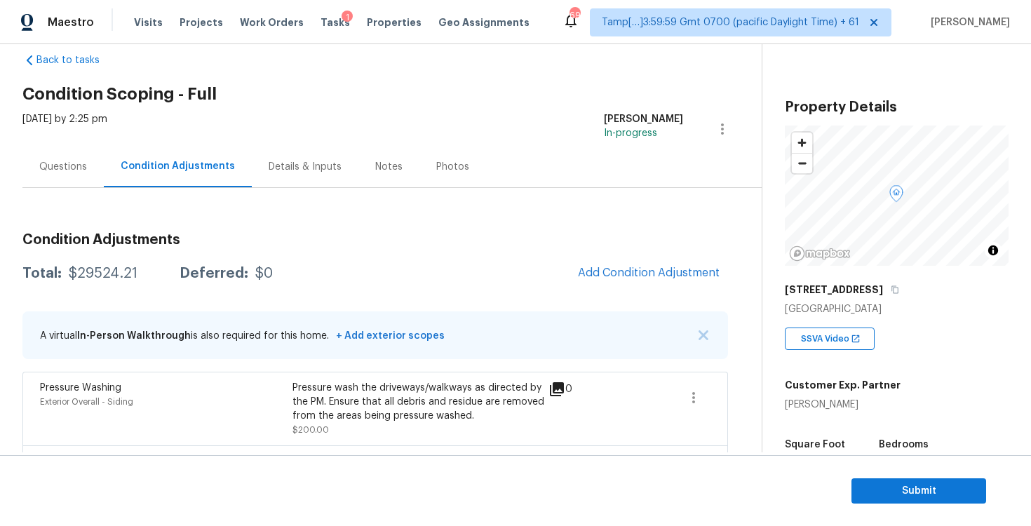
click at [69, 151] on div "Questions" at bounding box center [62, 166] width 81 height 41
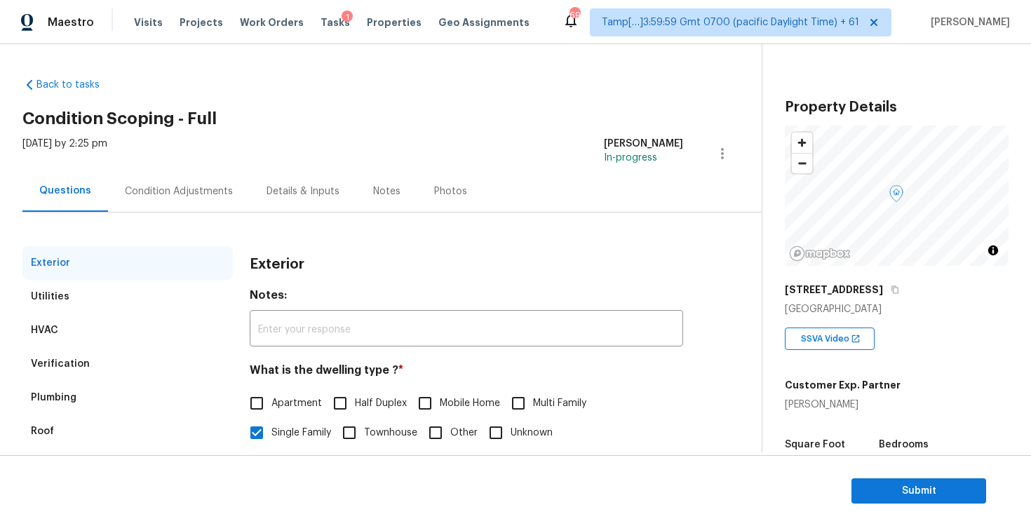
click at [207, 204] on div "Condition Adjustments" at bounding box center [179, 190] width 142 height 41
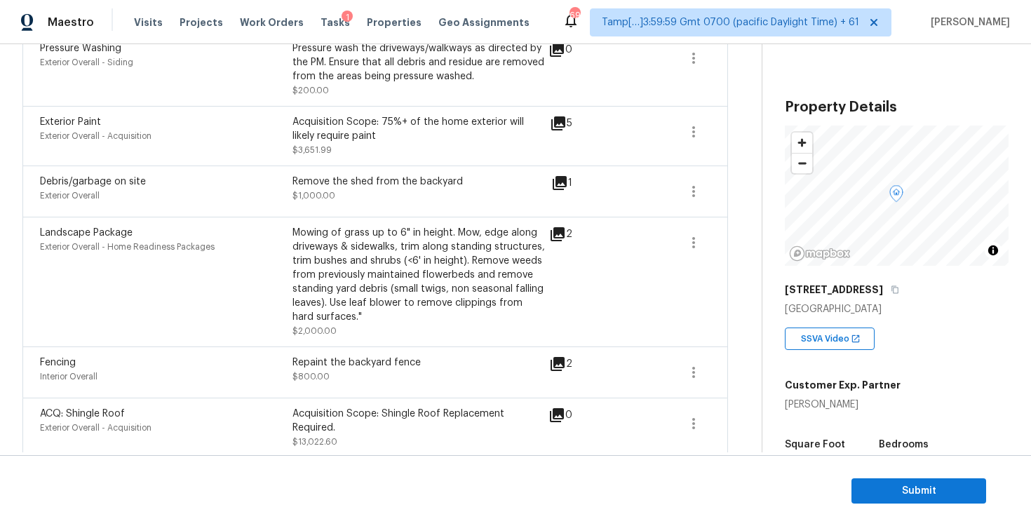
scroll to position [690, 0]
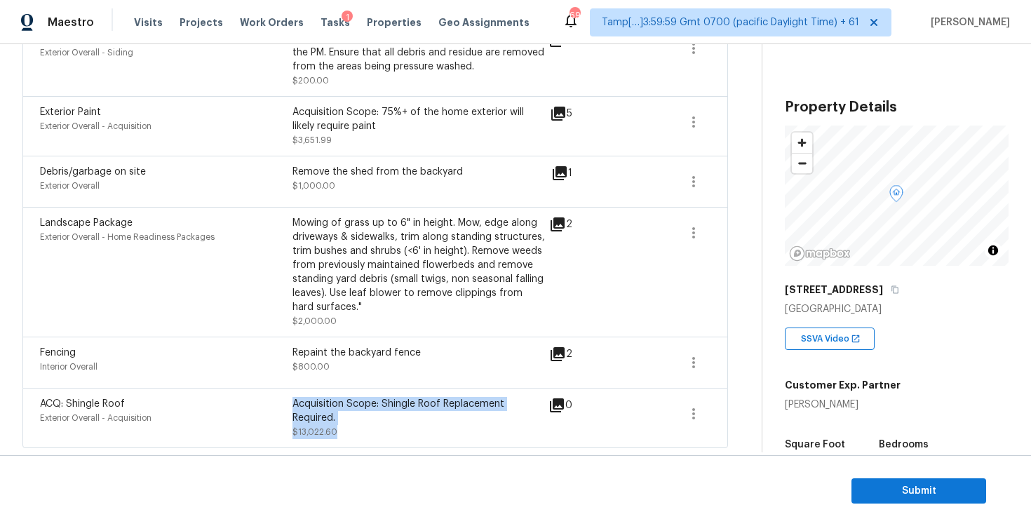
drag, startPoint x: 293, startPoint y: 407, endPoint x: 366, endPoint y: 431, distance: 76.7
click at [366, 431] on div "Acquisition Scope: Shingle Roof Replacement Required. $13,022.60" at bounding box center [418, 418] width 252 height 42
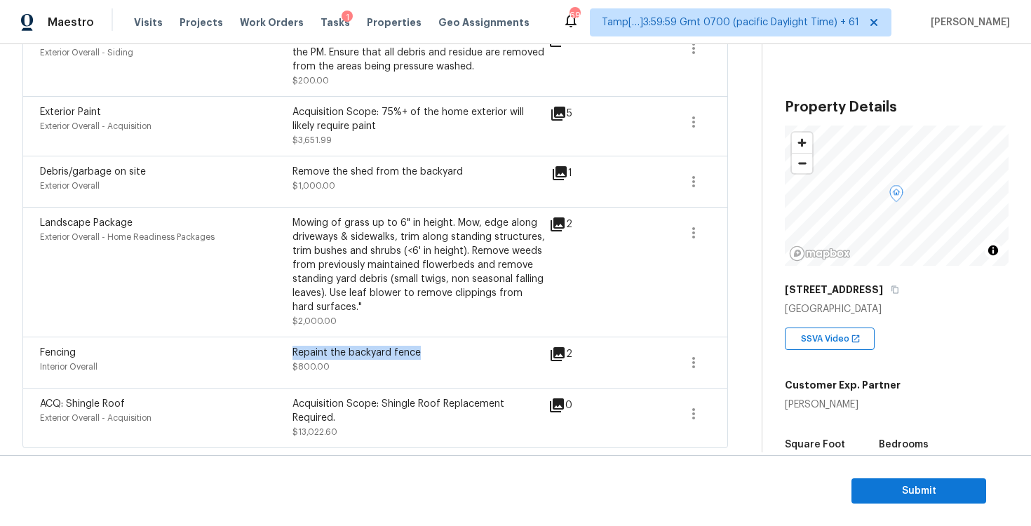
drag, startPoint x: 295, startPoint y: 352, endPoint x: 458, endPoint y: 351, distance: 162.7
click at [458, 351] on div "Repaint the backyard fence" at bounding box center [418, 353] width 252 height 14
drag, startPoint x: 292, startPoint y: 217, endPoint x: 340, endPoint y: 248, distance: 57.4
click at [311, 229] on div "Mowing of grass up to 6" in height. Mow, edge along driveways & sidewalks, trim…" at bounding box center [418, 265] width 252 height 98
click at [353, 274] on div "Mowing of grass up to 6" in height. Mow, edge along driveways & sidewalks, trim…" at bounding box center [418, 265] width 252 height 98
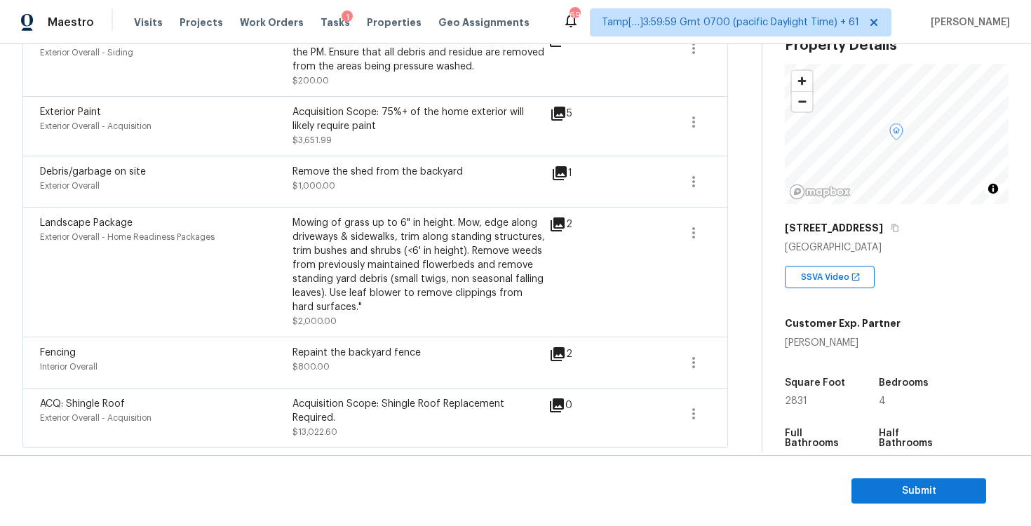
click at [970, 509] on section "Submit" at bounding box center [515, 491] width 1031 height 72
click at [954, 501] on button "Submit" at bounding box center [918, 491] width 135 height 26
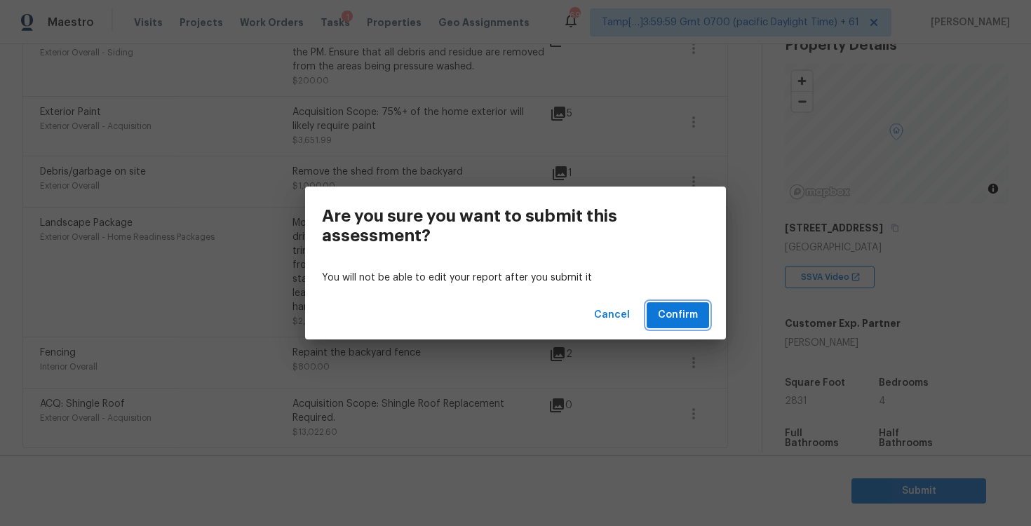
click at [667, 313] on span "Confirm" at bounding box center [678, 315] width 40 height 18
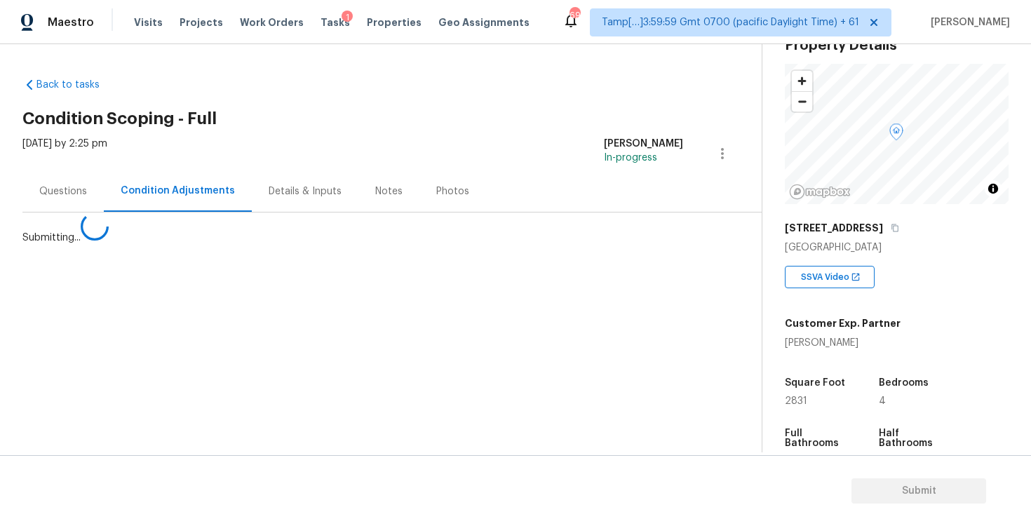
scroll to position [0, 0]
